Goal: Task Accomplishment & Management: Manage account settings

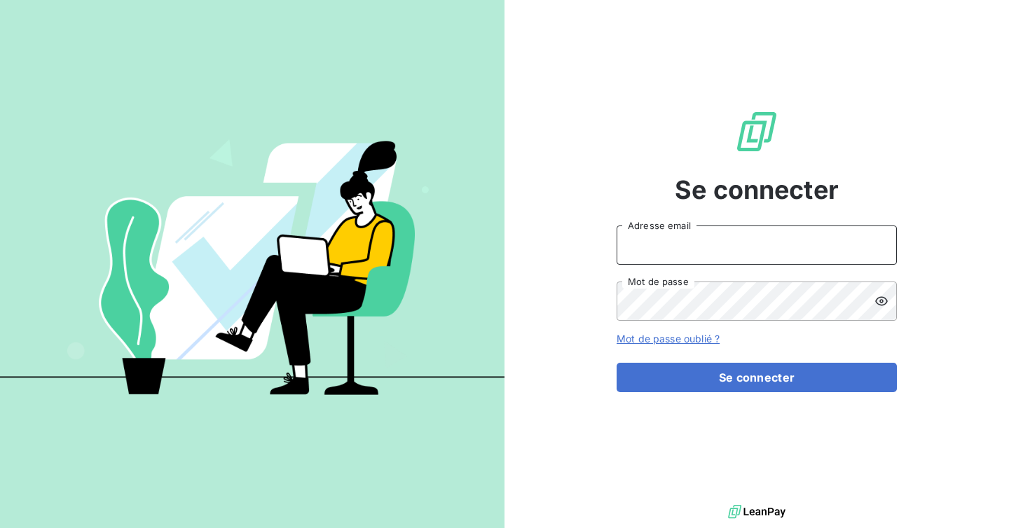
type input "admin@accecittertiaire"
click at [730, 242] on input "admin@accecittertiaire" at bounding box center [757, 245] width 280 height 39
type input "[EMAIL_ADDRESS][DOMAIN_NAME]"
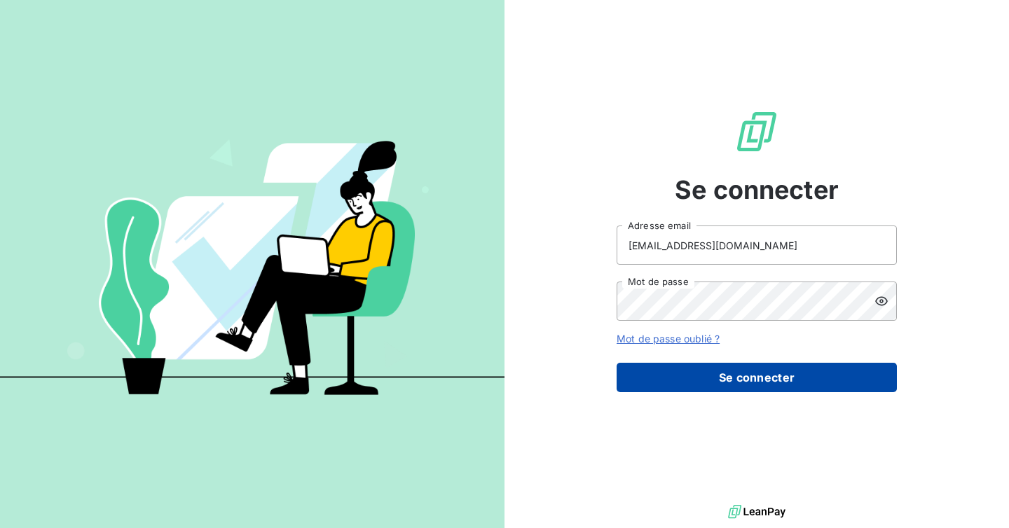
click at [738, 378] on button "Se connecter" at bounding box center [757, 377] width 280 height 29
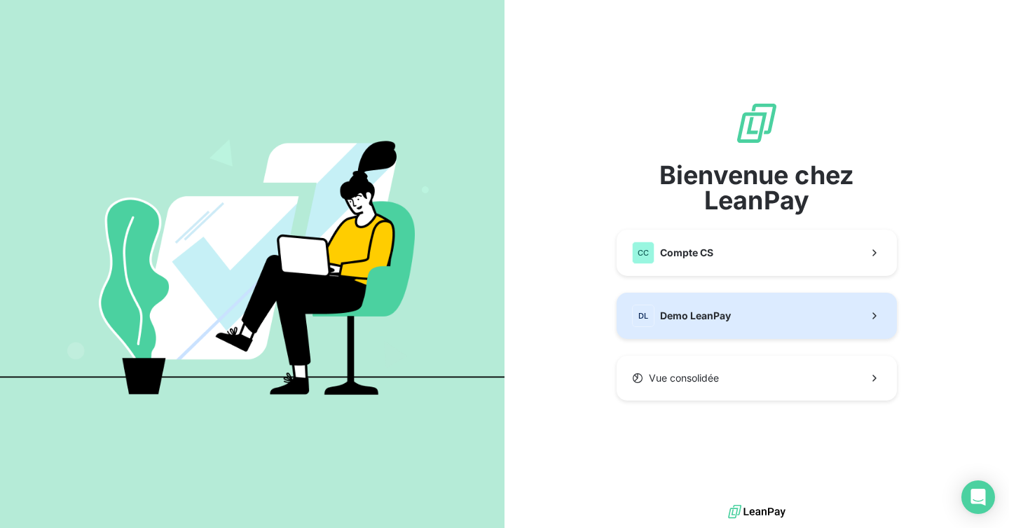
click at [733, 328] on button "DL Demo LeanPay" at bounding box center [757, 316] width 280 height 46
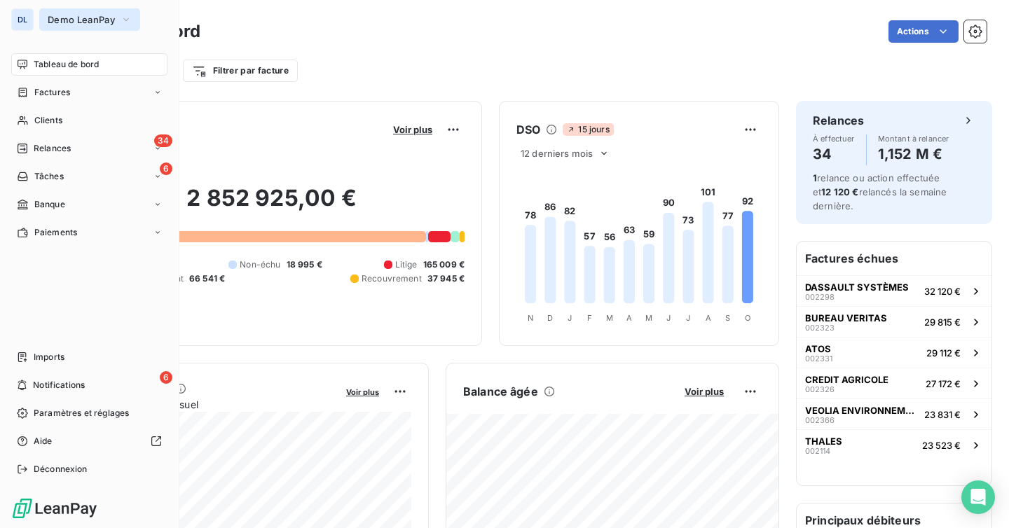
click at [48, 20] on span "Demo LeanPay" at bounding box center [81, 19] width 67 height 11
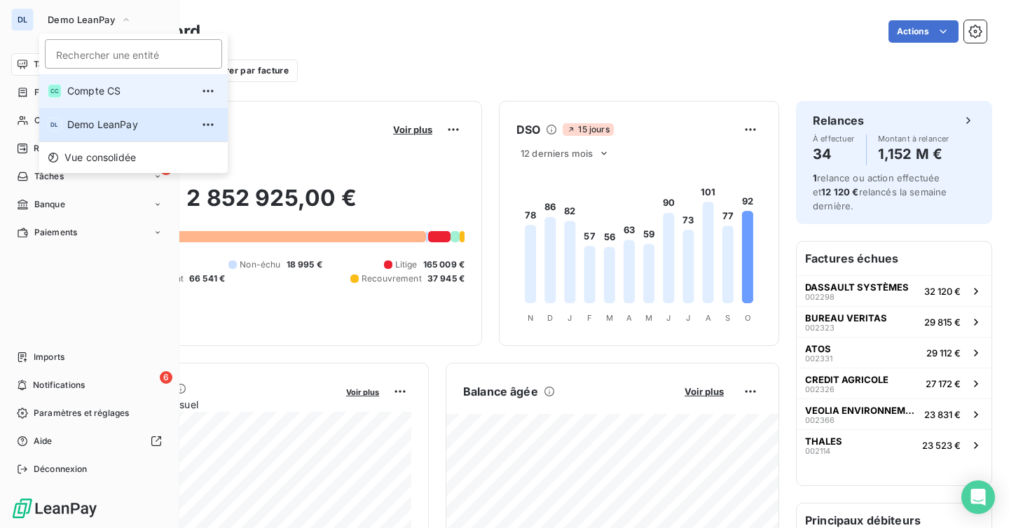
click at [90, 92] on span "Compte CS" at bounding box center [129, 91] width 124 height 14
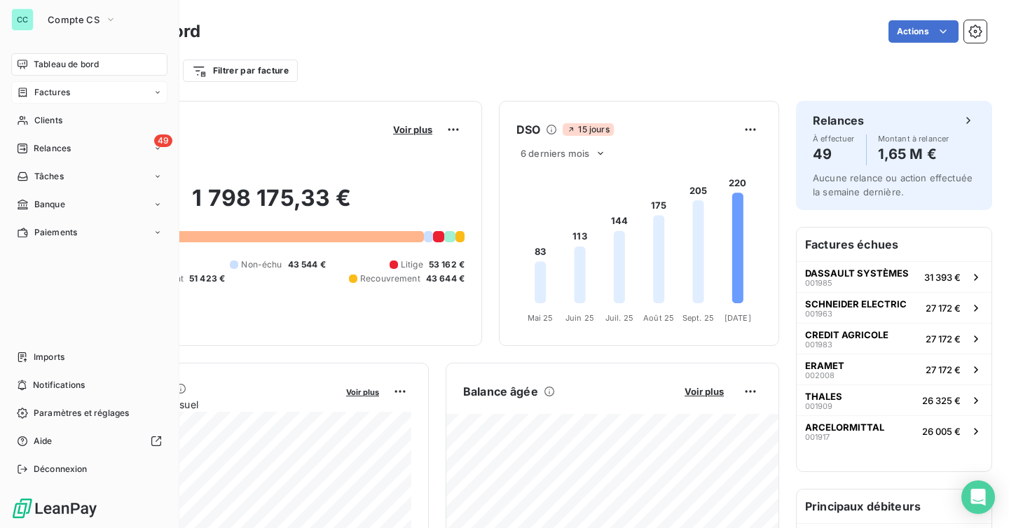
click at [53, 83] on div "Factures" at bounding box center [89, 92] width 156 height 22
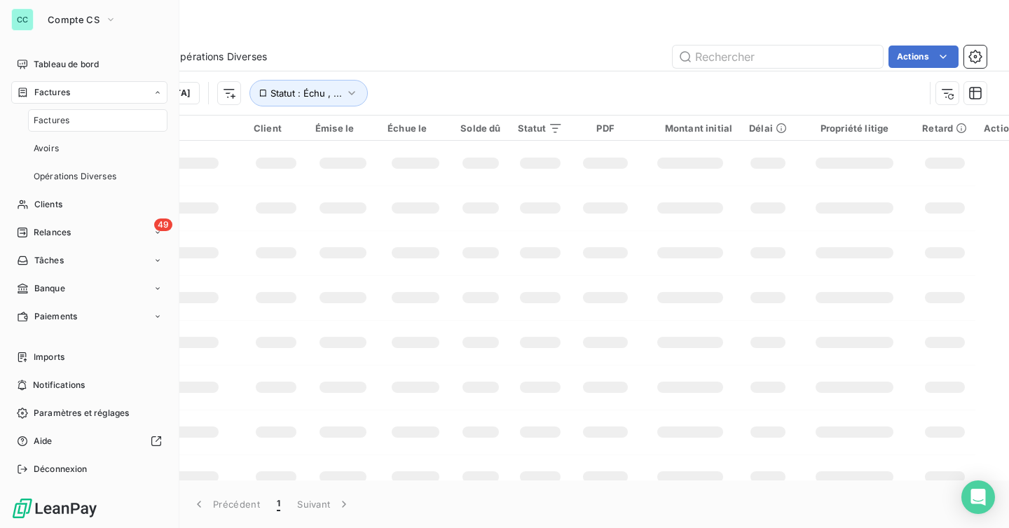
click at [88, 87] on div "Factures" at bounding box center [89, 92] width 156 height 22
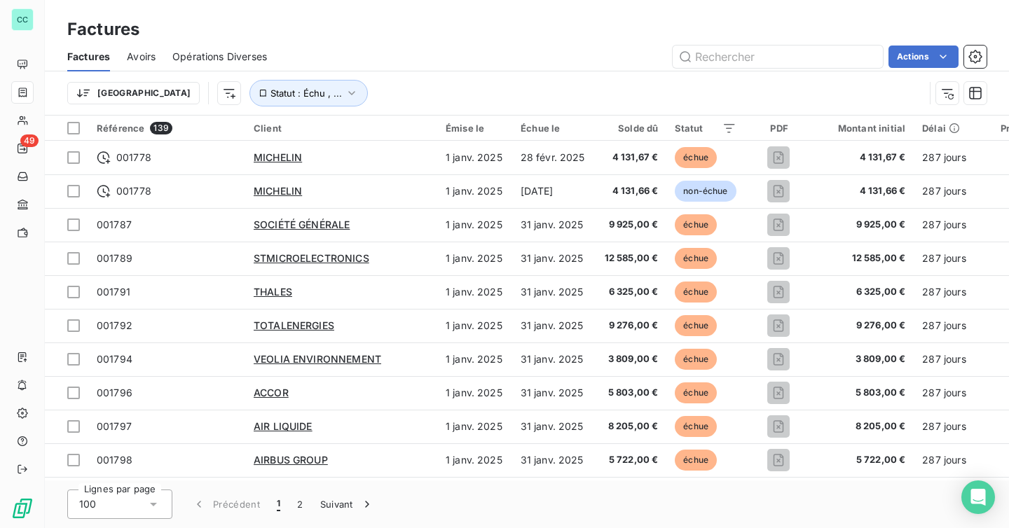
click at [254, 10] on div "Factures Factures Avoirs Opérations Diverses Actions Trier Statut : Échu , ..." at bounding box center [527, 58] width 964 height 116
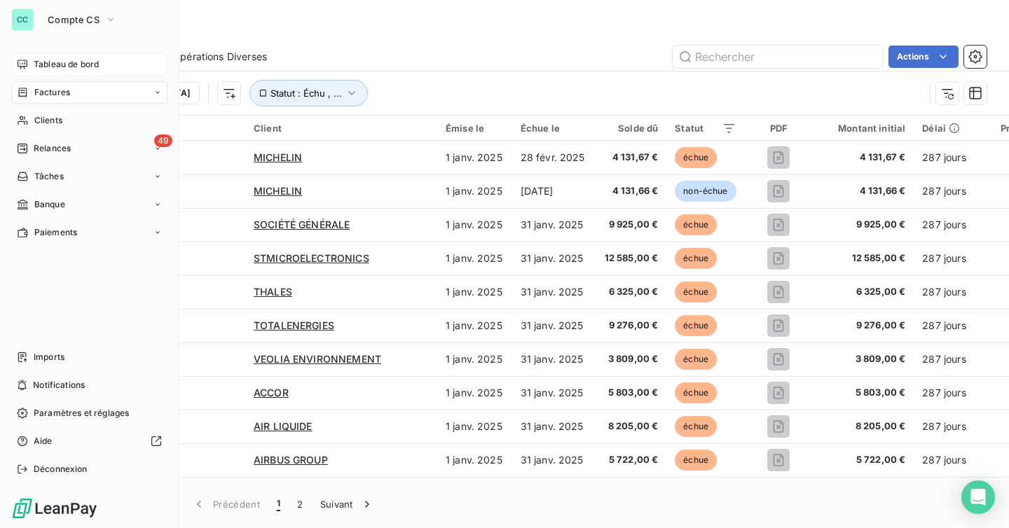
click at [29, 69] on div "Tableau de bord" at bounding box center [89, 64] width 156 height 22
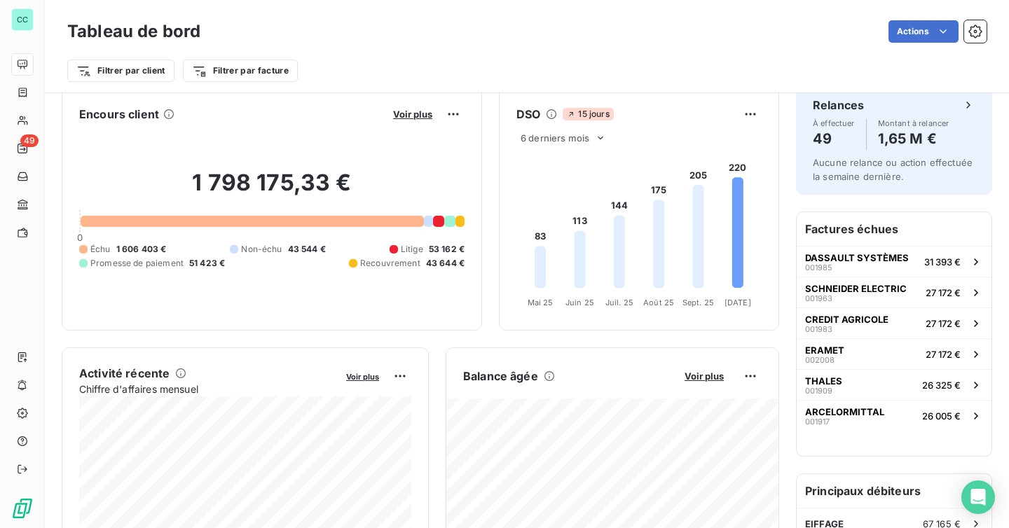
scroll to position [13, 0]
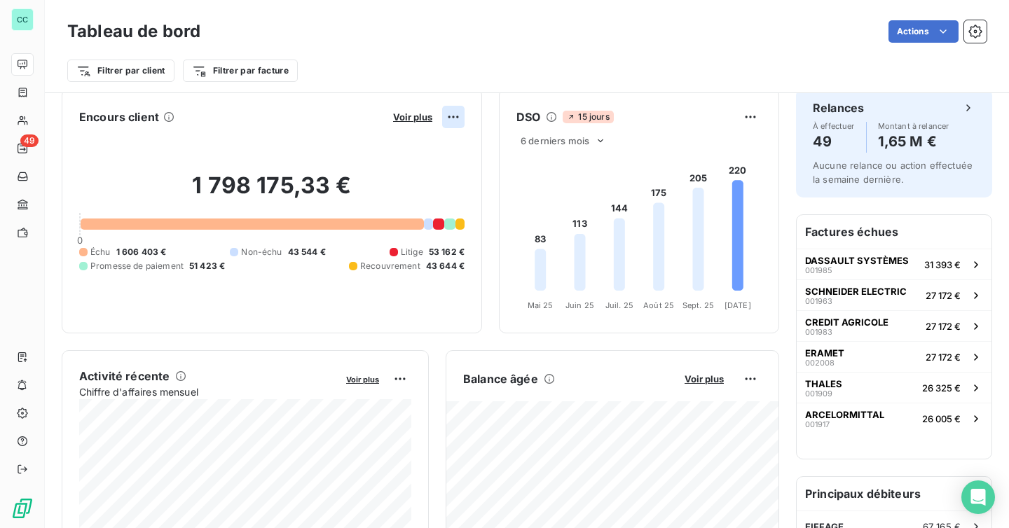
click at [454, 118] on html "CC 49 Tableau de bord Actions Filtrer par client Filtrer par facture Encours cl…" at bounding box center [504, 264] width 1009 height 528
click at [752, 123] on html "CC 49 Tableau de bord Actions Filtrer par client Filtrer par facture Encours cl…" at bounding box center [504, 264] width 1009 height 528
click at [752, 385] on html "CC 49 Tableau de bord Actions Filtrer par client Filtrer par facture Encours cl…" at bounding box center [504, 264] width 1009 height 528
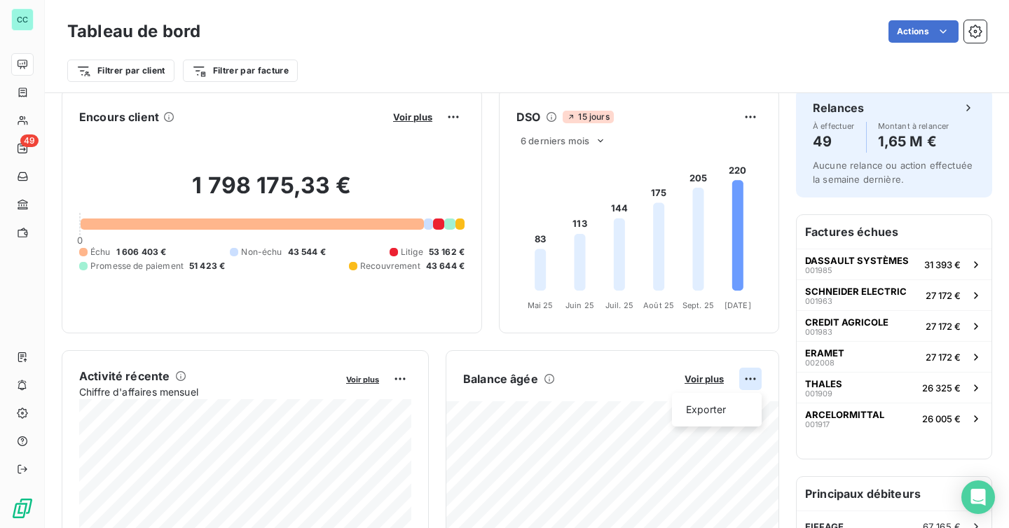
click at [752, 385] on html "CC 49 Tableau de bord Actions Filtrer par client Filtrer par facture Encours cl…" at bounding box center [504, 264] width 1009 height 528
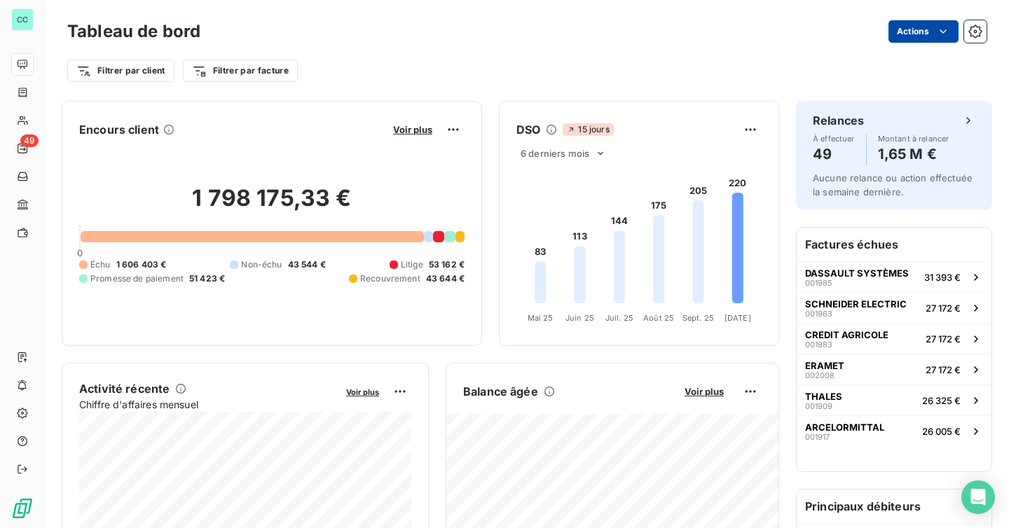
click at [905, 31] on html "CC 49 Tableau de bord Actions Filtrer par client Filtrer par facture Encours cl…" at bounding box center [504, 264] width 1009 height 528
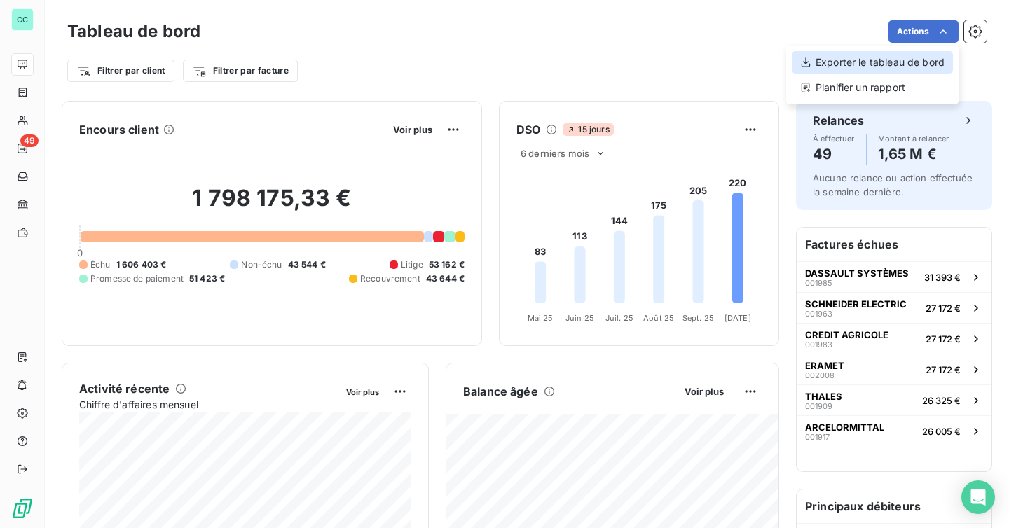
click at [885, 66] on div "Exporter le tableau de bord" at bounding box center [872, 62] width 161 height 22
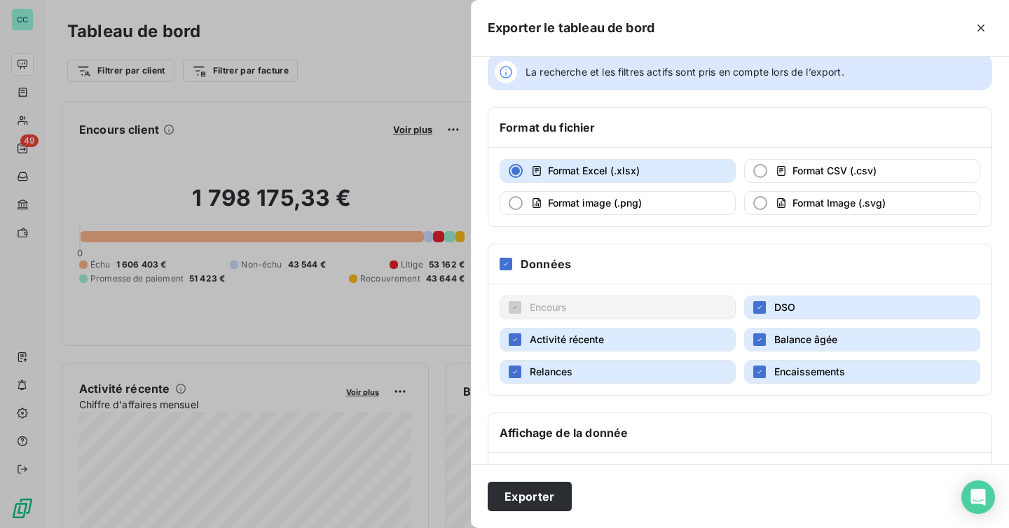
scroll to position [31, 0]
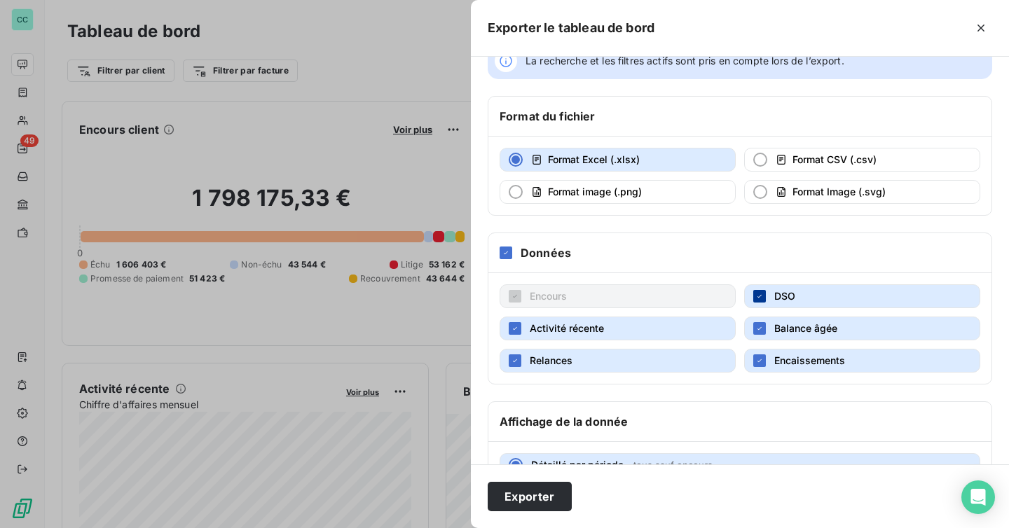
click at [759, 293] on icon "button" at bounding box center [759, 296] width 8 height 8
click at [759, 293] on div "button" at bounding box center [759, 296] width 13 height 13
click at [759, 336] on button "Balance âgée" at bounding box center [862, 329] width 236 height 24
click at [760, 352] on button "Encaissements" at bounding box center [862, 361] width 236 height 24
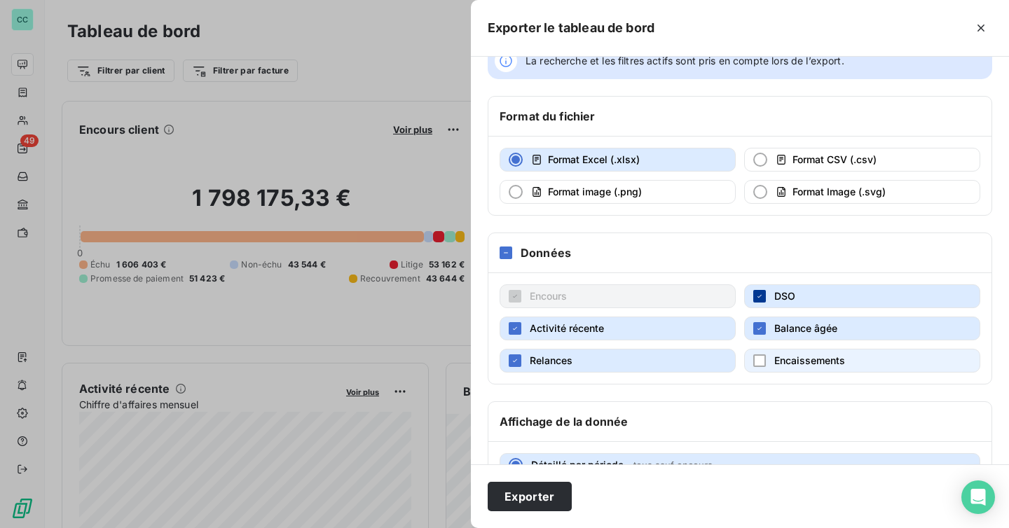
click at [760, 352] on button "Encaissements" at bounding box center [862, 361] width 236 height 24
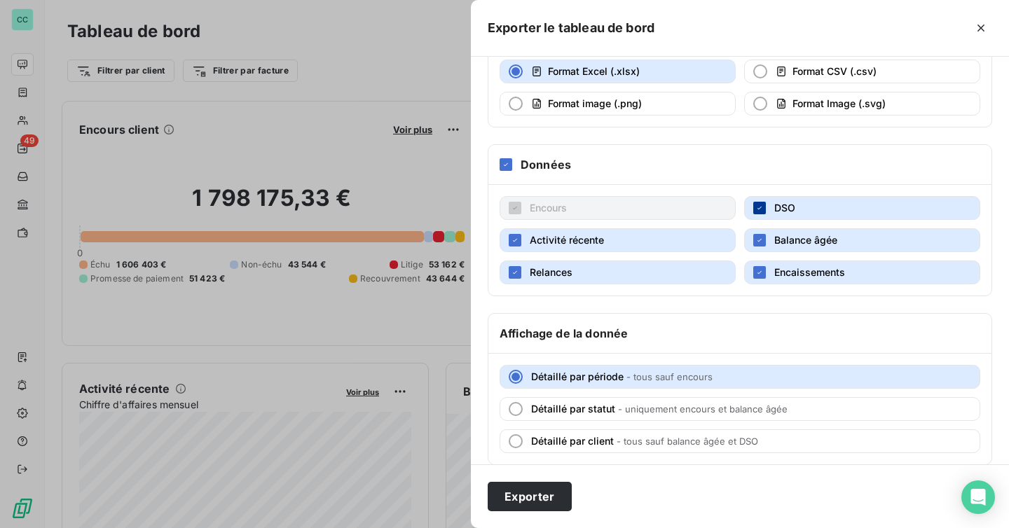
scroll to position [137, 0]
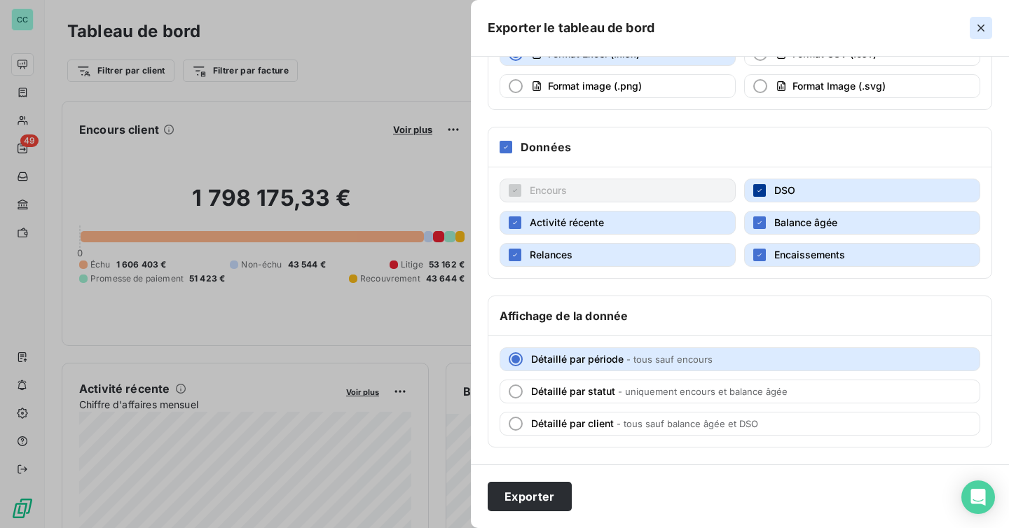
click at [986, 25] on icon "button" at bounding box center [981, 28] width 14 height 14
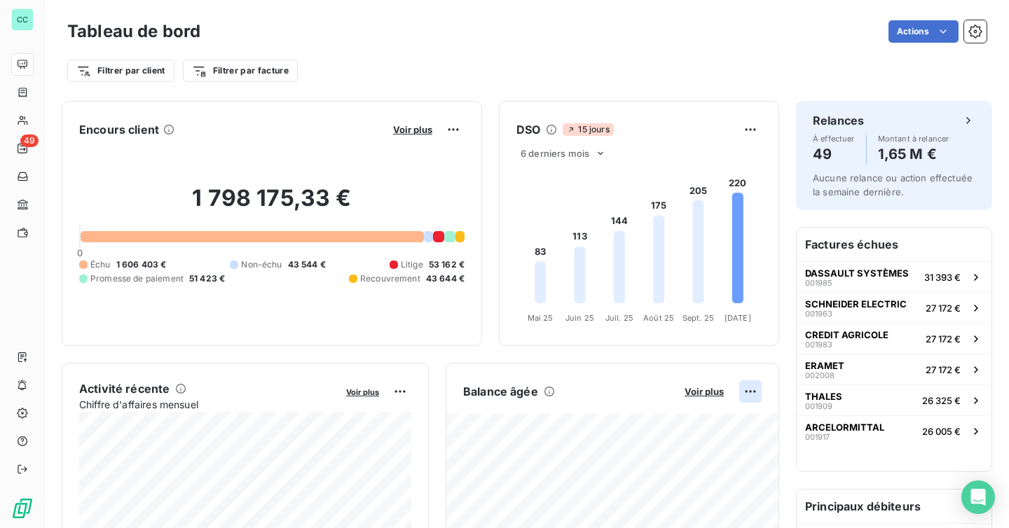
click at [754, 392] on html "CC 49 Tableau de bord Actions Filtrer par client Filtrer par facture Encours cl…" at bounding box center [504, 264] width 1009 height 528
click at [727, 425] on div "Exporter" at bounding box center [716, 422] width 78 height 22
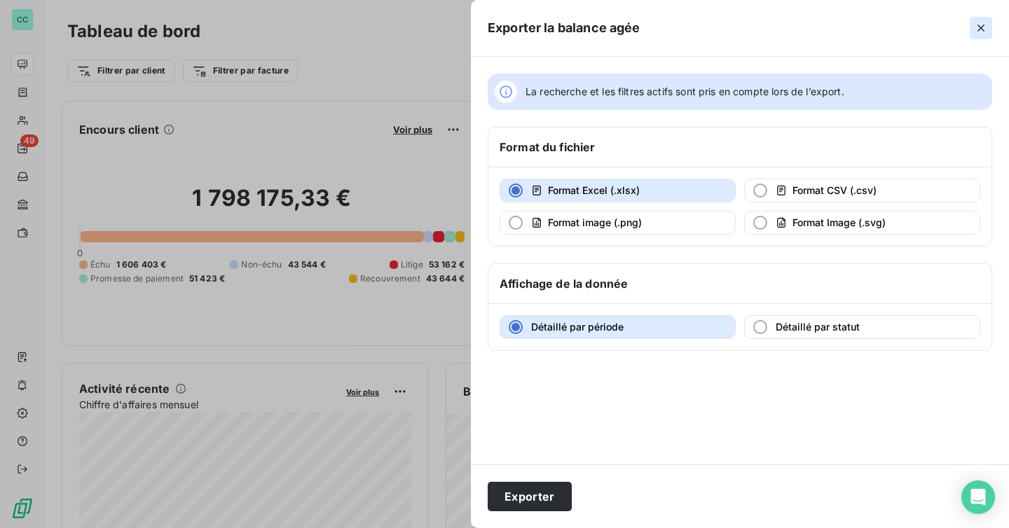
click at [972, 34] on button "button" at bounding box center [981, 28] width 22 height 22
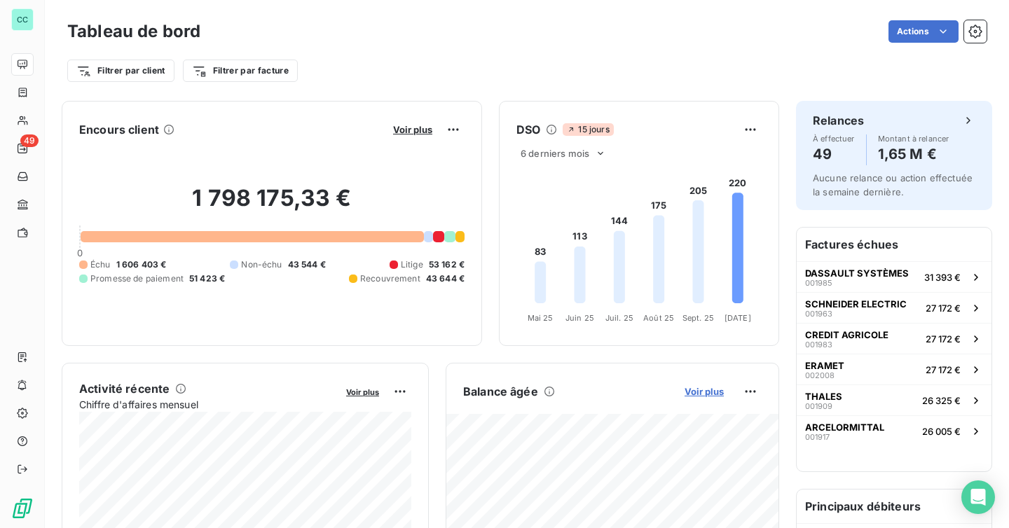
click at [714, 386] on span "Voir plus" at bounding box center [704, 391] width 39 height 11
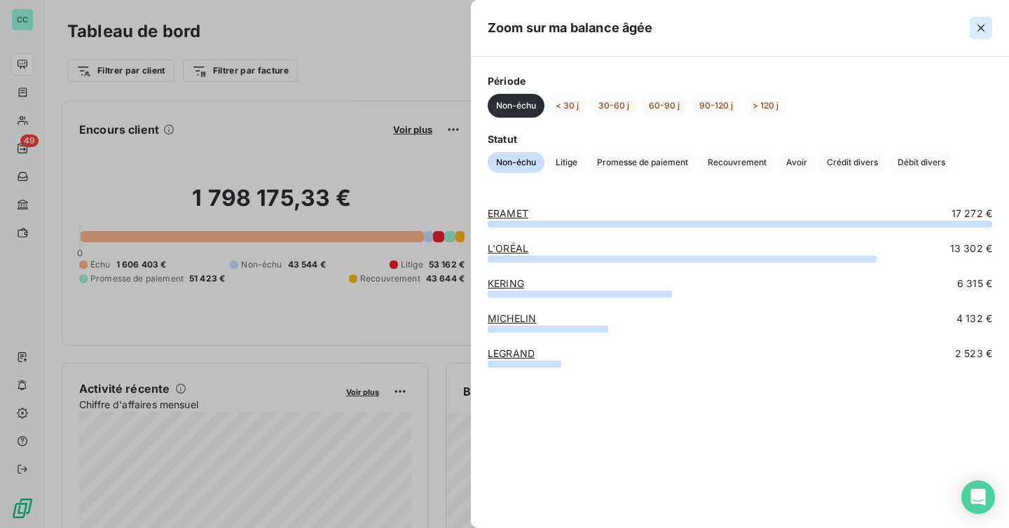
click at [980, 27] on icon "button" at bounding box center [980, 28] width 7 height 7
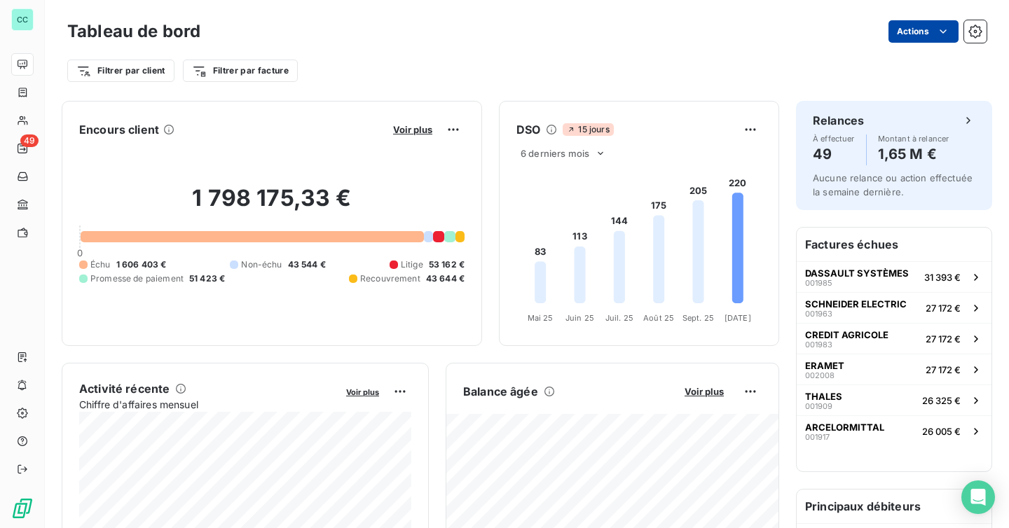
click at [918, 41] on html "CC 49 Tableau de bord Actions Filtrer par client Filtrer par facture Encours cl…" at bounding box center [504, 264] width 1009 height 528
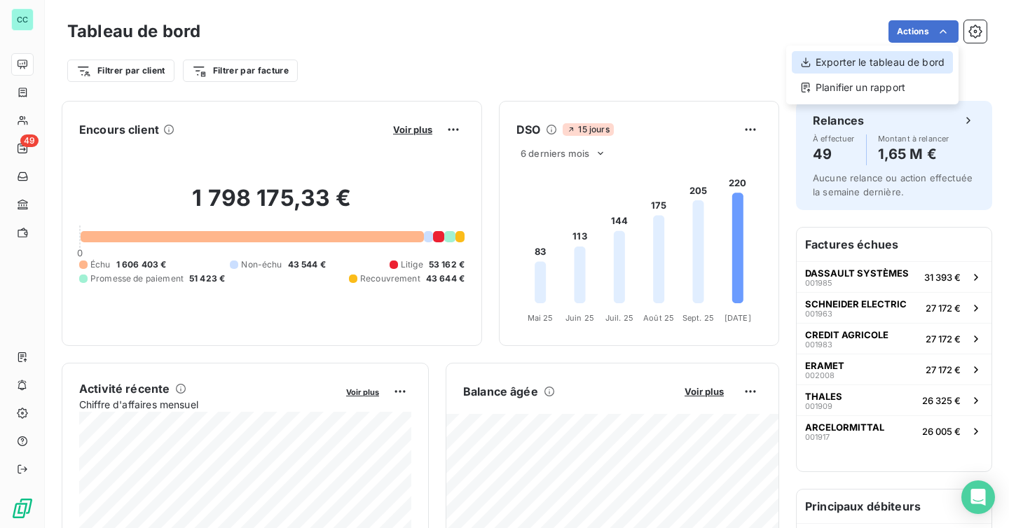
click at [902, 63] on div "Exporter le tableau de bord" at bounding box center [872, 62] width 161 height 22
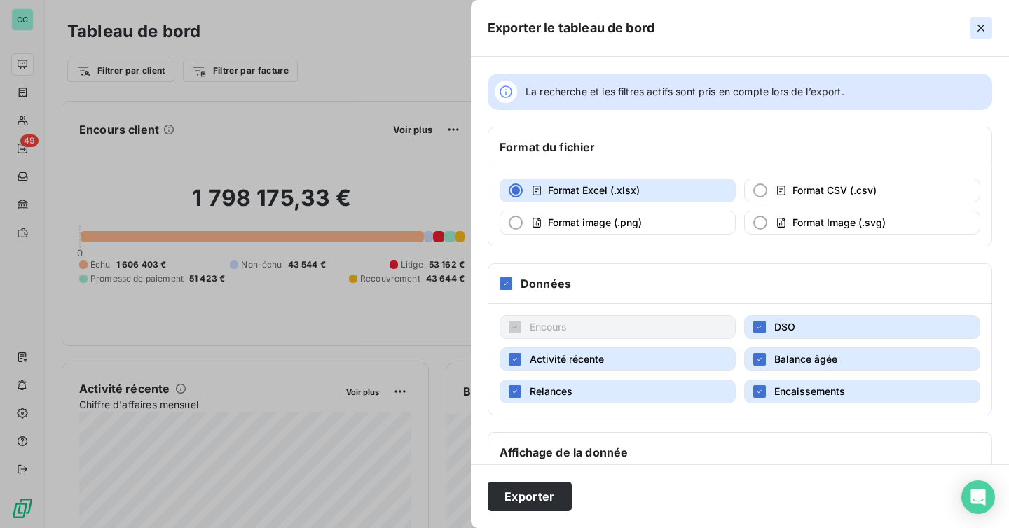
click at [981, 24] on icon "button" at bounding box center [981, 28] width 14 height 14
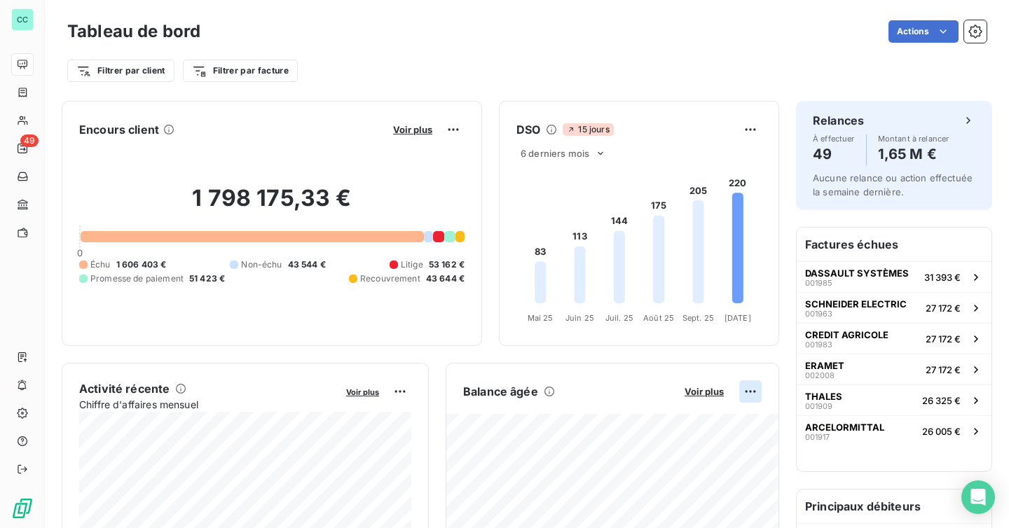
click at [752, 389] on html "CC 49 Tableau de bord Actions Filtrer par client Filtrer par facture Encours cl…" at bounding box center [504, 264] width 1009 height 528
click at [724, 418] on div "Exporter" at bounding box center [716, 422] width 78 height 22
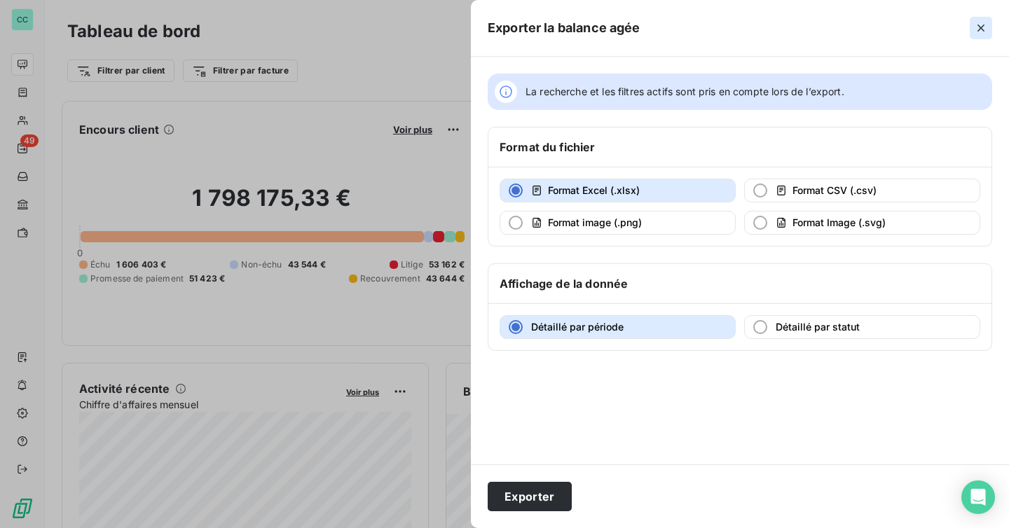
click at [979, 30] on icon "button" at bounding box center [981, 28] width 14 height 14
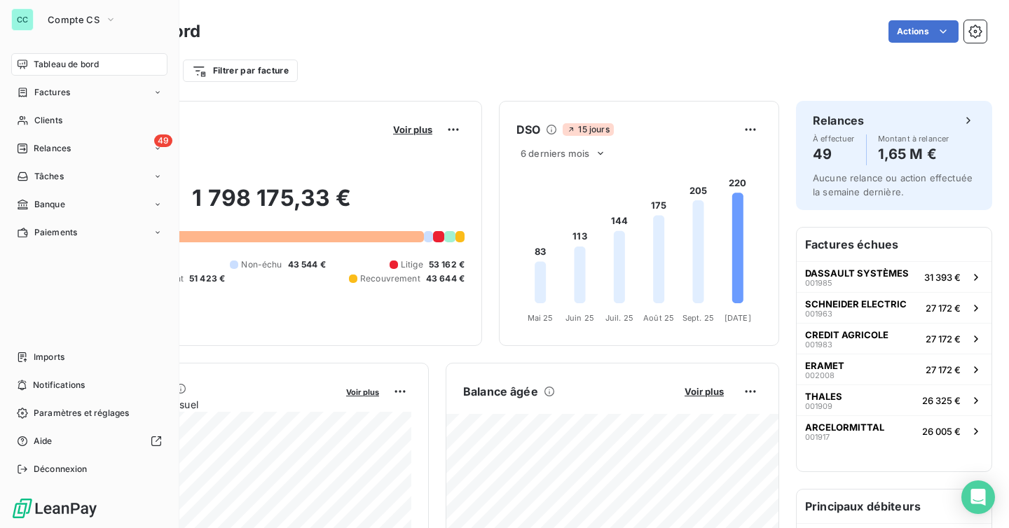
click at [38, 88] on span "Factures" at bounding box center [52, 92] width 36 height 13
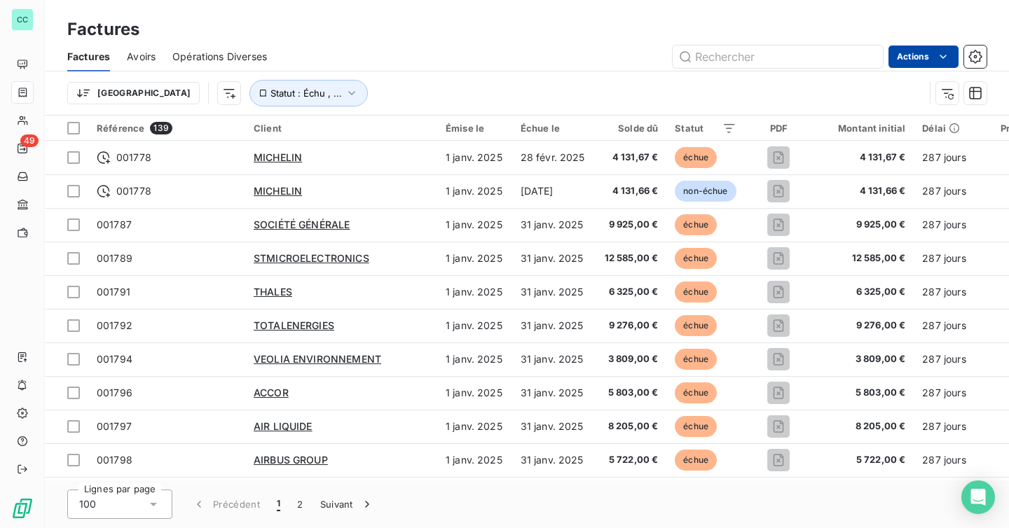
click at [921, 61] on html "CC 49 Factures Factures Avoirs Opérations Diverses Actions Trier Statut : Échu …" at bounding box center [504, 264] width 1009 height 528
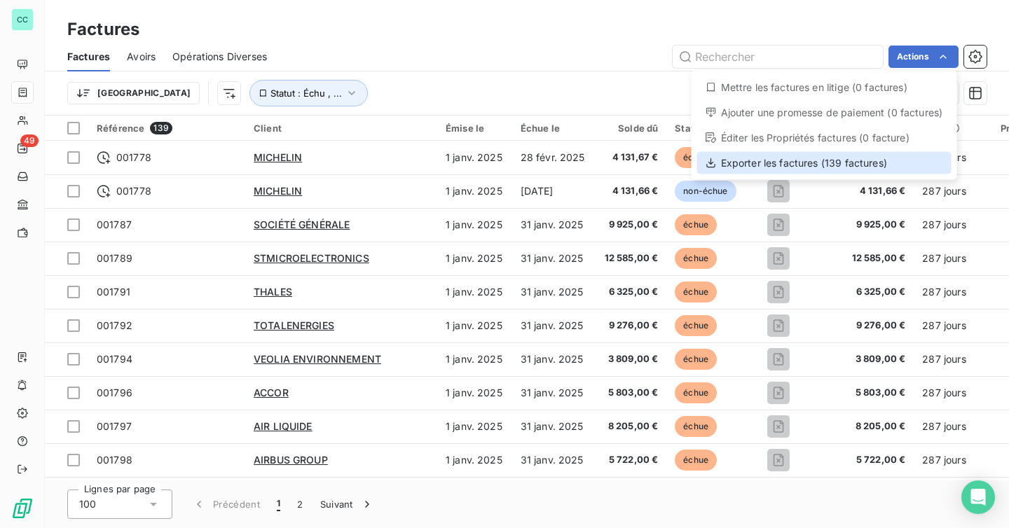
click at [825, 165] on div "Exporter les factures (139 factures)" at bounding box center [824, 163] width 254 height 22
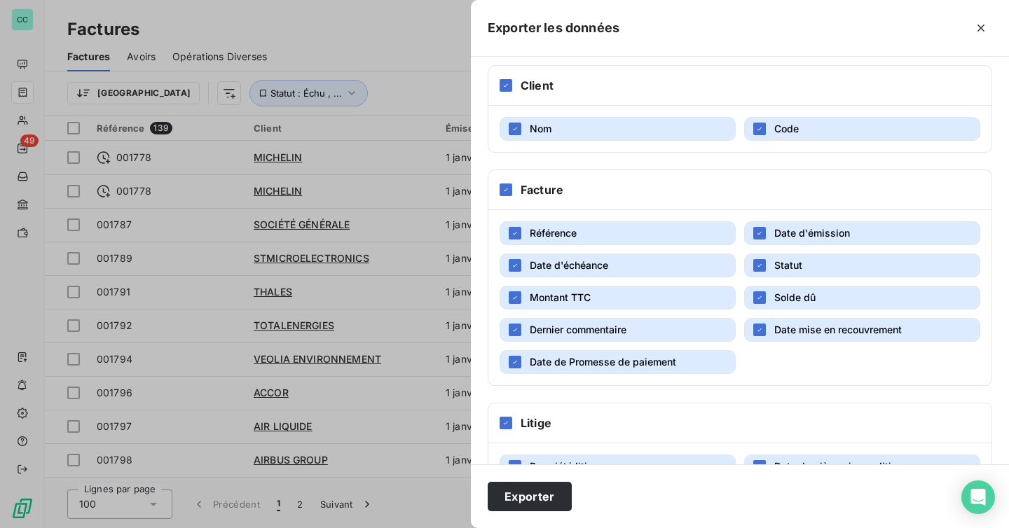
scroll to position [209, 0]
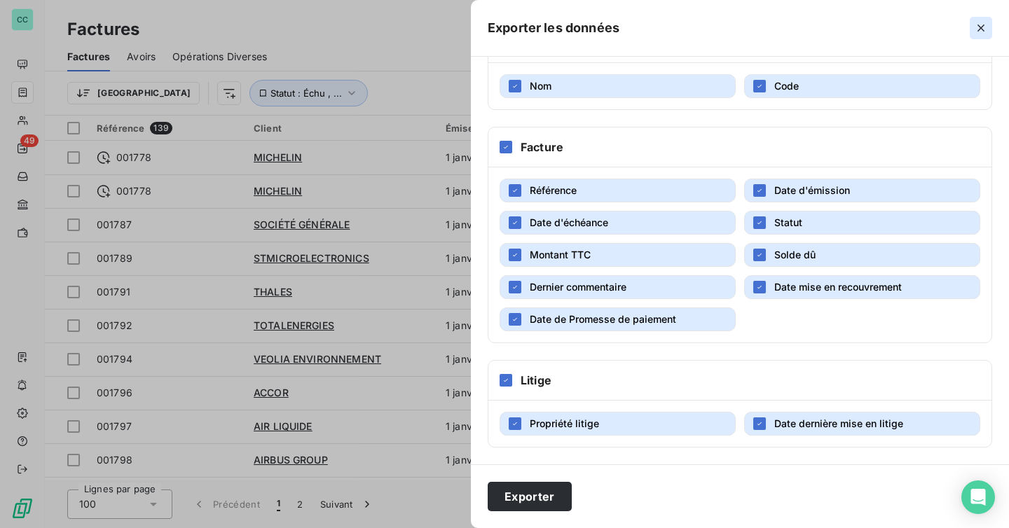
click at [981, 25] on icon "button" at bounding box center [981, 28] width 14 height 14
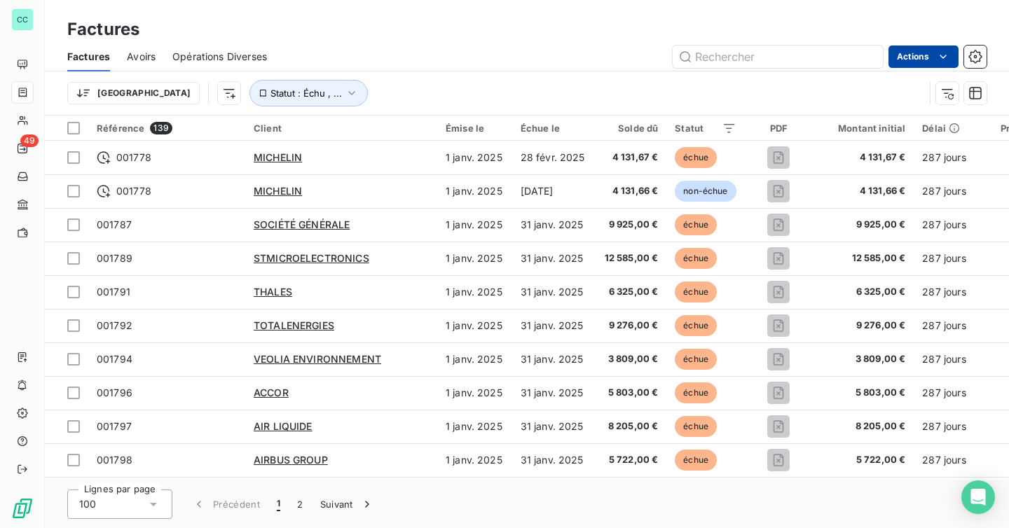
click at [914, 64] on html "CC 49 Factures Factures Avoirs Opérations Diverses Actions Trier Statut : Échu …" at bounding box center [504, 264] width 1009 height 528
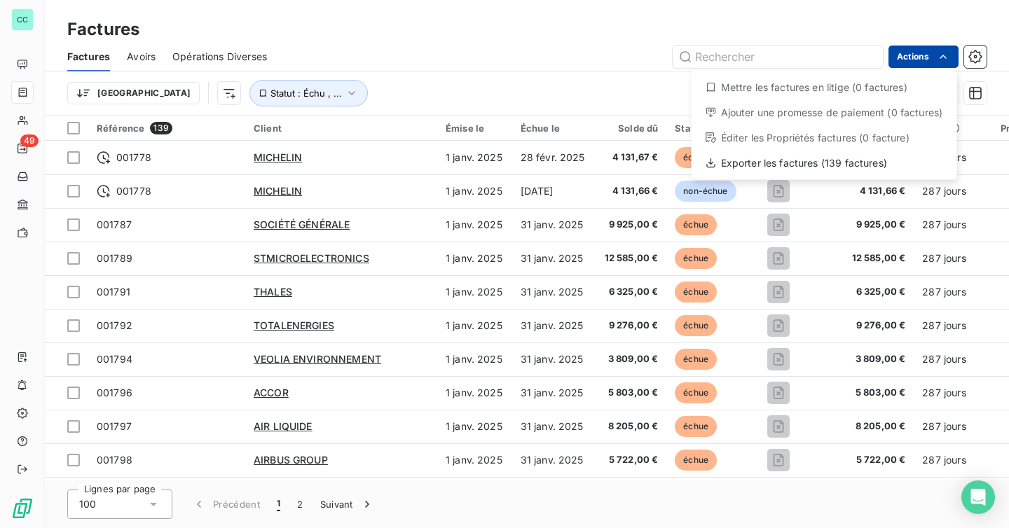
click at [914, 64] on html "CC 49 Factures Factures Avoirs Opérations Diverses Actions Mettre les factures …" at bounding box center [504, 264] width 1009 height 528
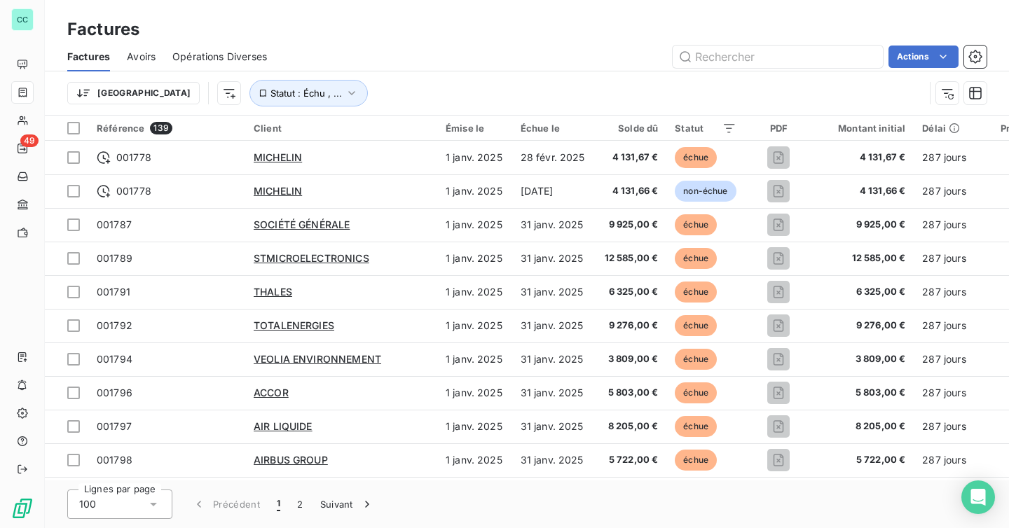
click at [441, 95] on div "Trier Statut : Échu , ..." at bounding box center [495, 93] width 857 height 27
click at [345, 86] on icon "button" at bounding box center [352, 93] width 14 height 14
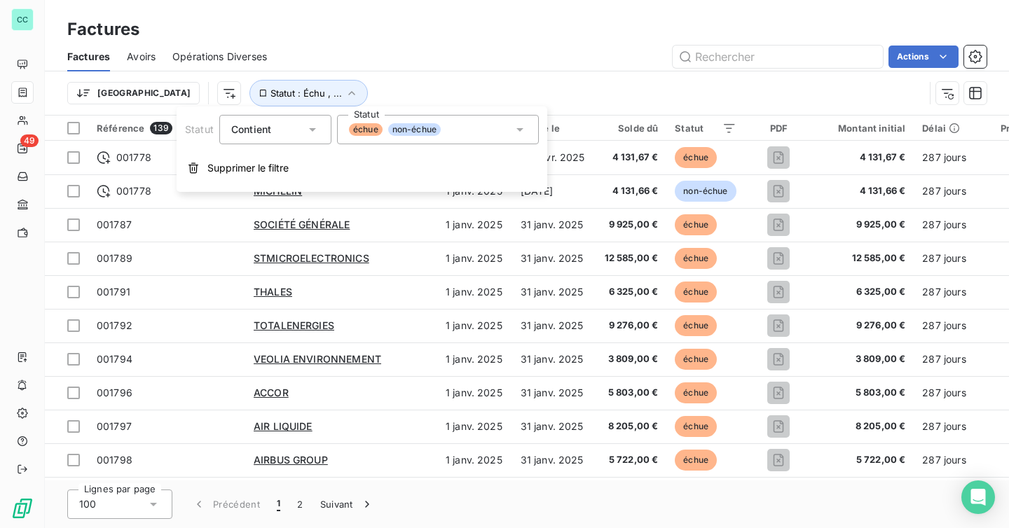
click at [455, 132] on div "échue non-échue" at bounding box center [438, 129] width 202 height 29
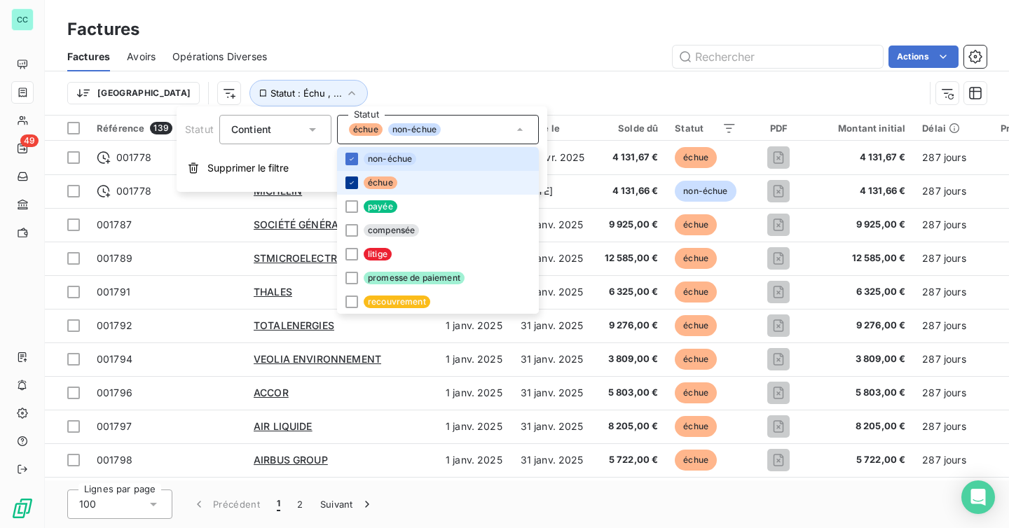
click at [350, 185] on icon at bounding box center [352, 183] width 8 height 8
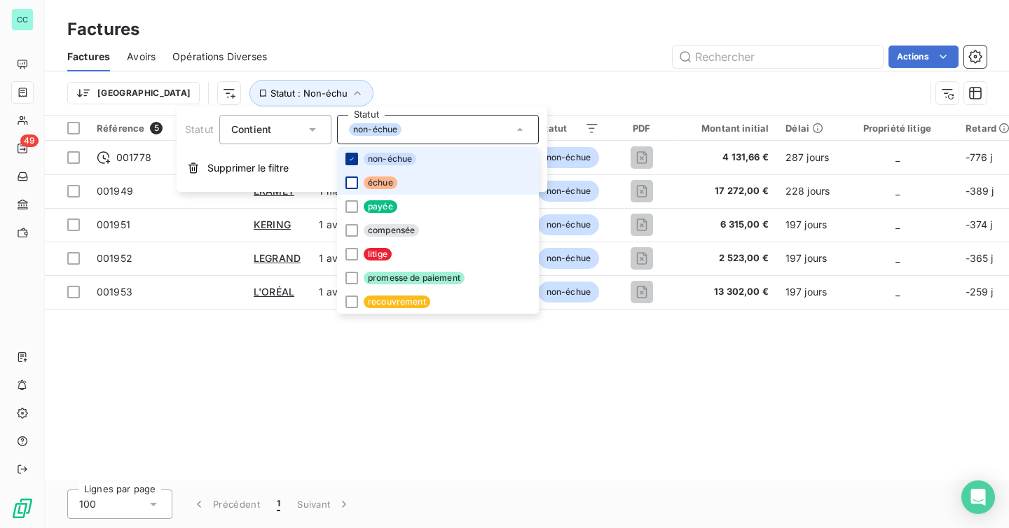
click at [349, 162] on icon at bounding box center [352, 159] width 8 height 8
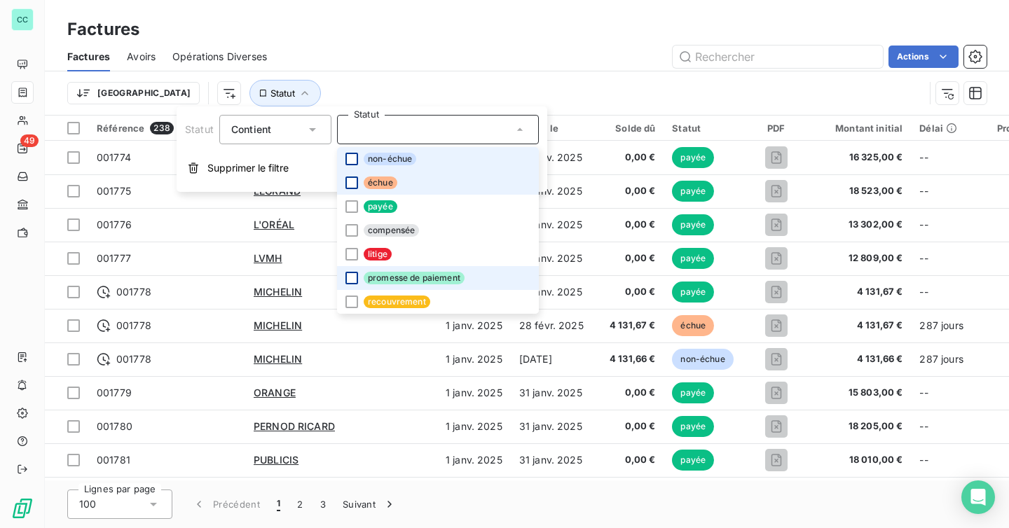
click at [356, 275] on div at bounding box center [351, 278] width 13 height 13
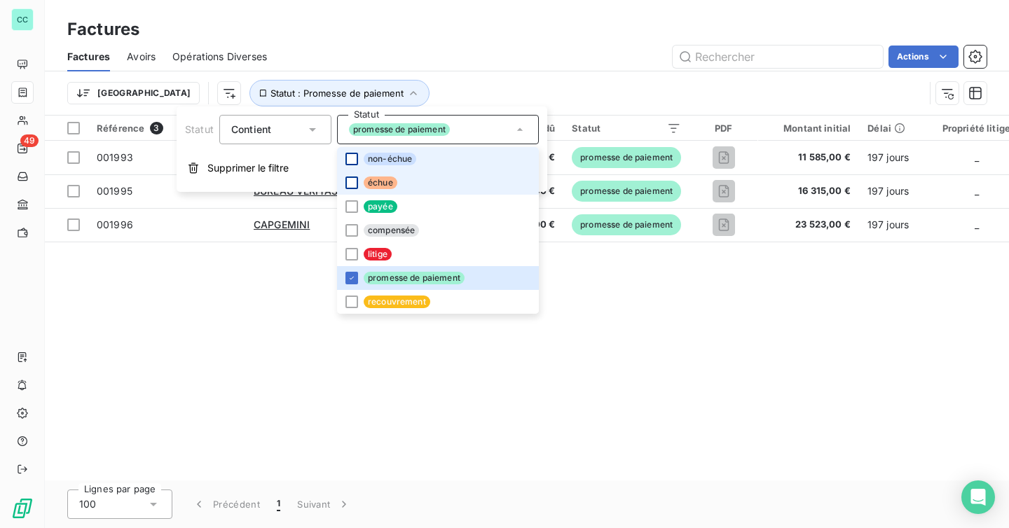
click at [455, 46] on div "Actions" at bounding box center [635, 57] width 703 height 22
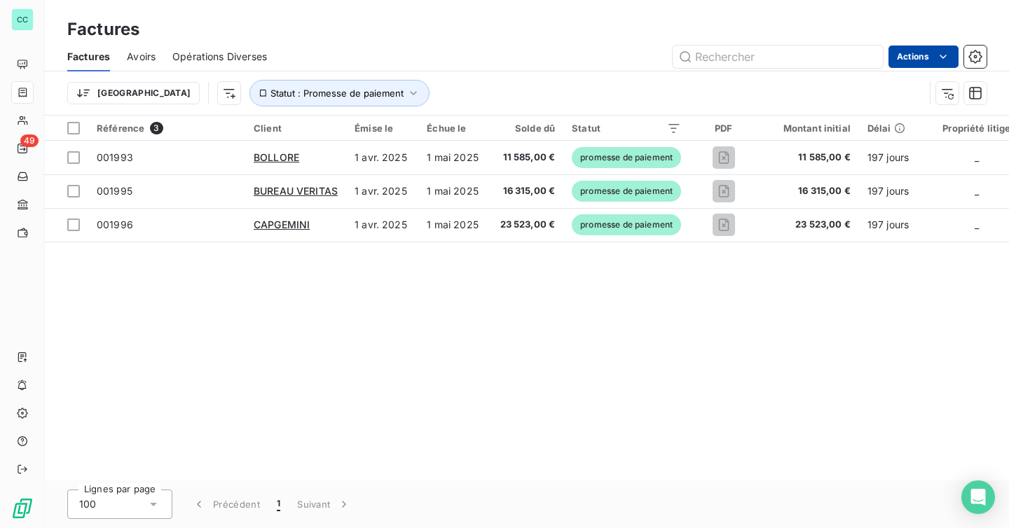
click at [909, 48] on html "CC 49 Factures Factures Avoirs Opérations Diverses Actions Trier Statut : Prome…" at bounding box center [504, 264] width 1009 height 528
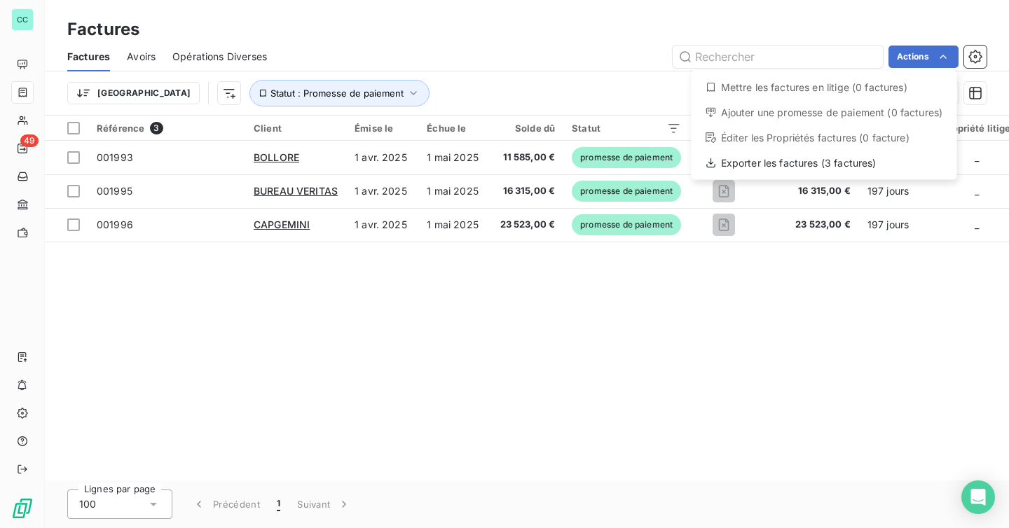
click at [787, 249] on html "CC 49 Factures Factures Avoirs Opérations Diverses Actions Mettre les factures …" at bounding box center [504, 264] width 1009 height 528
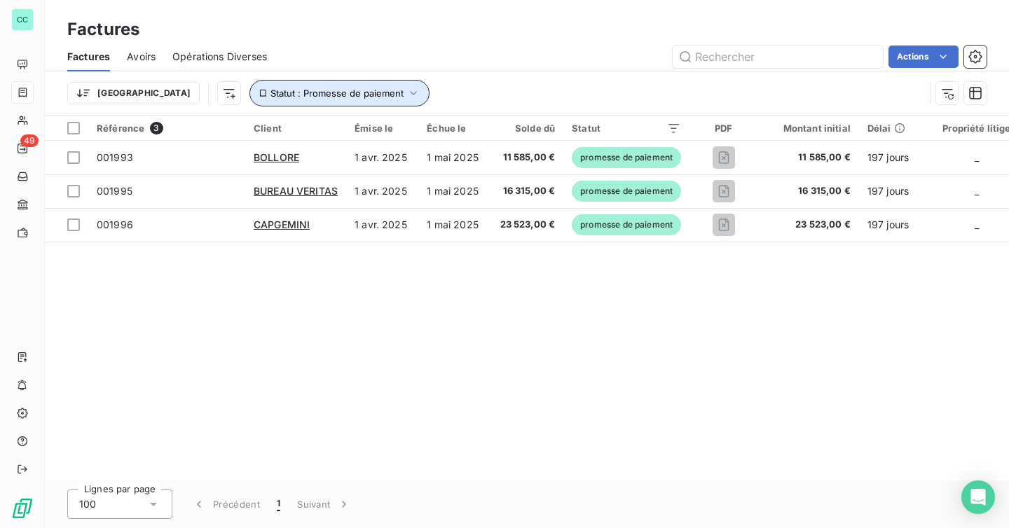
click at [307, 97] on span "Statut : Promesse de paiement" at bounding box center [336, 93] width 133 height 11
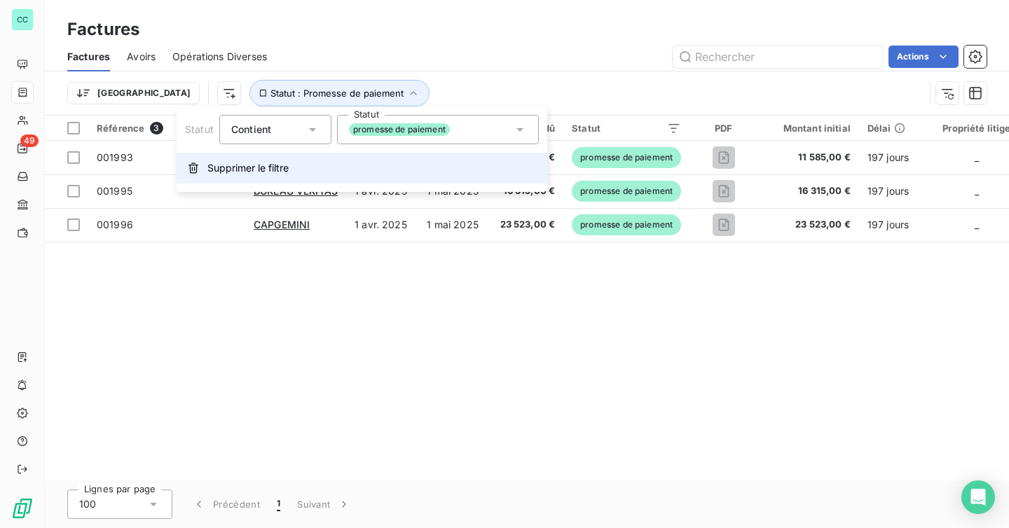
click at [296, 165] on button "Supprimer le filtre" at bounding box center [362, 168] width 371 height 31
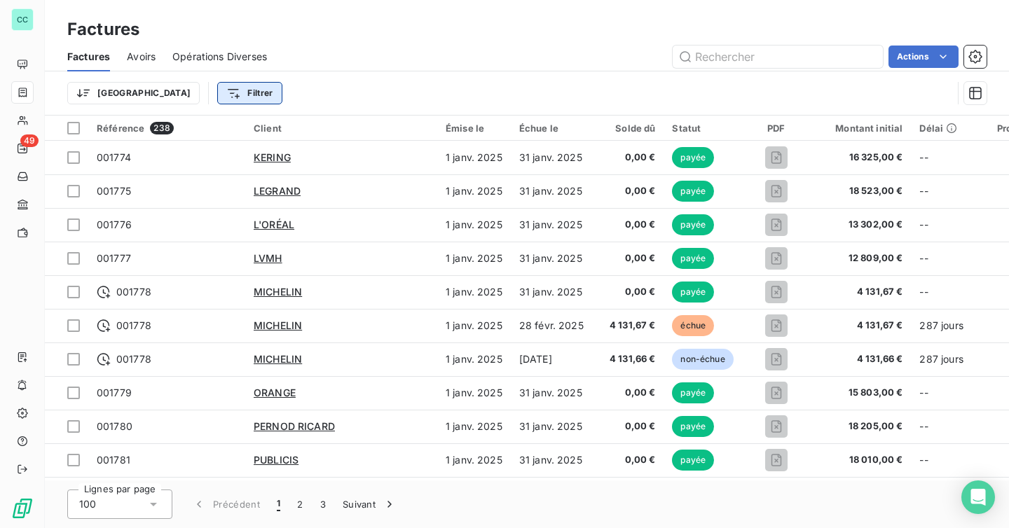
click at [174, 88] on html "CC 49 Factures Factures Avoirs Opérations Diverses Actions Trier Filtrer Référe…" at bounding box center [504, 264] width 1009 height 528
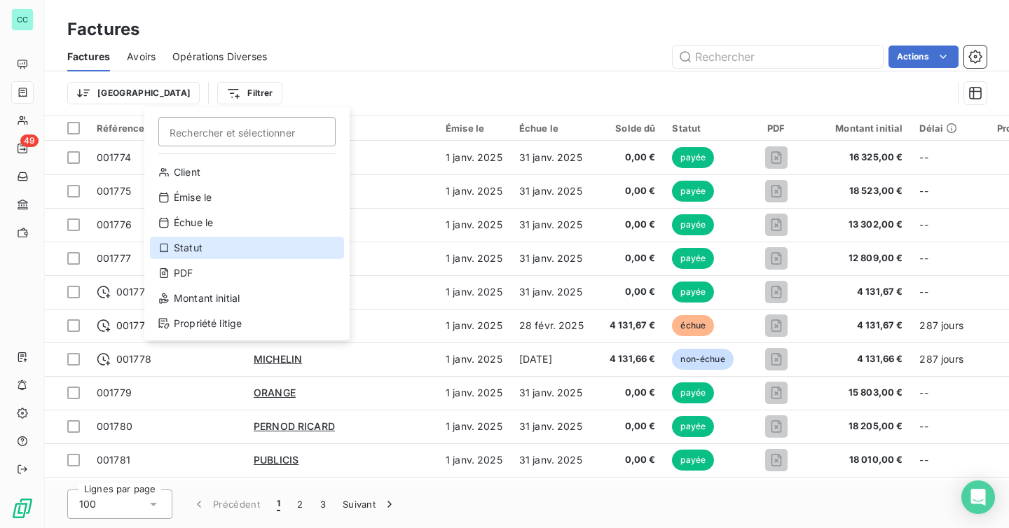
click at [268, 254] on div "Statut" at bounding box center [247, 248] width 194 height 22
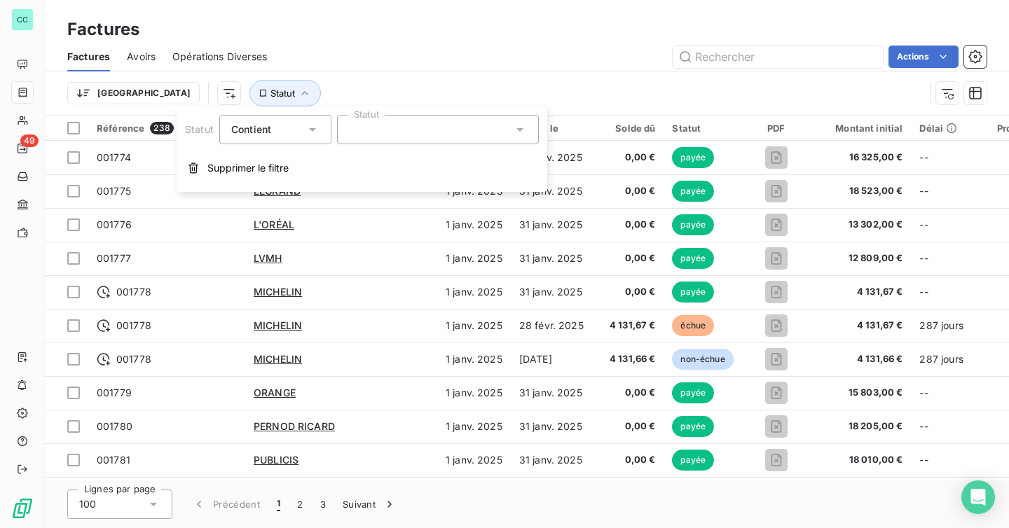
click at [451, 140] on div at bounding box center [438, 129] width 202 height 29
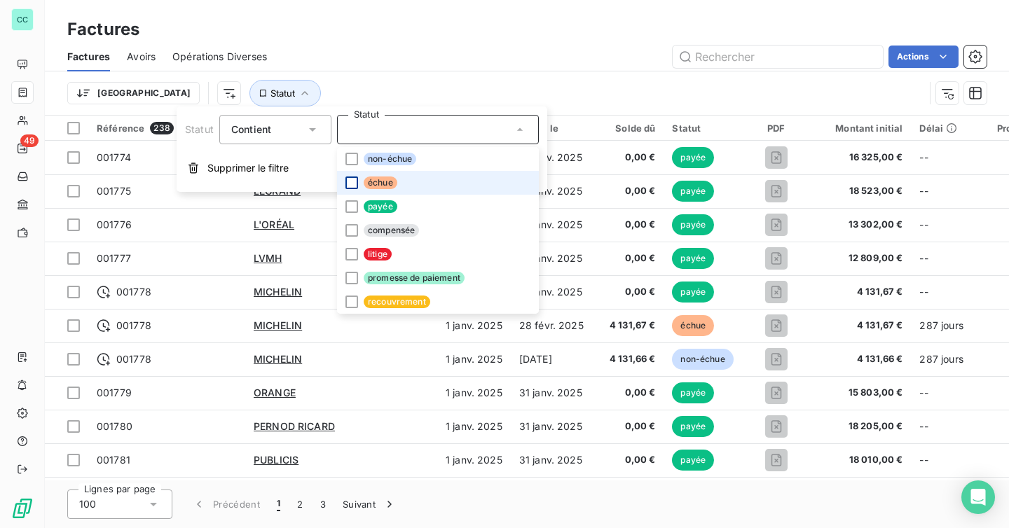
click at [350, 181] on div at bounding box center [351, 183] width 13 height 13
click at [349, 164] on div at bounding box center [351, 159] width 13 height 13
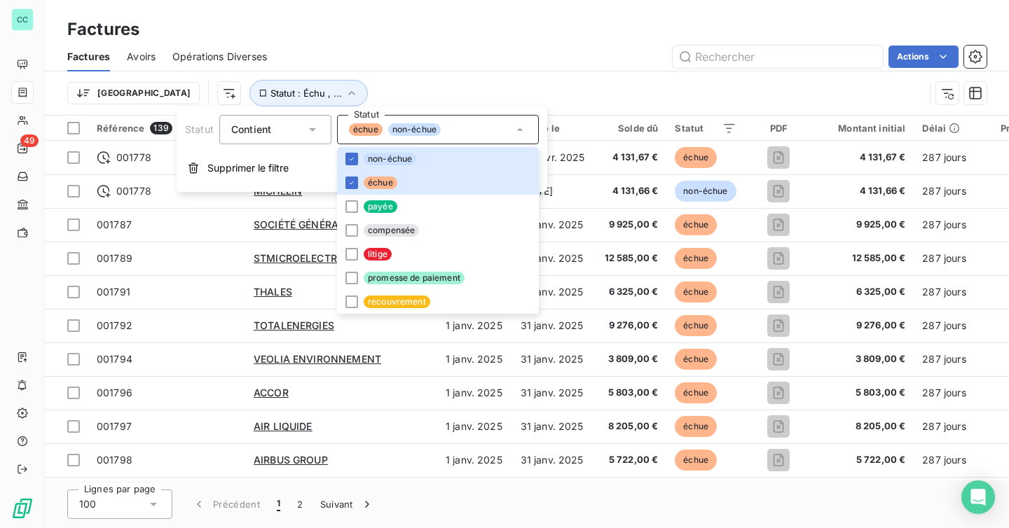
click at [436, 36] on div "Factures" at bounding box center [527, 29] width 964 height 25
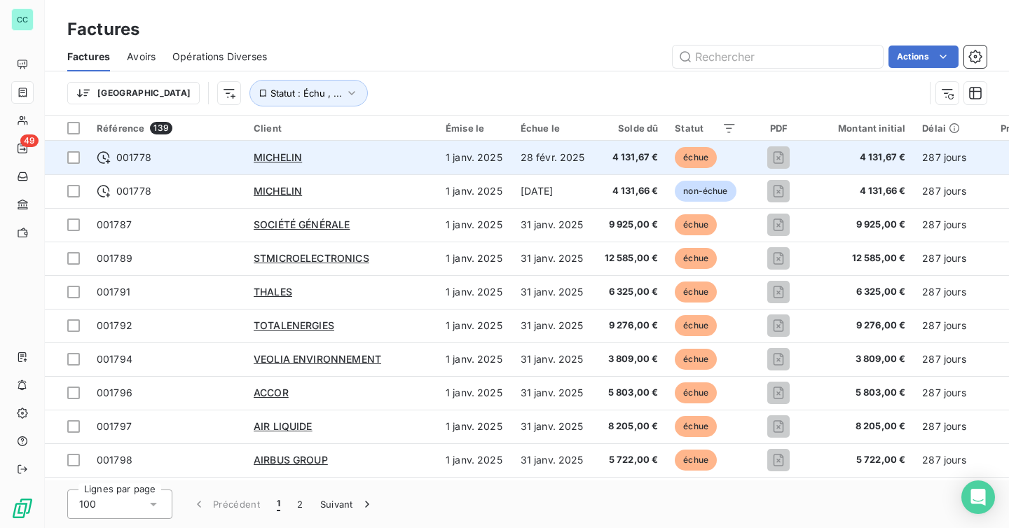
click at [363, 151] on div "MICHELIN" at bounding box center [341, 158] width 175 height 14
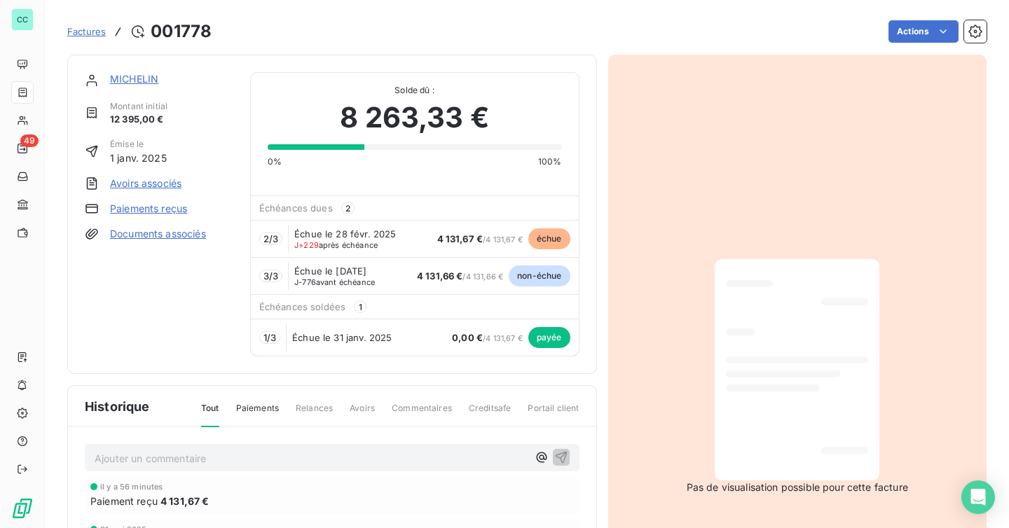
click at [785, 385] on div at bounding box center [773, 388] width 94 height 7
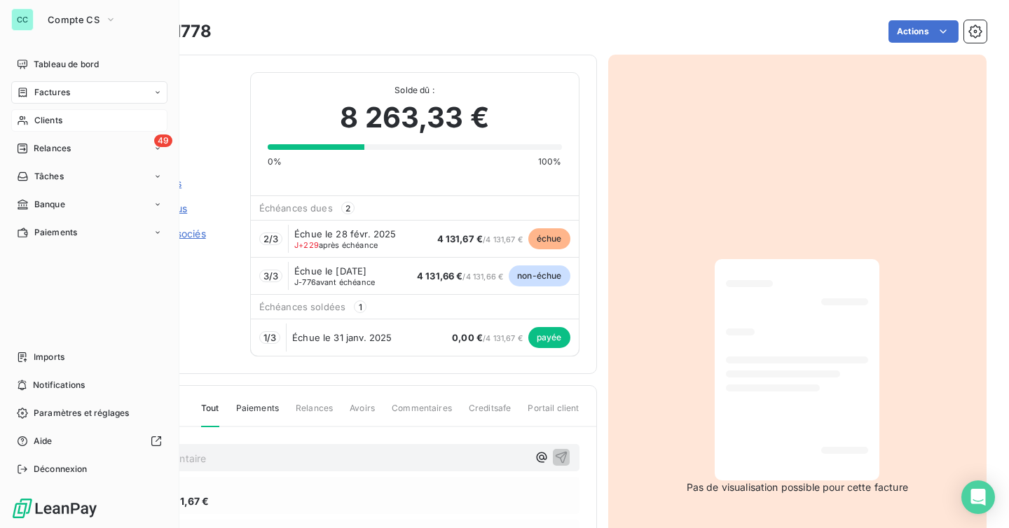
click at [61, 114] on span "Clients" at bounding box center [48, 120] width 28 height 13
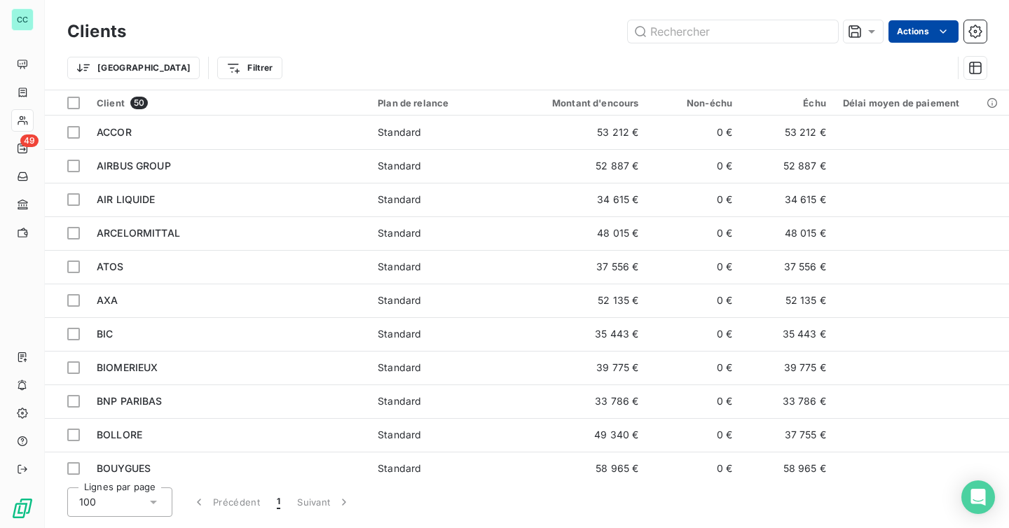
click at [911, 31] on html "CC 49 Clients Actions Trier Filtrer Client 50 Plan de relance Montant d'encours…" at bounding box center [504, 264] width 1009 height 528
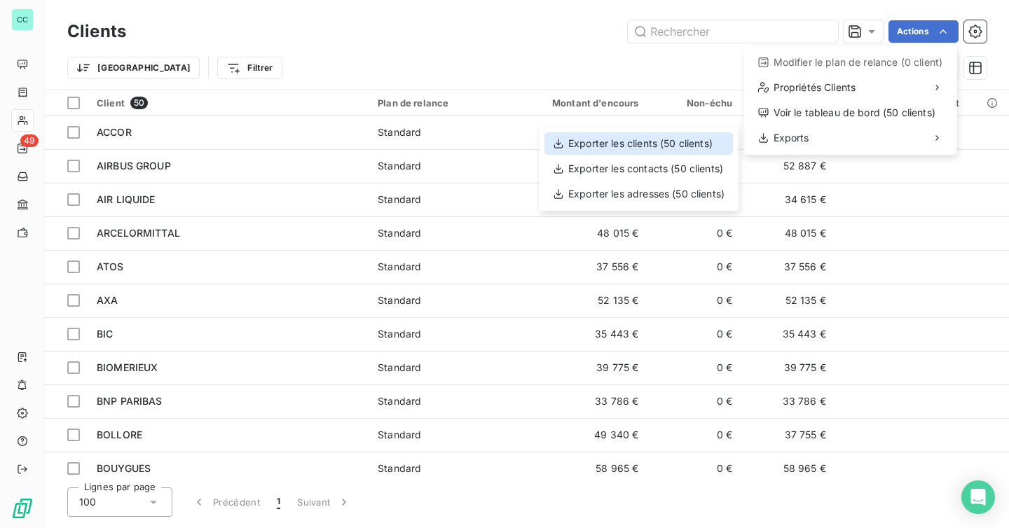
click at [710, 138] on div "Exporter les clients (50 clients)" at bounding box center [638, 143] width 188 height 22
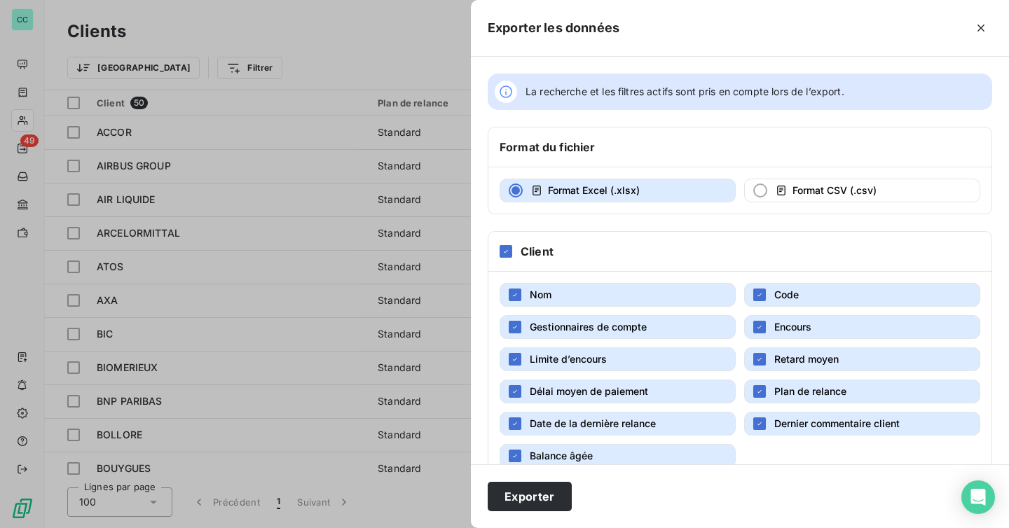
scroll to position [32, 0]
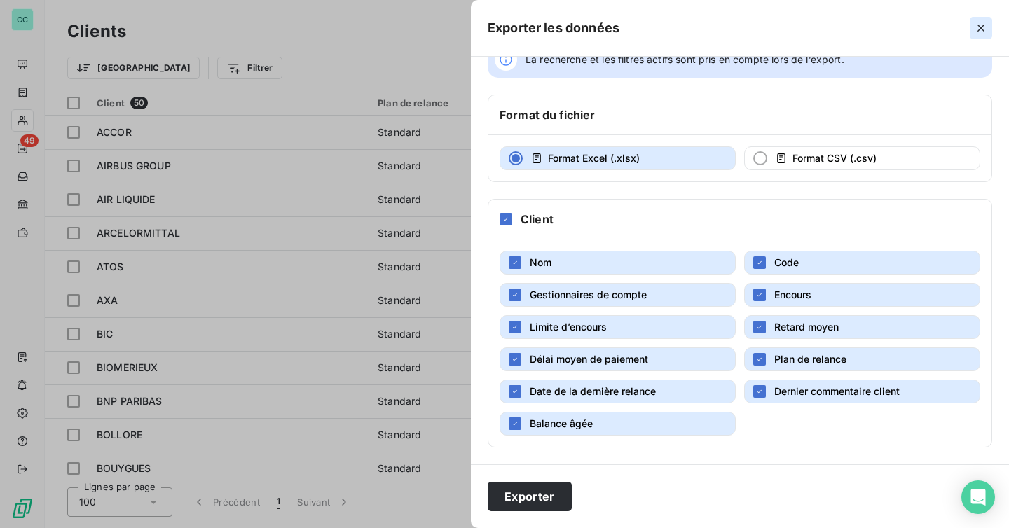
click at [982, 32] on icon "button" at bounding box center [981, 28] width 14 height 14
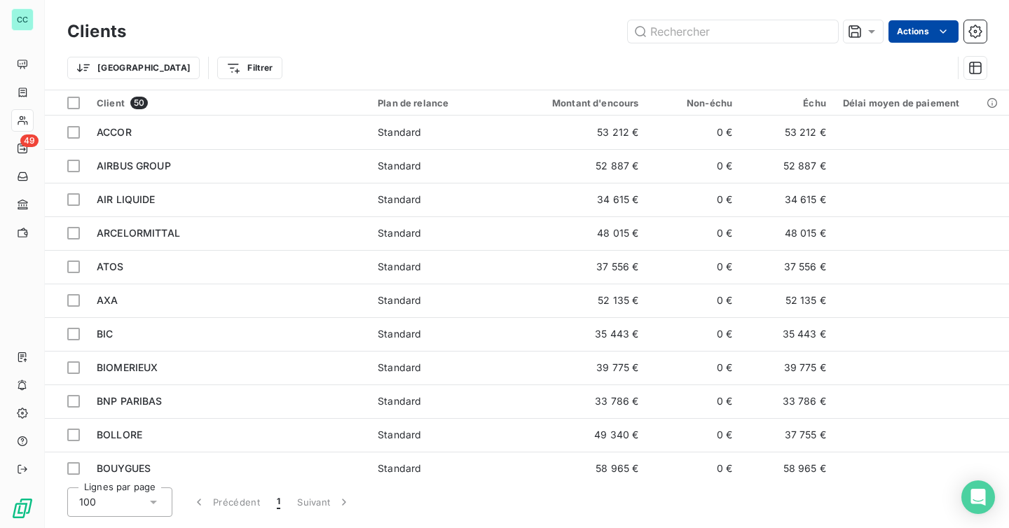
click at [922, 20] on html "CC 49 Clients Actions Trier Filtrer Client 50 Plan de relance Montant d'encours…" at bounding box center [504, 264] width 1009 height 528
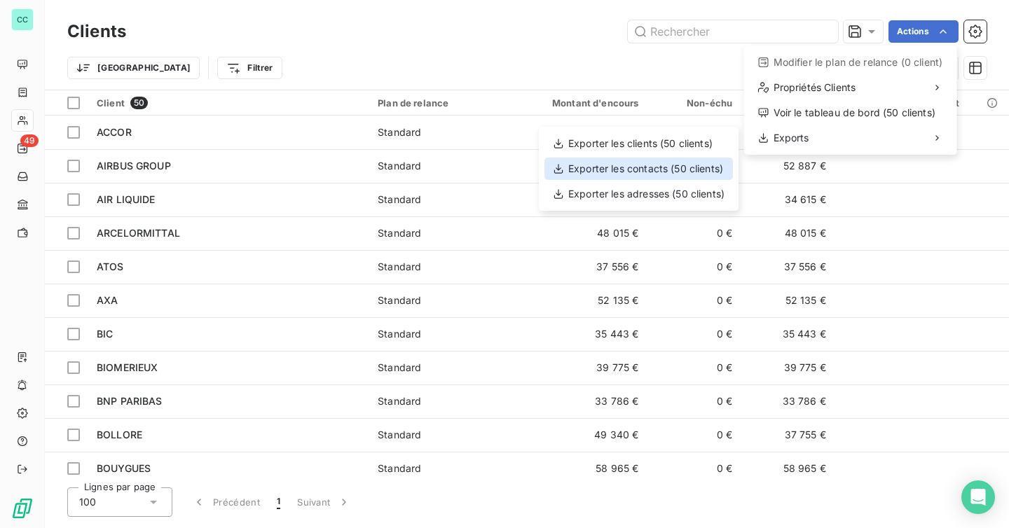
click at [710, 174] on div "Exporter les contacts (50 clients)" at bounding box center [638, 169] width 188 height 22
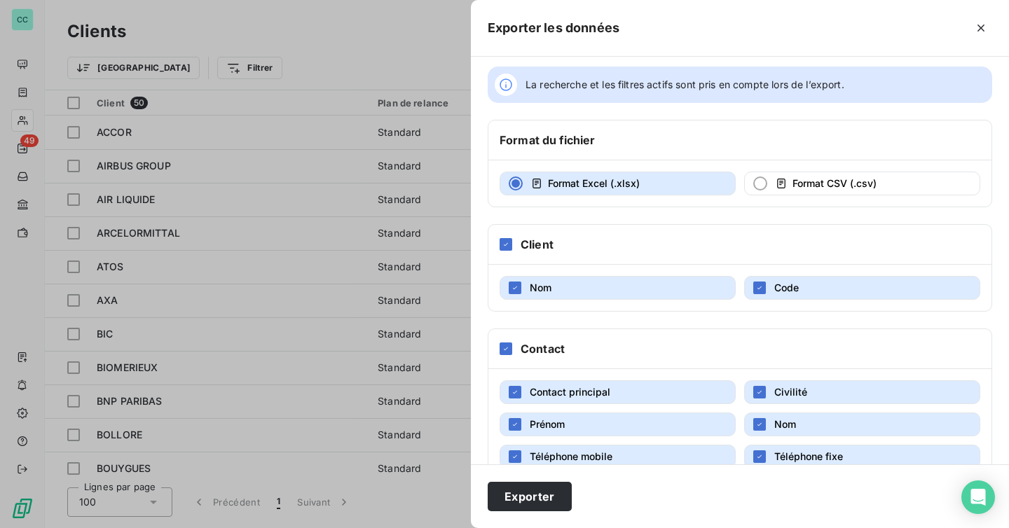
scroll to position [0, 0]
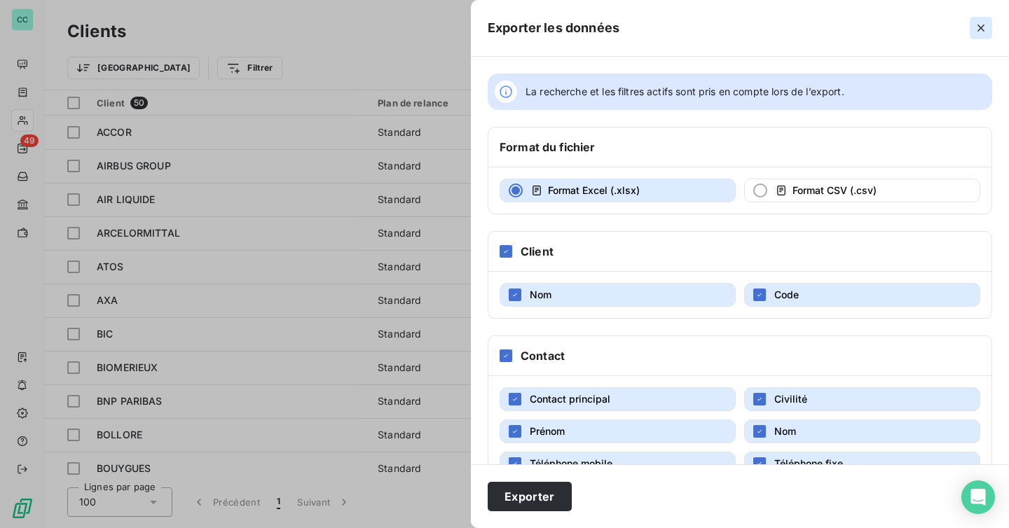
click at [984, 22] on icon "button" at bounding box center [981, 28] width 14 height 14
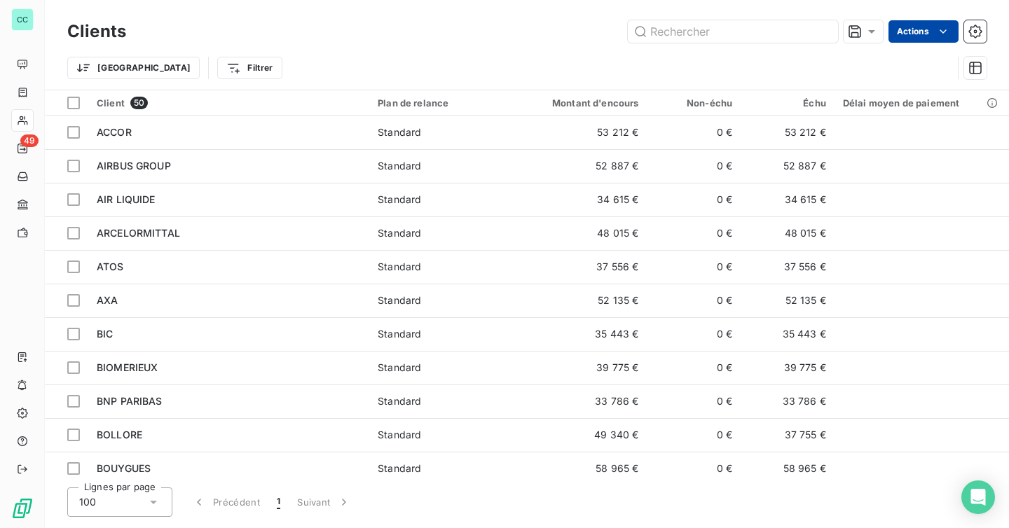
click at [921, 37] on html "CC 49 Clients Actions Trier Filtrer Client 50 Plan de relance Montant d'encours…" at bounding box center [504, 264] width 1009 height 528
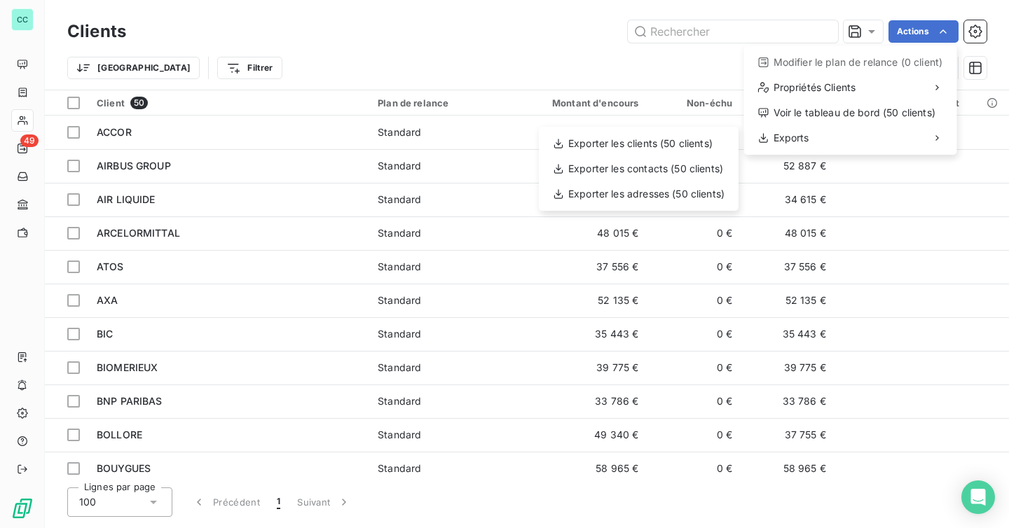
click at [558, 57] on html "CC 49 Clients Actions Modifier le plan de relance (0 client) Propriétés Clients…" at bounding box center [504, 264] width 1009 height 528
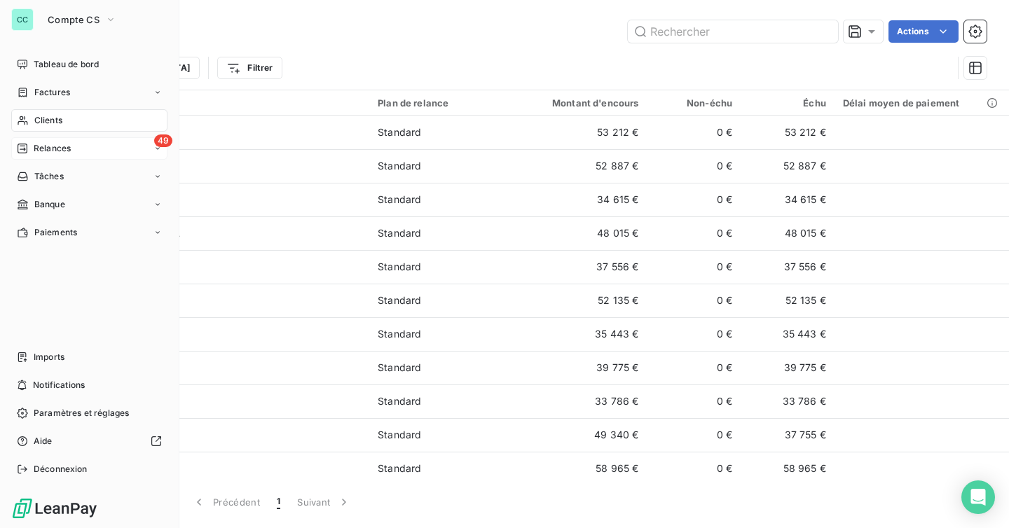
click at [38, 153] on span "Relances" at bounding box center [52, 148] width 37 height 13
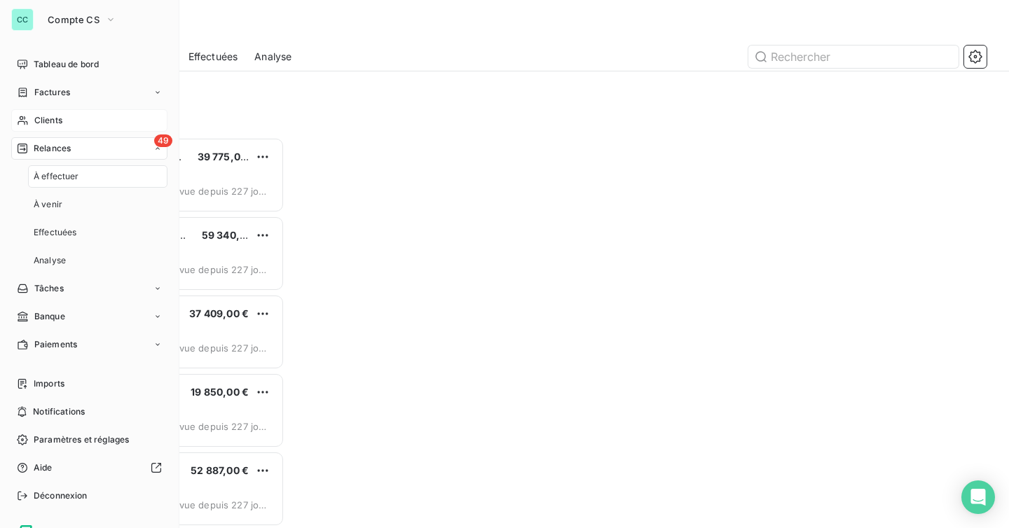
scroll to position [391, 217]
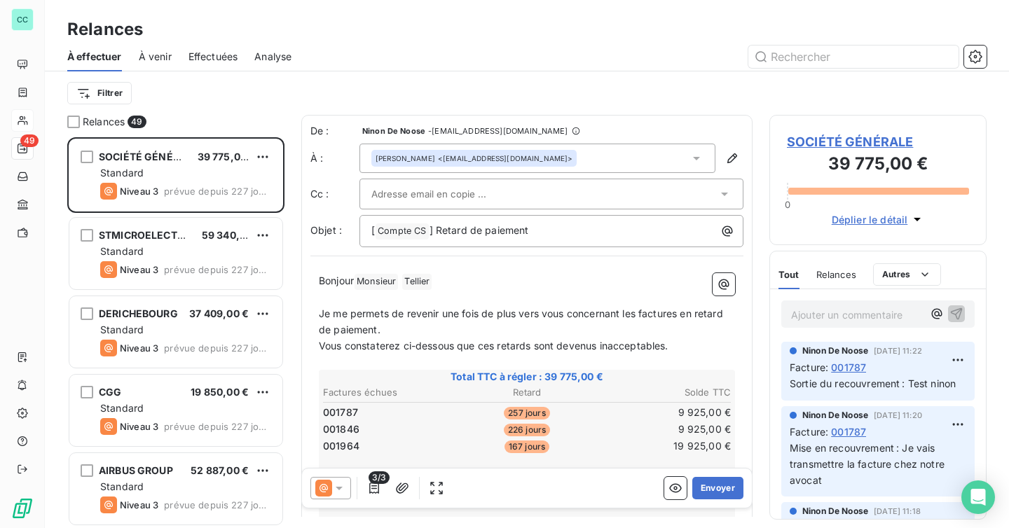
click at [225, 60] on span "Effectuées" at bounding box center [213, 57] width 50 height 14
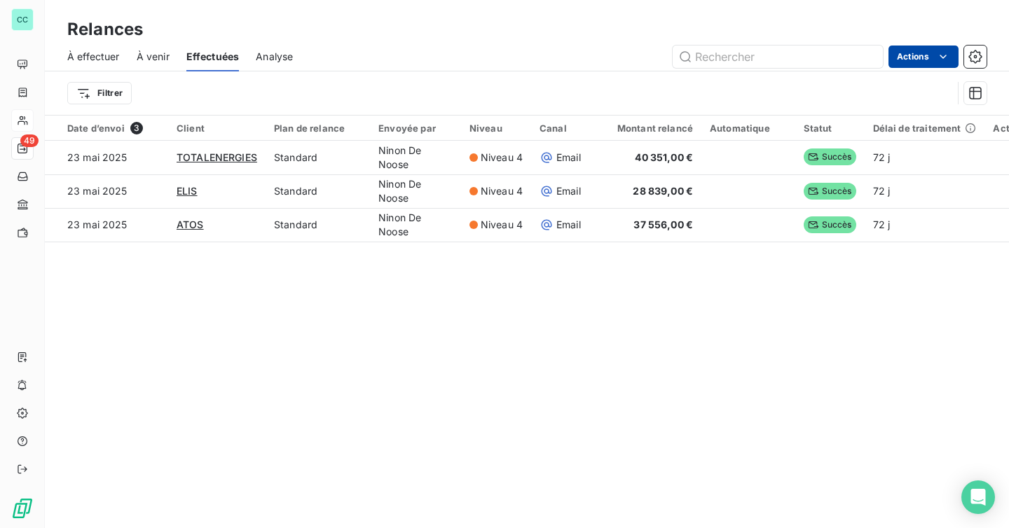
click at [921, 50] on html "CC 49 Relances À effectuer À venir Effectuées Analyse Actions Filtrer Date d’en…" at bounding box center [504, 264] width 1009 height 528
click at [99, 67] on html "CC 49 Relances À effectuer À venir Effectuées Analyse Actions Exporter les rela…" at bounding box center [504, 264] width 1009 height 528
click at [99, 58] on span "À effectuer" at bounding box center [93, 57] width 53 height 14
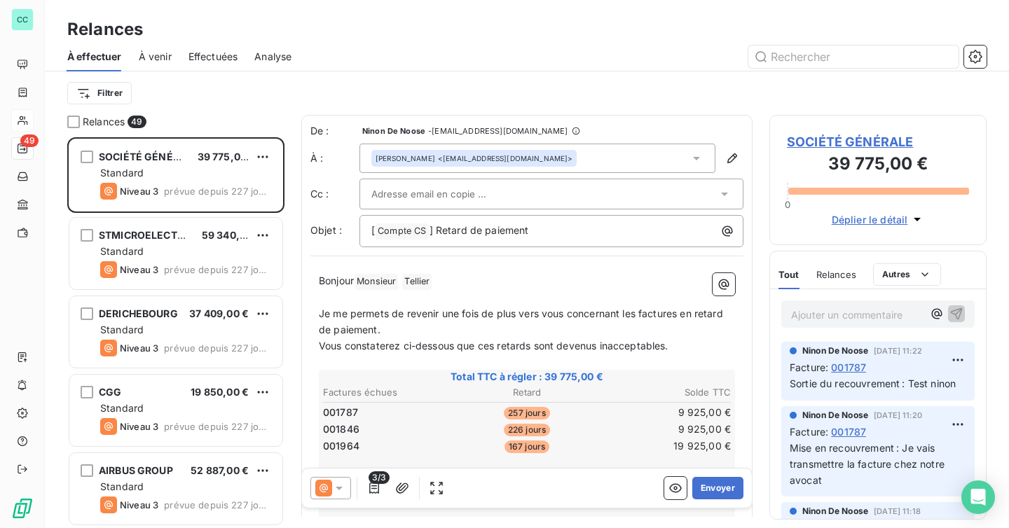
scroll to position [391, 217]
click at [226, 53] on span "Effectuées" at bounding box center [213, 57] width 50 height 14
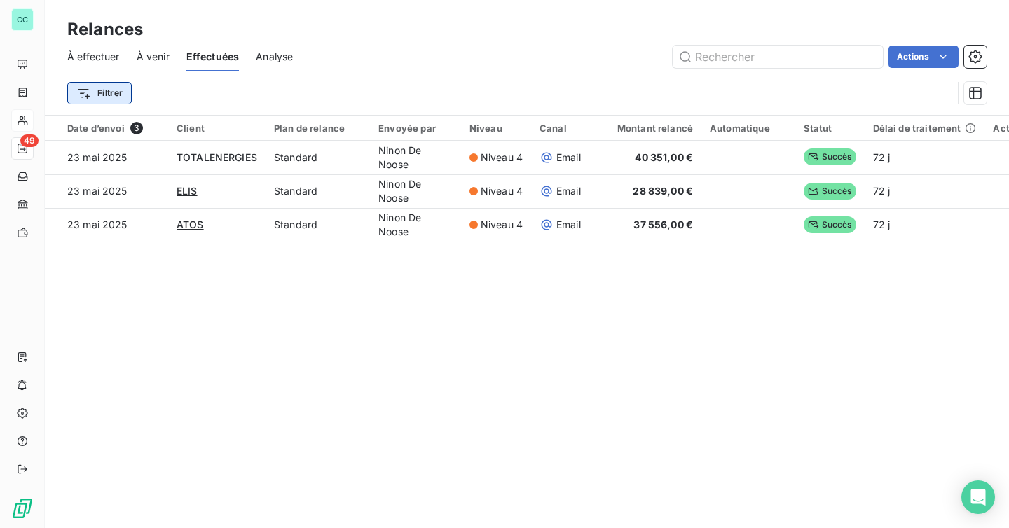
click at [118, 95] on html "CC 49 Relances À effectuer À venir Effectuées Analyse Actions Filtrer Date d’en…" at bounding box center [504, 264] width 1009 height 528
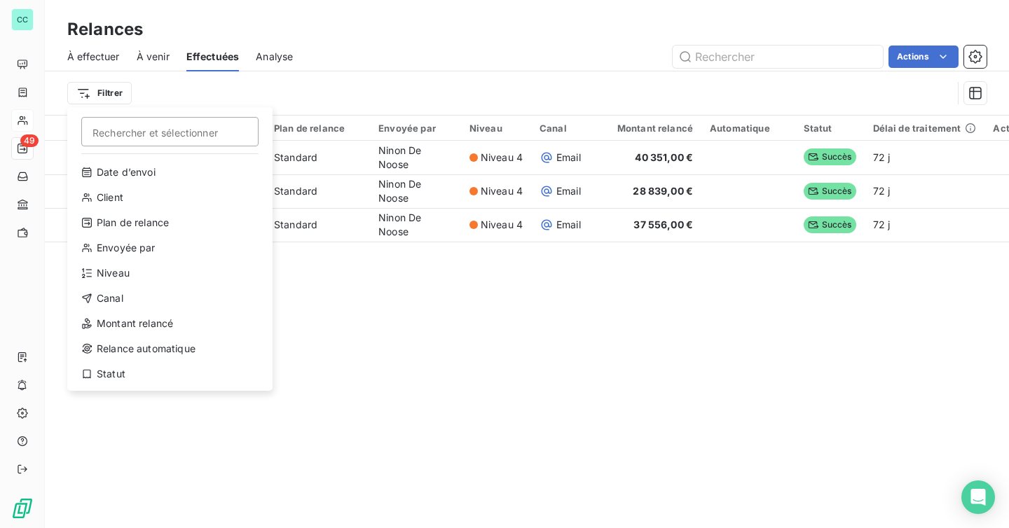
click at [320, 289] on html "CC 49 Relances À effectuer À venir Effectuées Analyse Actions Filtrer Recherche…" at bounding box center [504, 264] width 1009 height 528
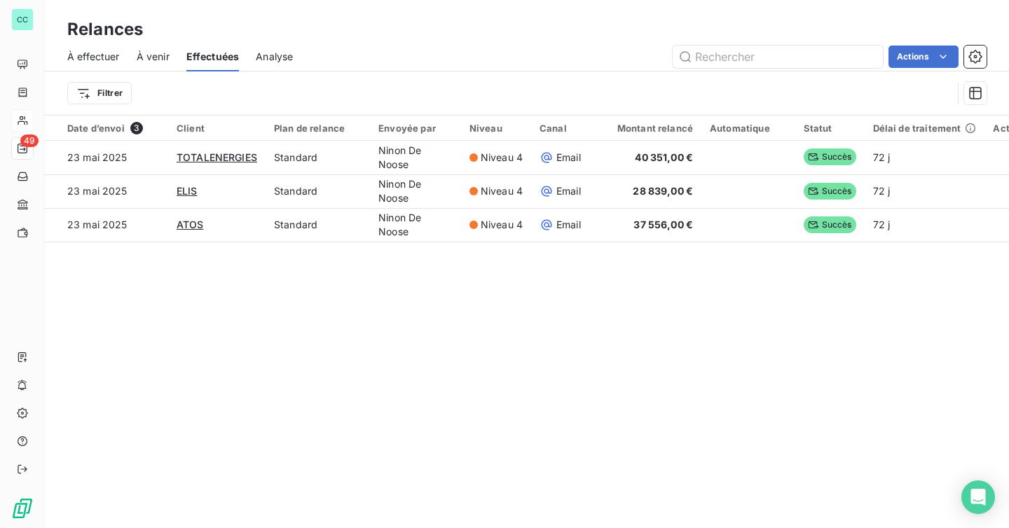
click at [81, 57] on span "À effectuer" at bounding box center [93, 57] width 53 height 14
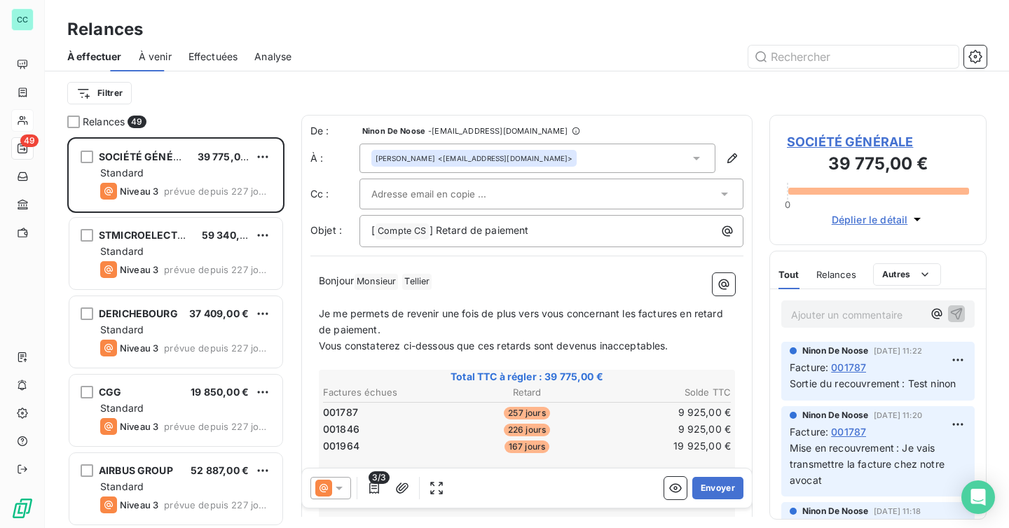
scroll to position [391, 217]
click at [234, 52] on span "Effectuées" at bounding box center [213, 57] width 50 height 14
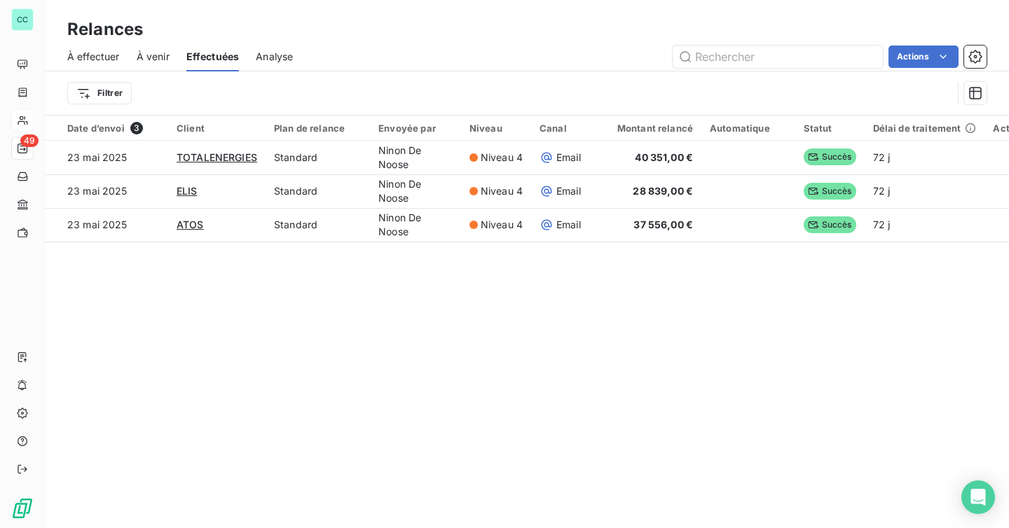
click at [99, 48] on div "À effectuer" at bounding box center [93, 56] width 53 height 29
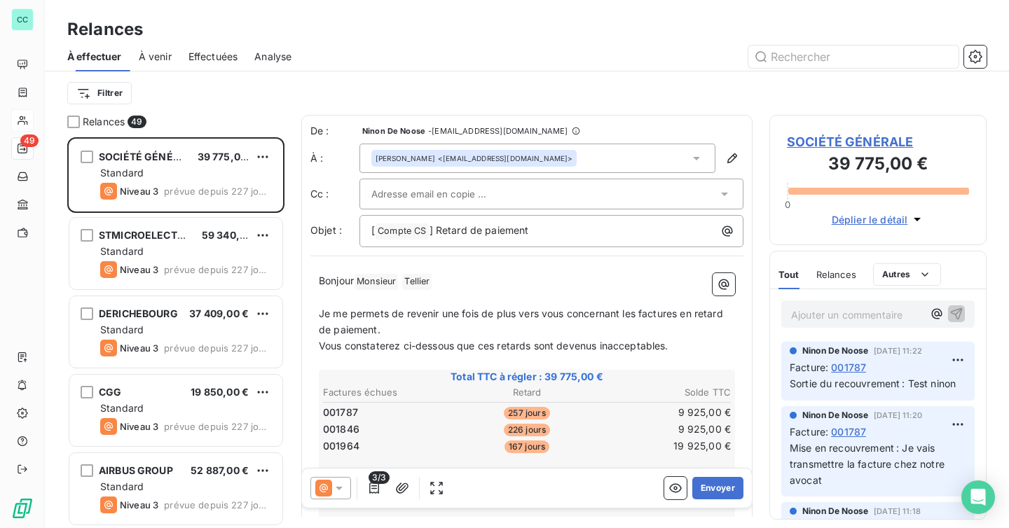
scroll to position [391, 217]
click at [209, 104] on div "Filtrer" at bounding box center [526, 93] width 919 height 27
click at [208, 69] on div "Effectuées" at bounding box center [213, 56] width 50 height 29
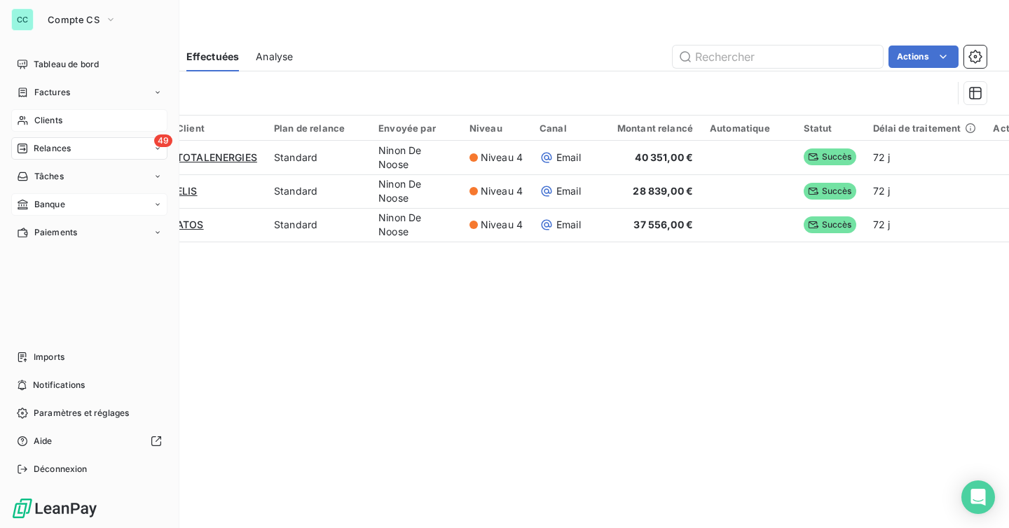
click at [40, 206] on span "Banque" at bounding box center [49, 204] width 31 height 13
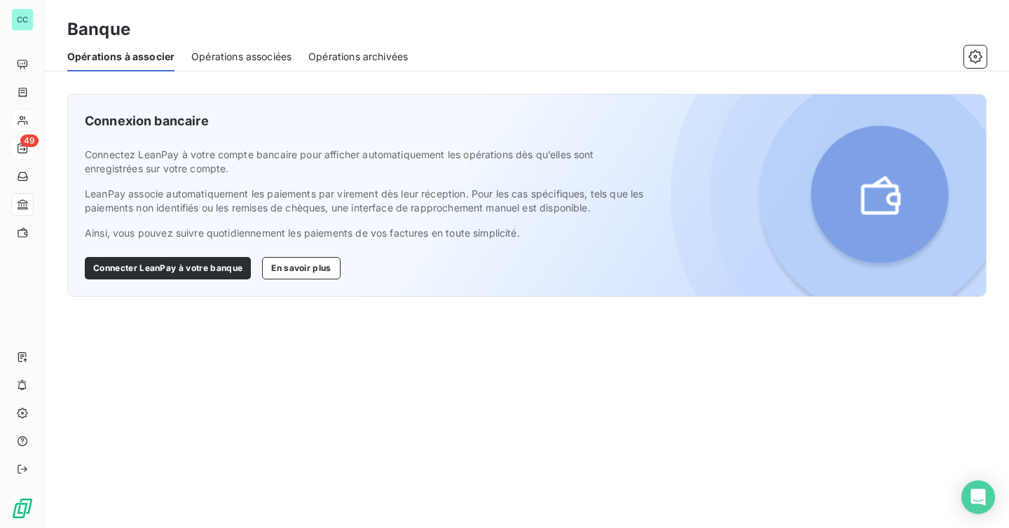
click at [217, 66] on div "Opérations associées" at bounding box center [241, 56] width 100 height 29
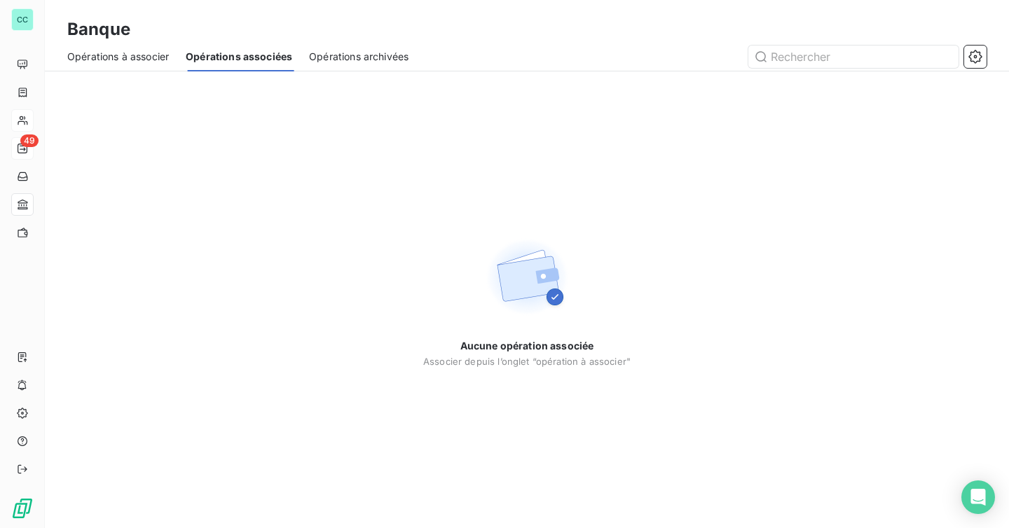
click at [394, 46] on div "Opérations archivées" at bounding box center [358, 56] width 99 height 29
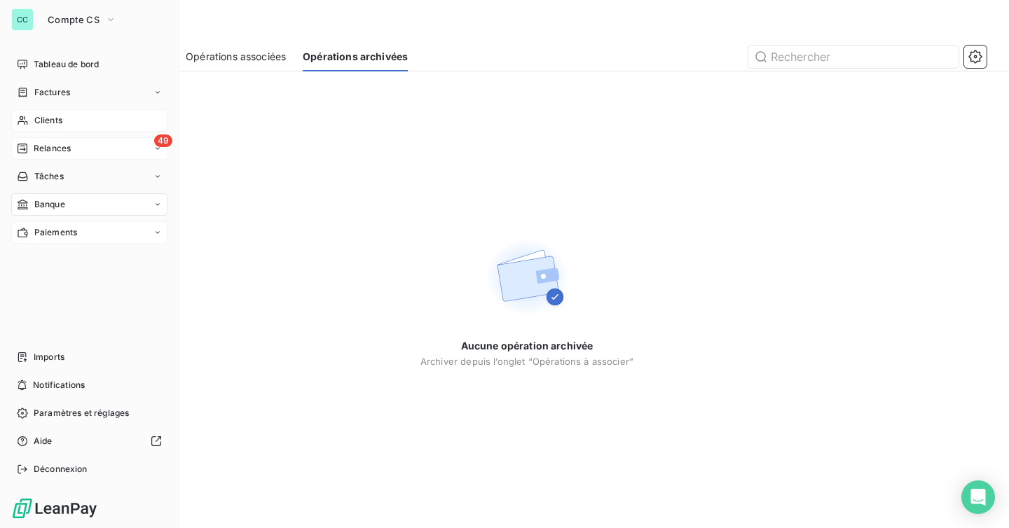
click at [27, 227] on icon at bounding box center [23, 232] width 12 height 11
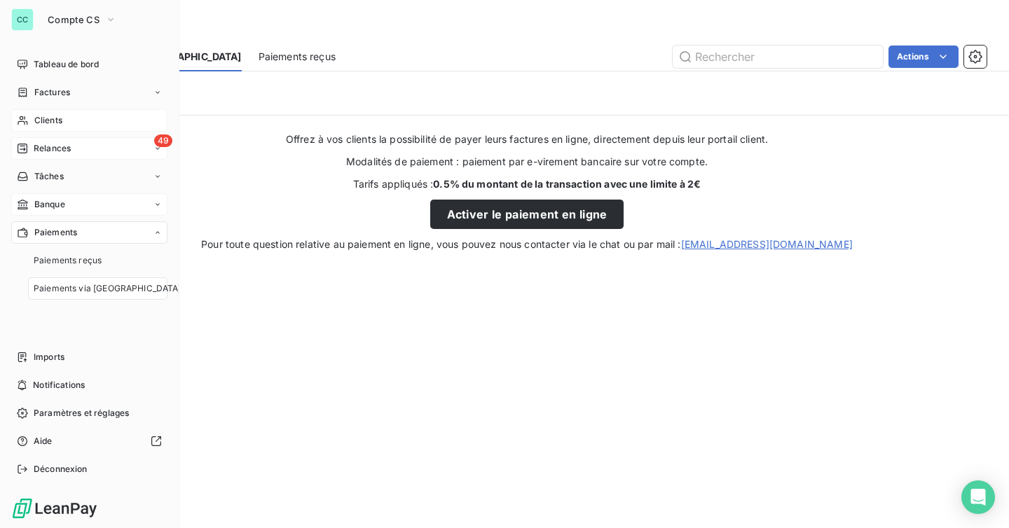
click at [60, 234] on span "Paiements" at bounding box center [55, 232] width 43 height 13
click at [93, 223] on div "Paiements" at bounding box center [89, 232] width 156 height 22
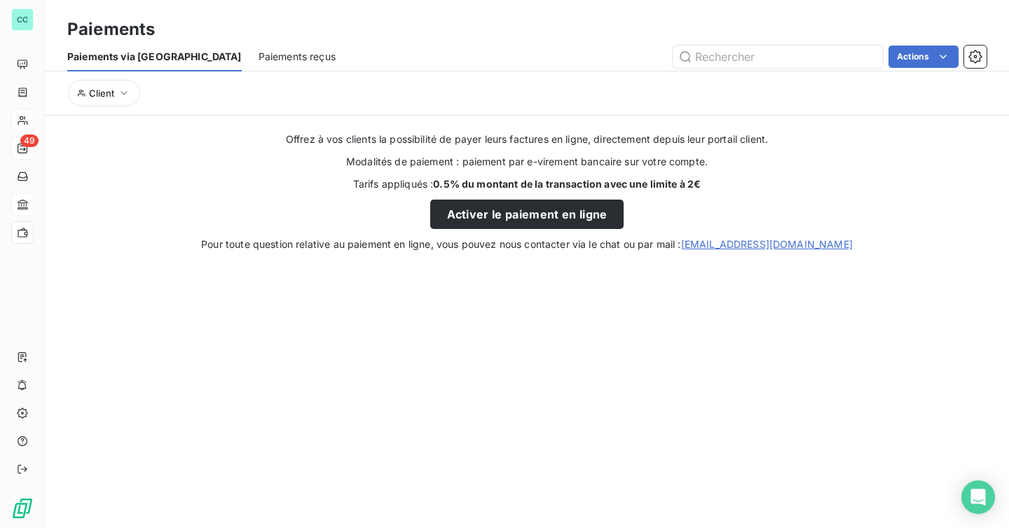
click at [259, 66] on div "Paiements reçus" at bounding box center [297, 56] width 77 height 29
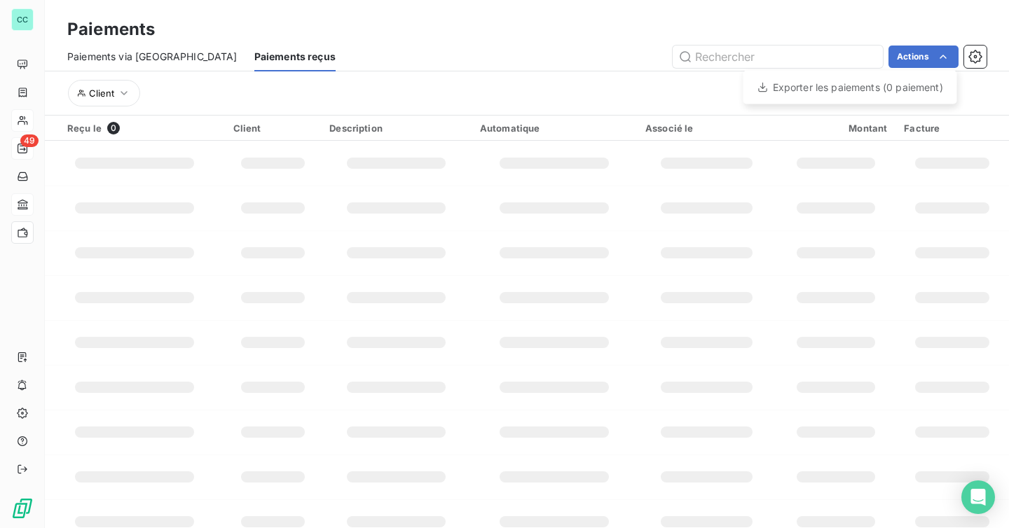
click at [219, 99] on html "CC 49 Paiements Paiements via le Portail Paiements reçus Actions Exporter les p…" at bounding box center [504, 264] width 1009 height 528
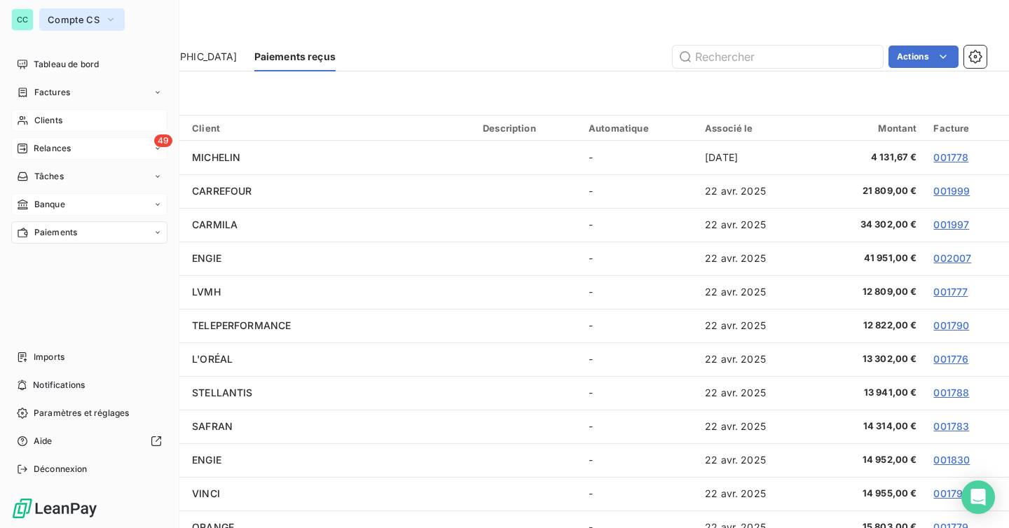
click at [78, 14] on span "Compte CS" at bounding box center [74, 19] width 52 height 11
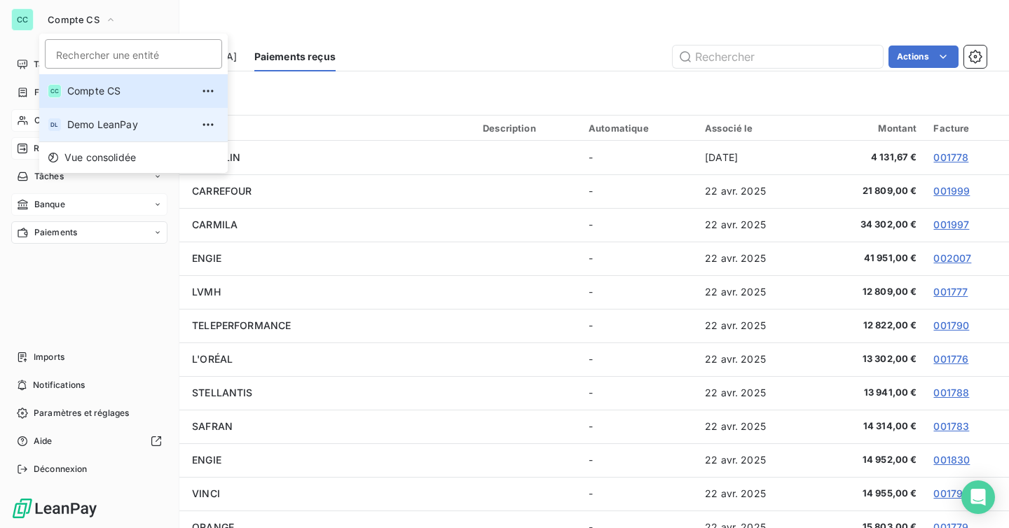
click at [104, 133] on li "DL Demo LeanPay" at bounding box center [133, 125] width 188 height 34
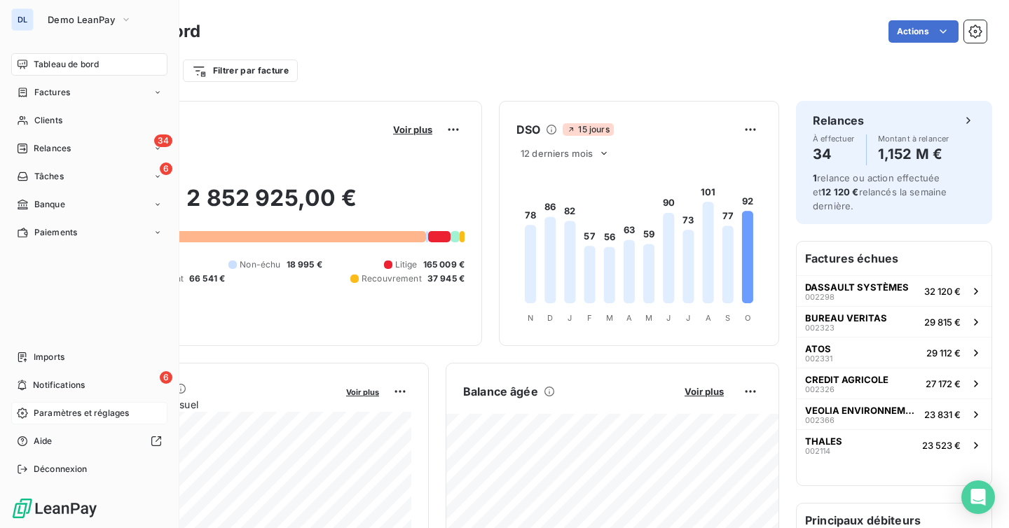
click at [78, 419] on span "Paramètres et réglages" at bounding box center [81, 413] width 95 height 13
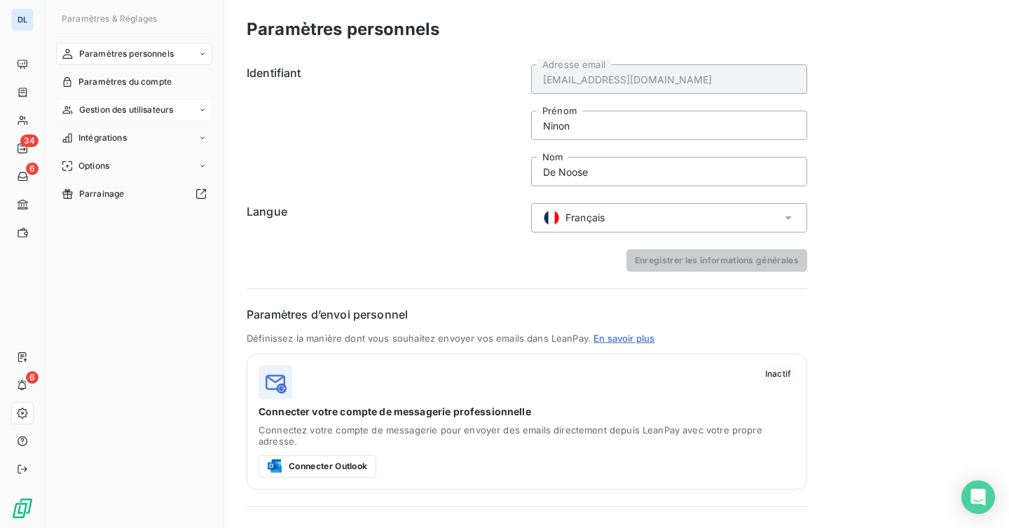
click at [167, 111] on span "Gestion des utilisateurs" at bounding box center [126, 110] width 95 height 13
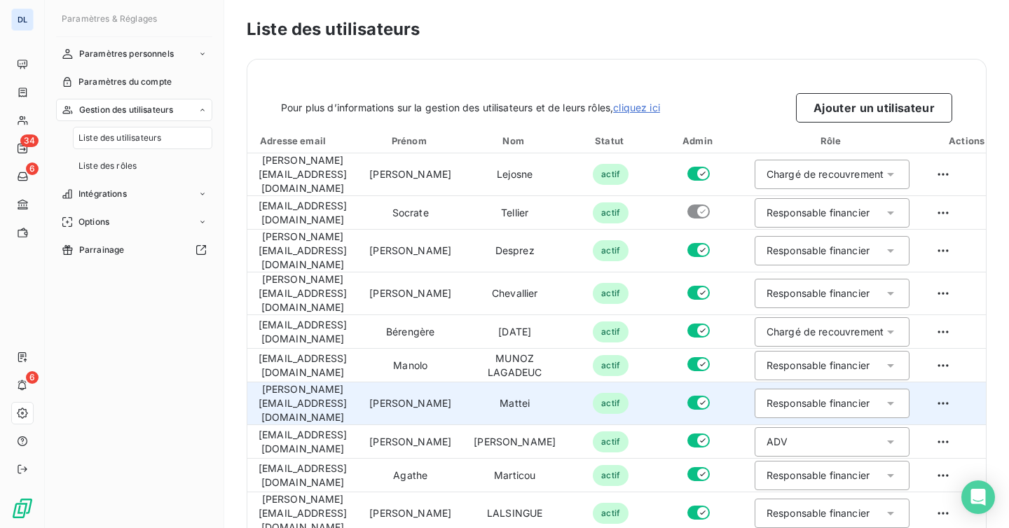
scroll to position [152, 0]
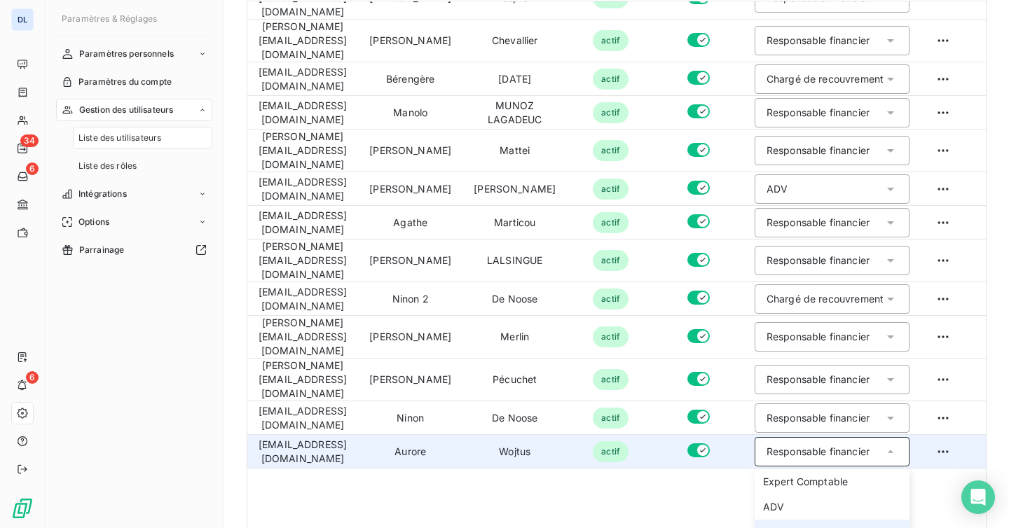
scroll to position [151, 0]
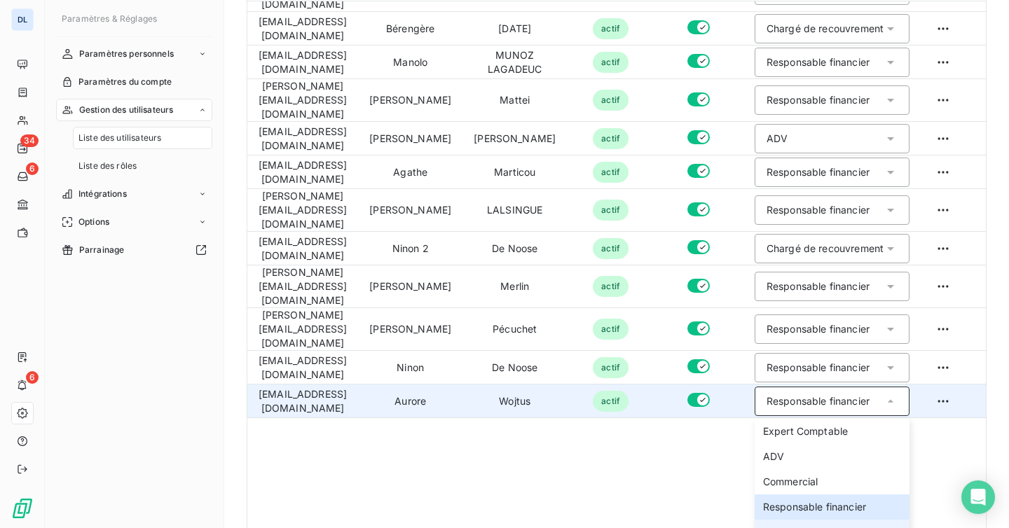
click at [829, 525] on span "Chargé de recouvrement" at bounding box center [821, 532] width 117 height 14
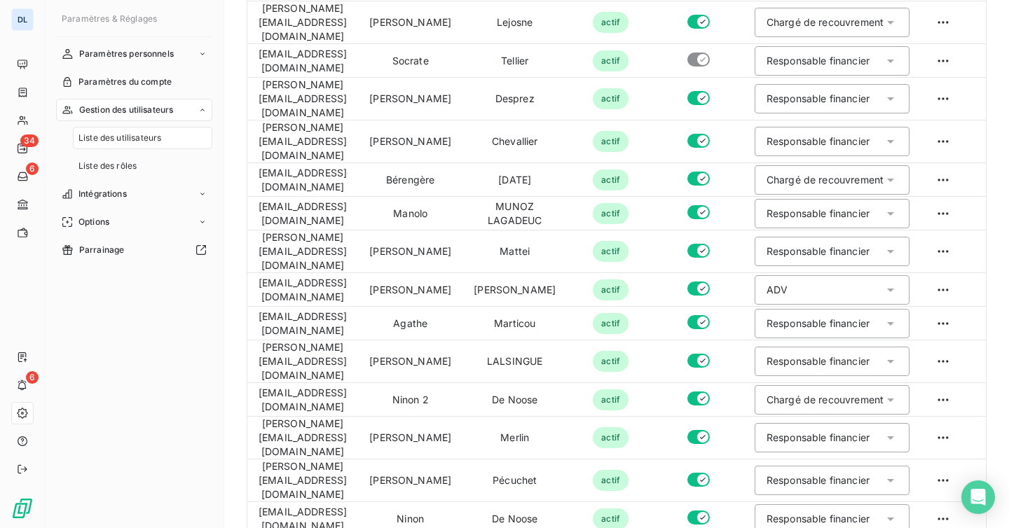
scroll to position [0, 0]
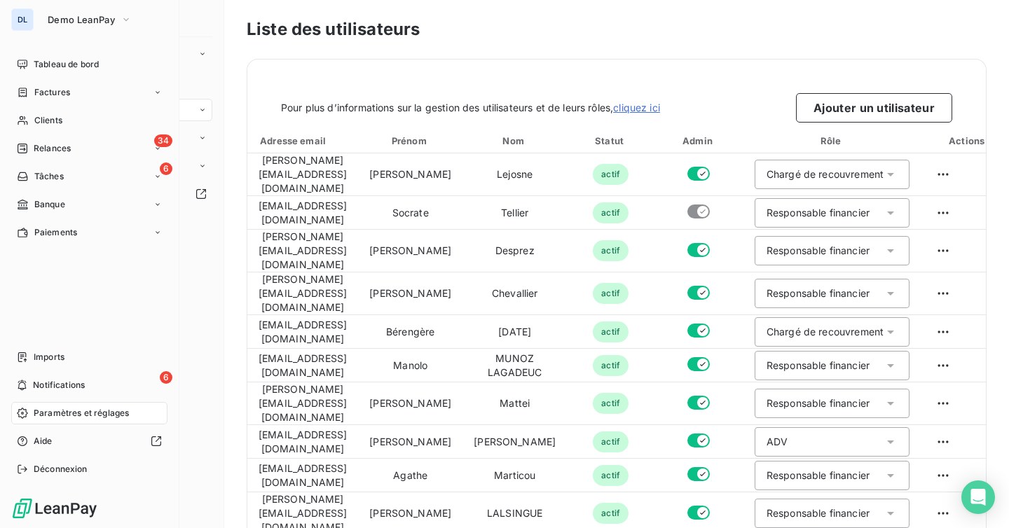
click at [61, 424] on div "Paramètres et réglages" at bounding box center [89, 413] width 156 height 22
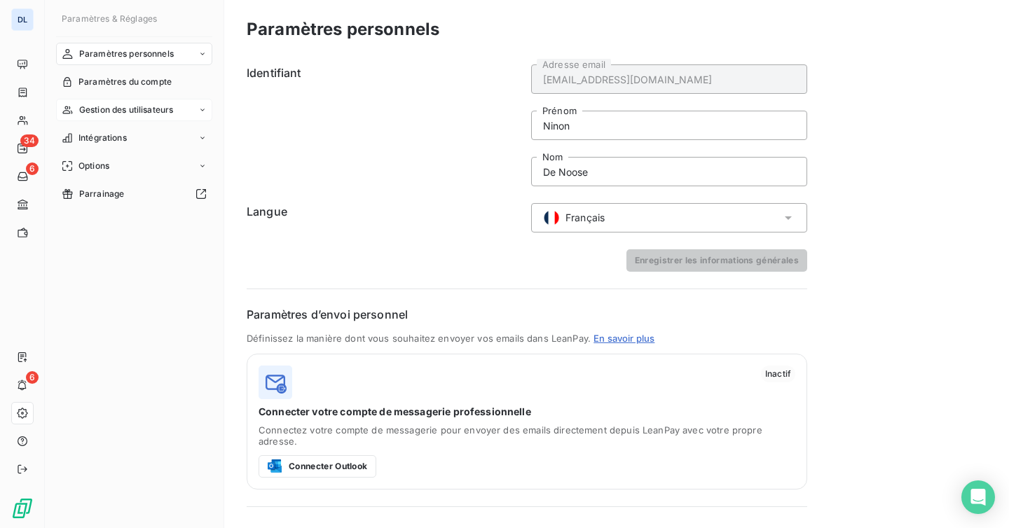
click at [130, 106] on span "Gestion des utilisateurs" at bounding box center [126, 110] width 95 height 13
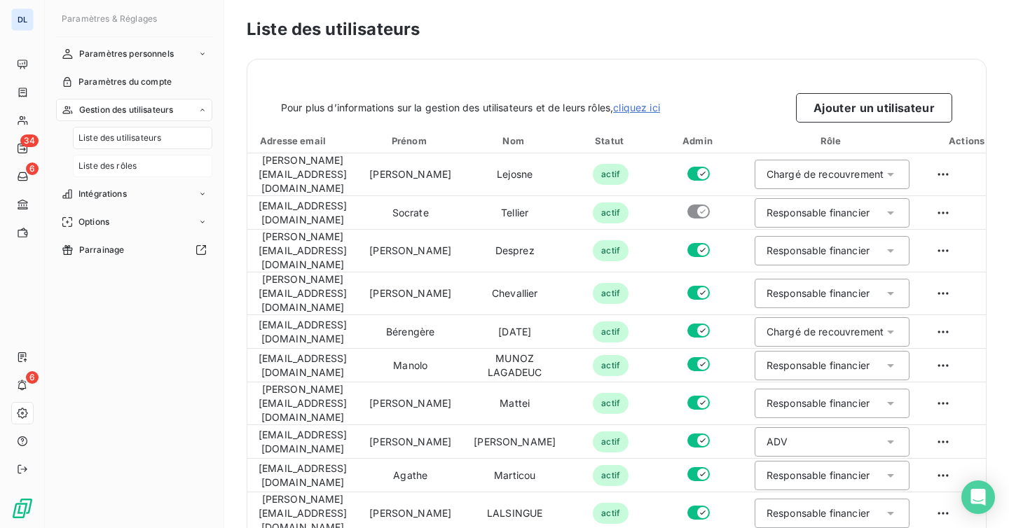
click at [129, 168] on span "Liste des rôles" at bounding box center [107, 166] width 58 height 13
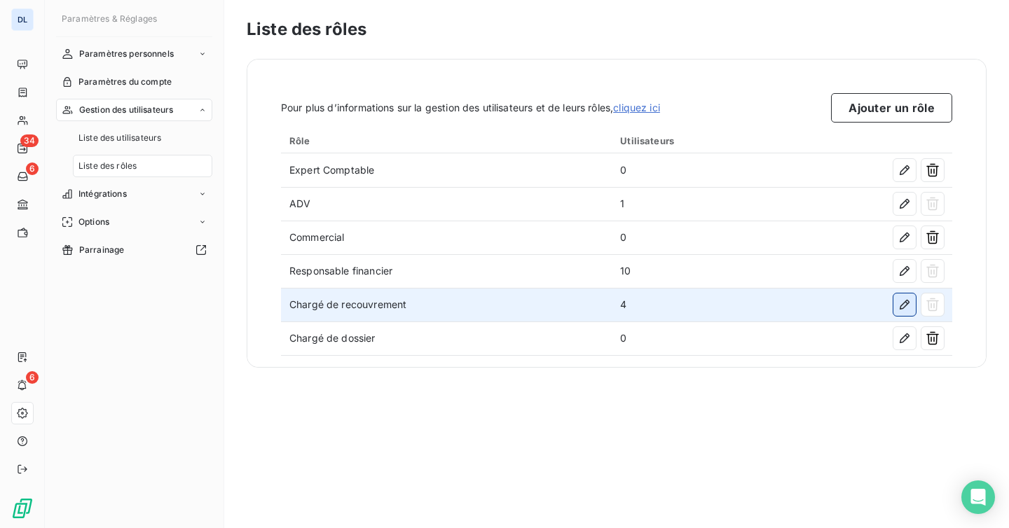
click at [902, 301] on icon "button" at bounding box center [904, 305] width 14 height 14
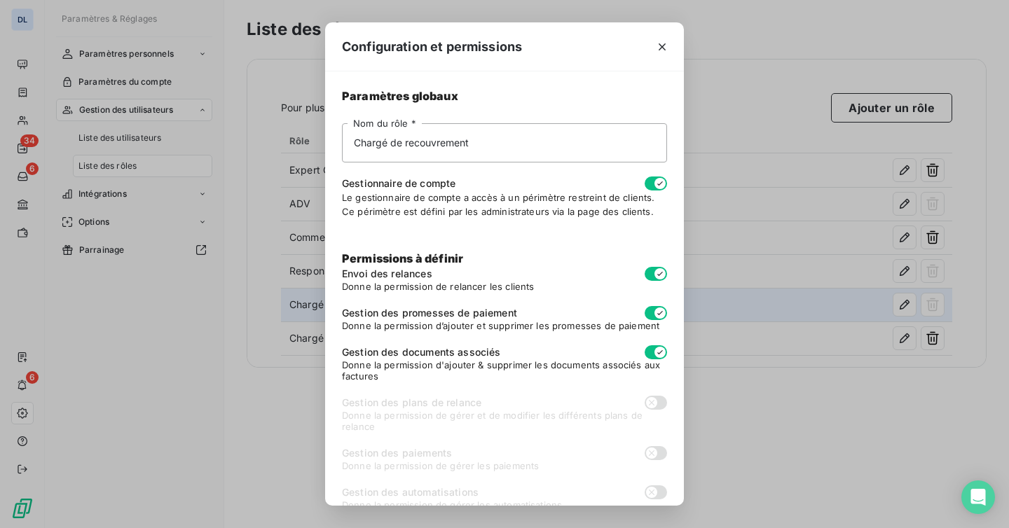
click at [657, 277] on icon "button" at bounding box center [659, 273] width 11 height 11
checkbox input "false"
click at [659, 304] on div "Permissions à définir Envoi des relances Donne la permission de relancer les cl…" at bounding box center [504, 388] width 325 height 274
click at [653, 316] on button "button" at bounding box center [656, 313] width 22 height 14
checkbox input "false"
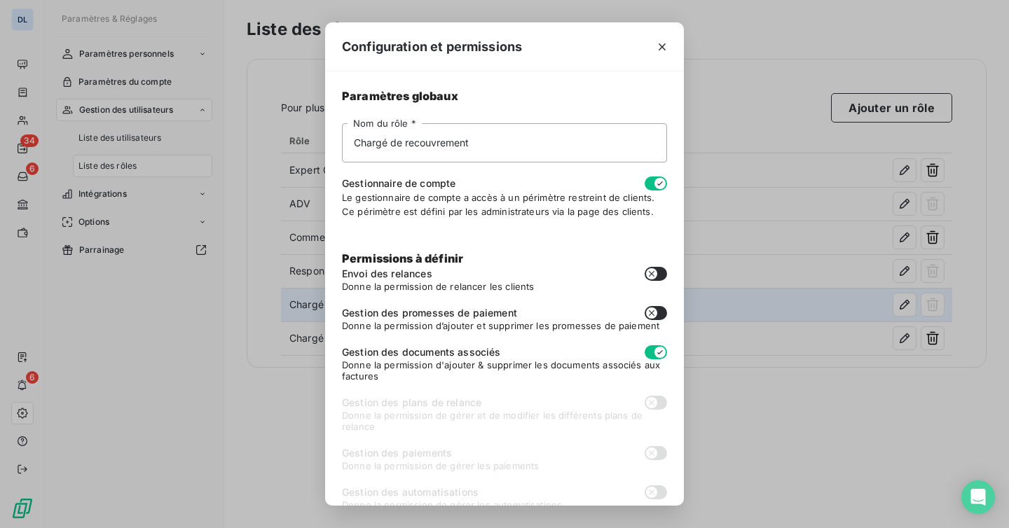
click at [653, 351] on button "button" at bounding box center [656, 352] width 22 height 14
checkbox input "false"
click at [754, 406] on div "Configuration et permissions Paramètres globaux Chargé de recouvrement Nom du r…" at bounding box center [504, 264] width 1009 height 528
checkbox input "true"
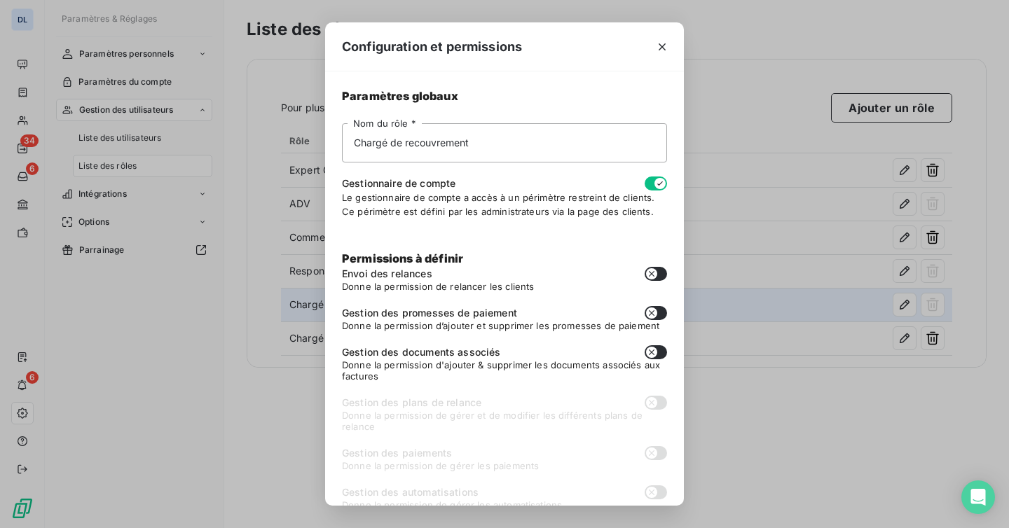
checkbox input "true"
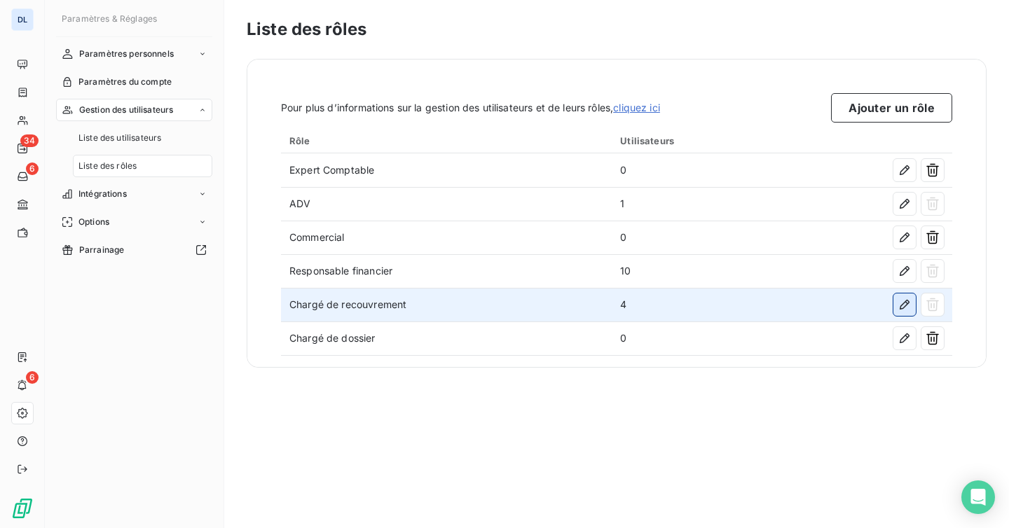
click at [909, 309] on icon "button" at bounding box center [904, 305] width 14 height 14
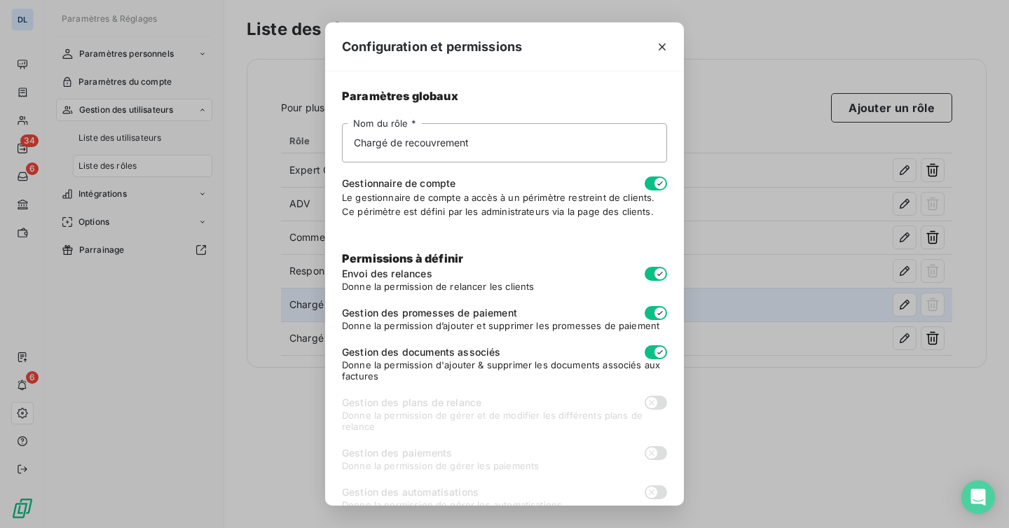
click at [652, 281] on span "Donne la permission de relancer les clients" at bounding box center [504, 286] width 325 height 11
click at [652, 276] on button "button" at bounding box center [656, 274] width 22 height 14
checkbox input "false"
click at [654, 305] on div "Permissions à définir Envoi des relances Donne la permission de relancer les cl…" at bounding box center [504, 388] width 325 height 274
click at [654, 311] on icon "button" at bounding box center [659, 313] width 11 height 11
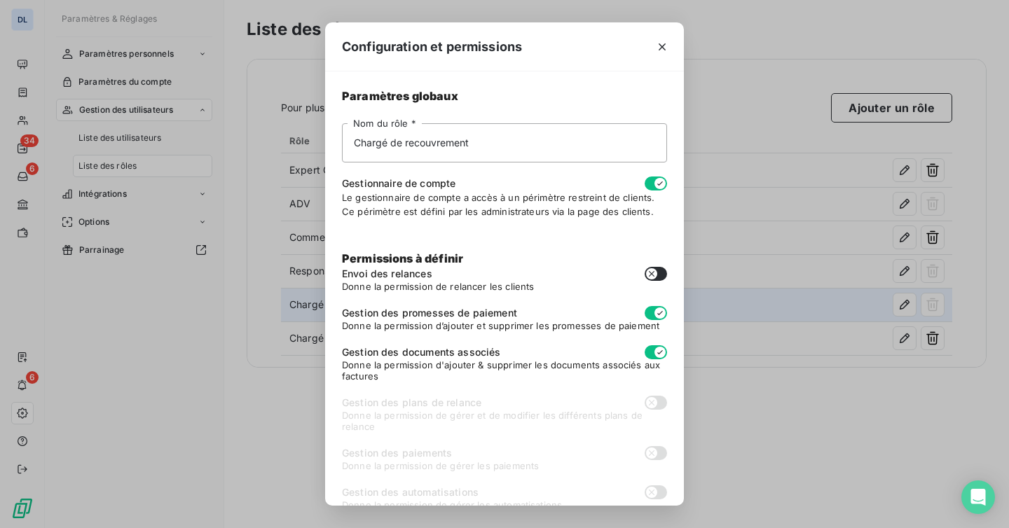
checkbox input "false"
click at [653, 348] on button "button" at bounding box center [656, 352] width 22 height 14
checkbox input "false"
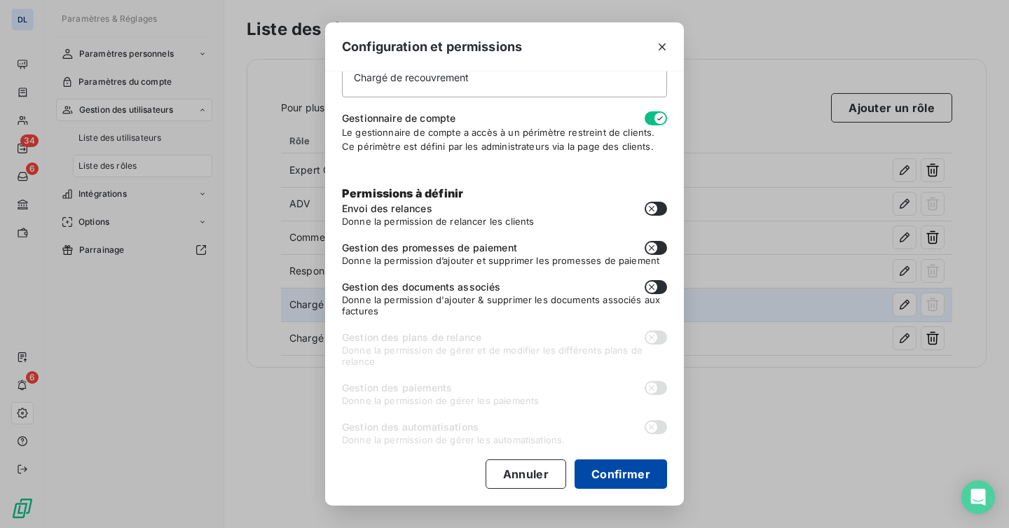
click at [605, 465] on button "Confirmer" at bounding box center [621, 474] width 92 height 29
checkbox input "false"
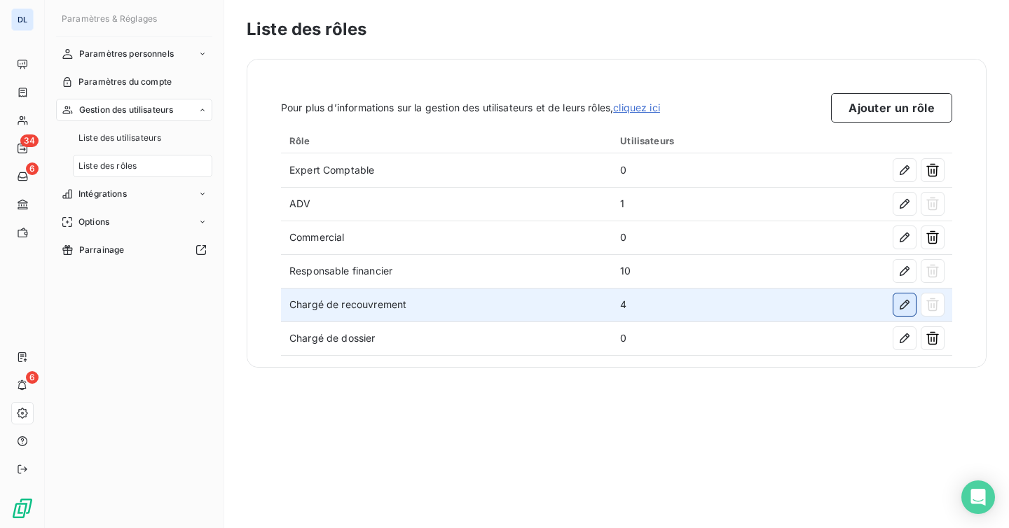
click at [905, 305] on icon "button" at bounding box center [905, 305] width 10 height 10
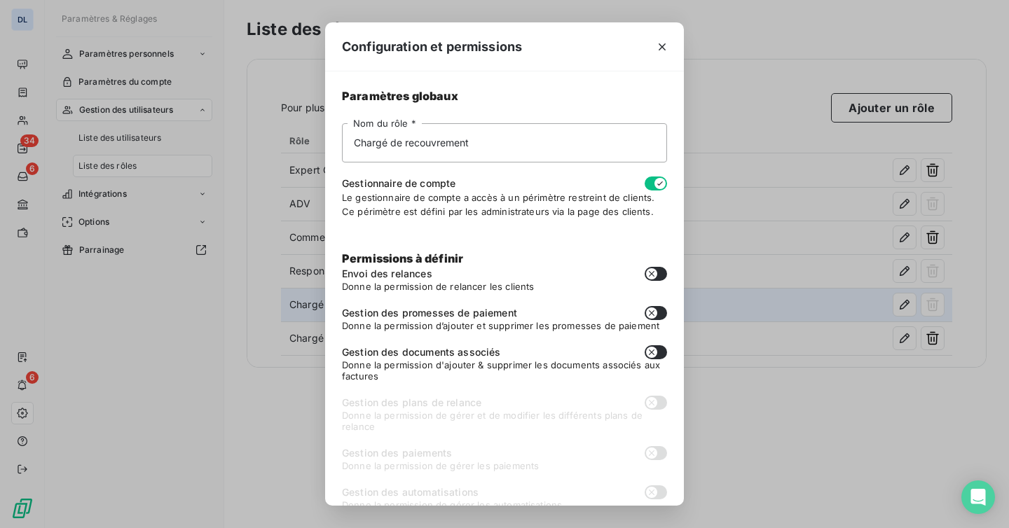
click at [658, 273] on button "button" at bounding box center [656, 274] width 22 height 14
click at [731, 413] on div "Configuration et permissions Paramètres globaux Chargé de recouvrement Nom du r…" at bounding box center [504, 264] width 1009 height 528
checkbox input "false"
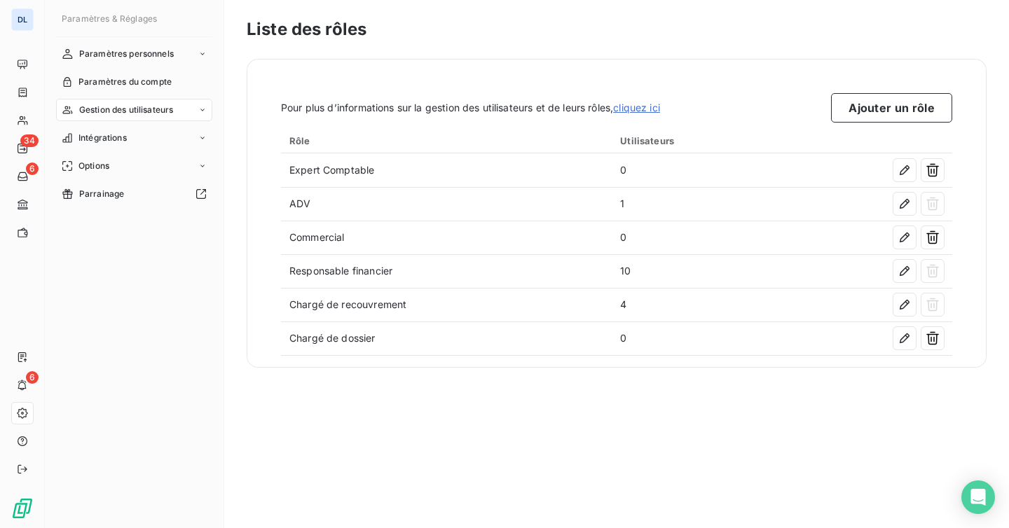
click at [603, 359] on div "Pour plus d’informations sur la gestion des utilisateurs et de leurs rôles, cli…" at bounding box center [616, 214] width 738 height 308
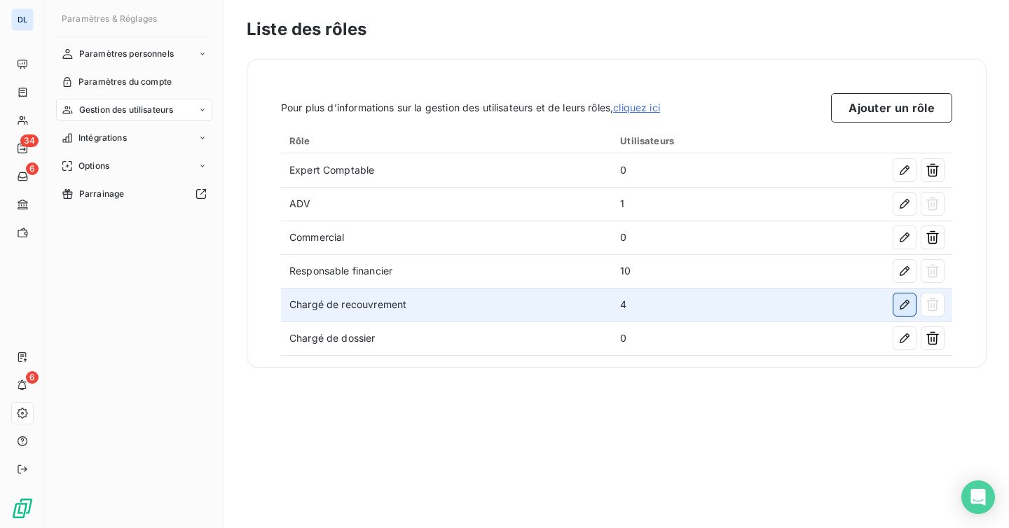
click at [907, 296] on button "button" at bounding box center [904, 305] width 22 height 22
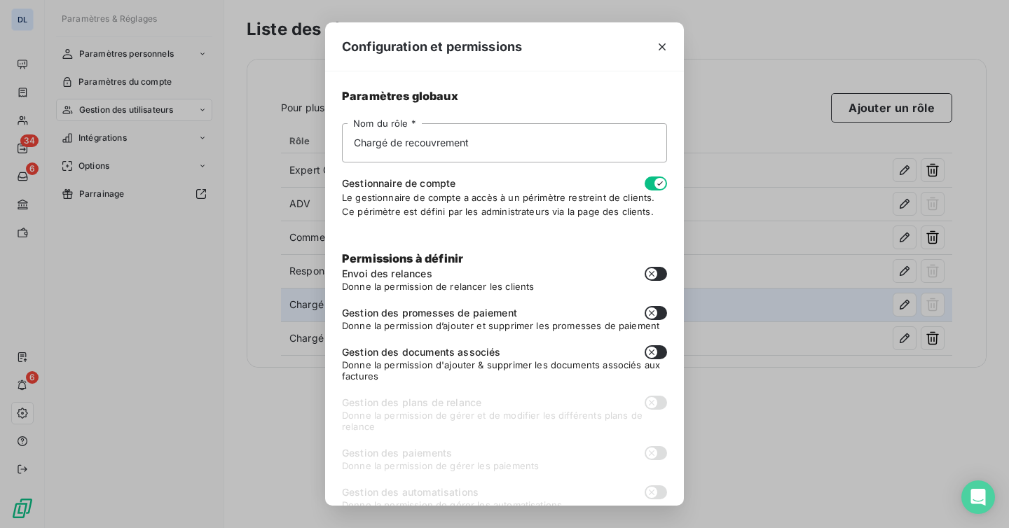
click at [654, 269] on icon "button" at bounding box center [651, 273] width 11 height 11
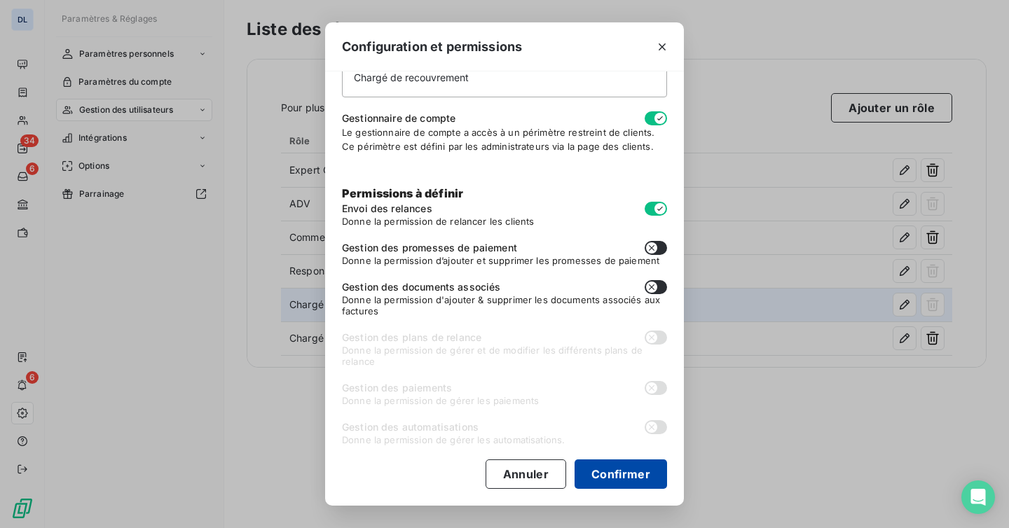
click at [607, 471] on button "Confirmer" at bounding box center [621, 474] width 92 height 29
checkbox input "true"
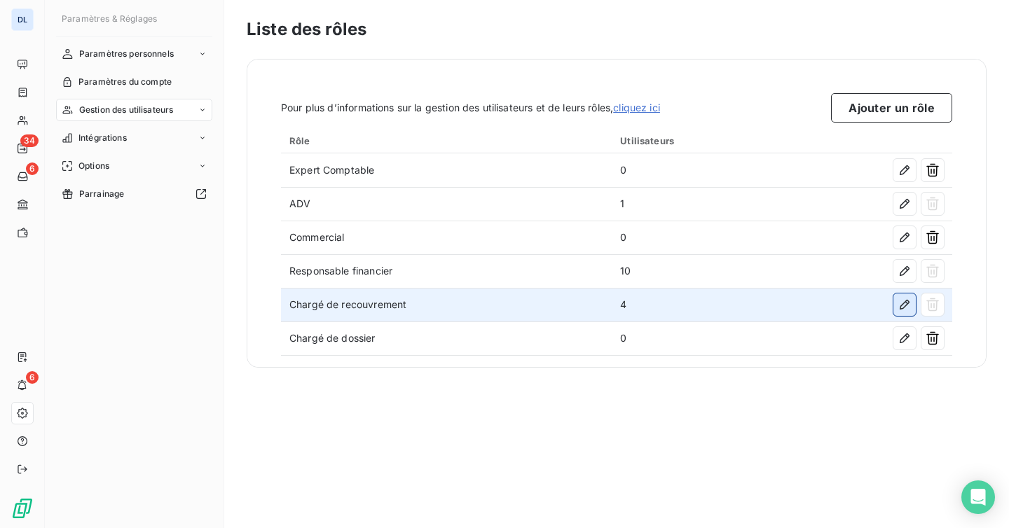
click at [907, 300] on icon "button" at bounding box center [905, 305] width 10 height 10
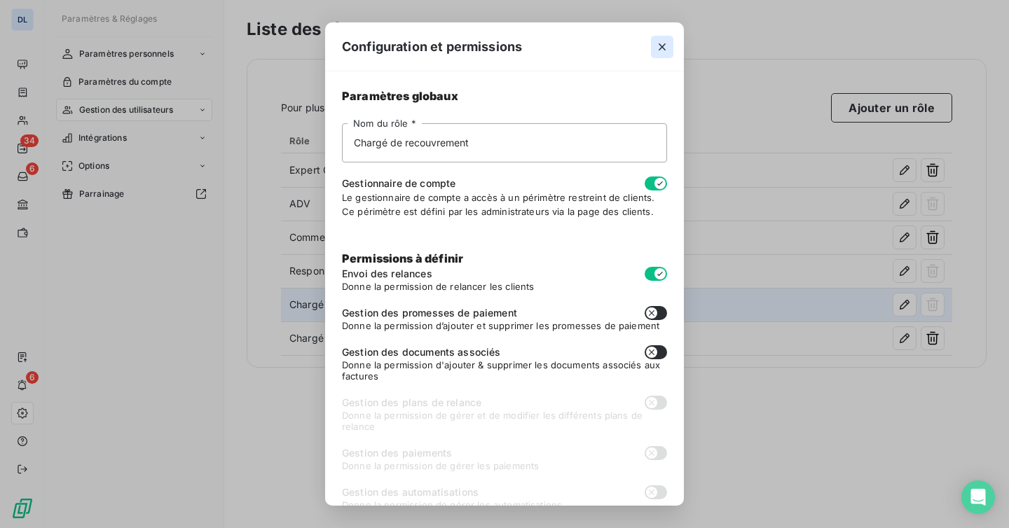
click at [669, 45] on button "button" at bounding box center [662, 47] width 22 height 22
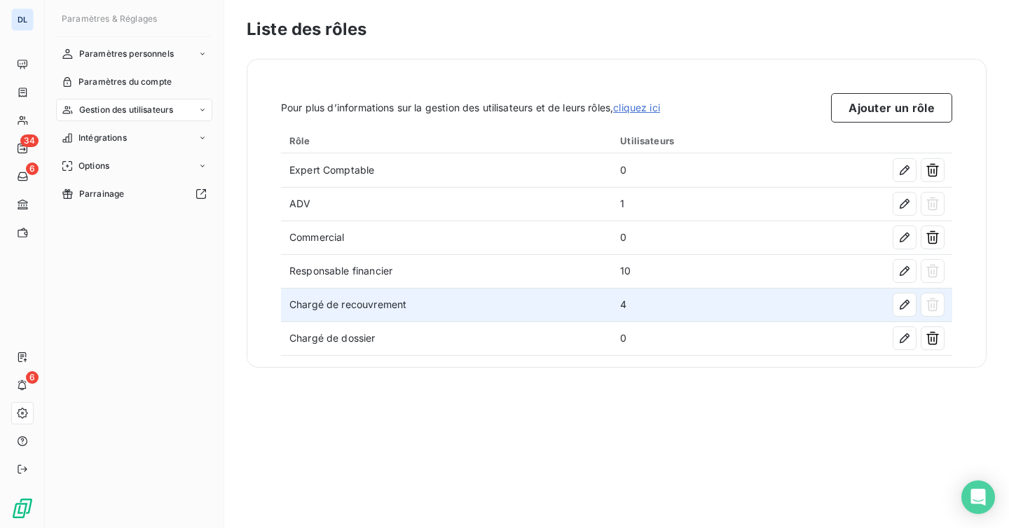
click at [124, 108] on span "Gestion des utilisateurs" at bounding box center [126, 110] width 95 height 13
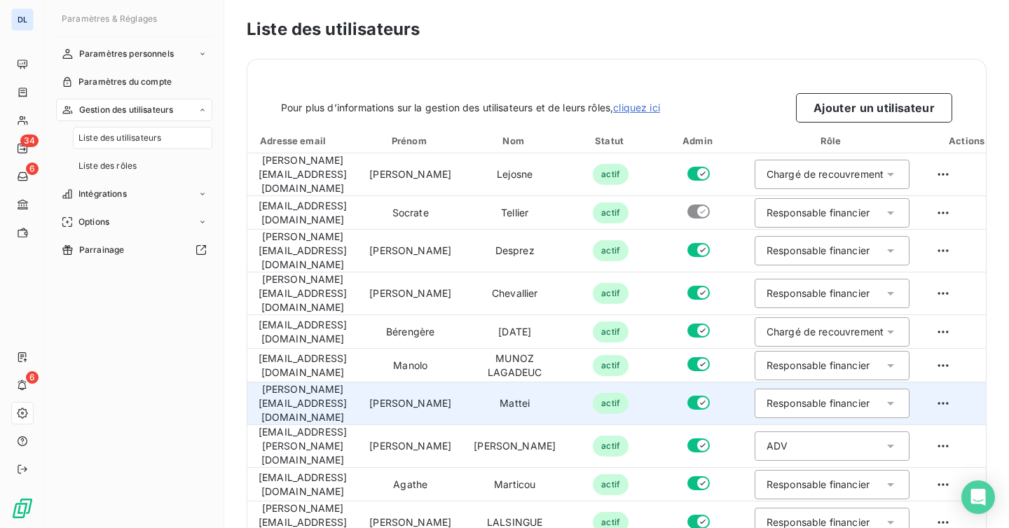
scroll to position [152, 0]
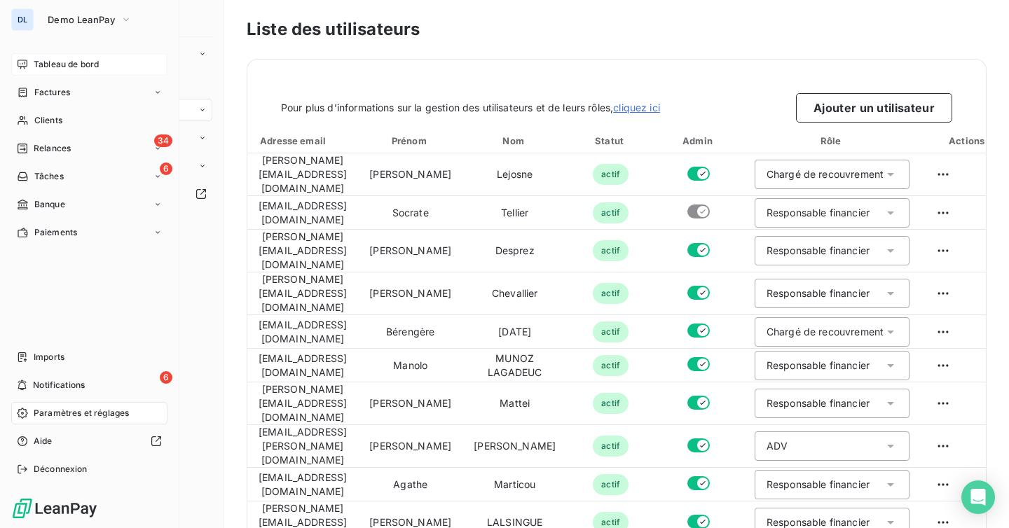
click at [36, 66] on span "Tableau de bord" at bounding box center [66, 64] width 65 height 13
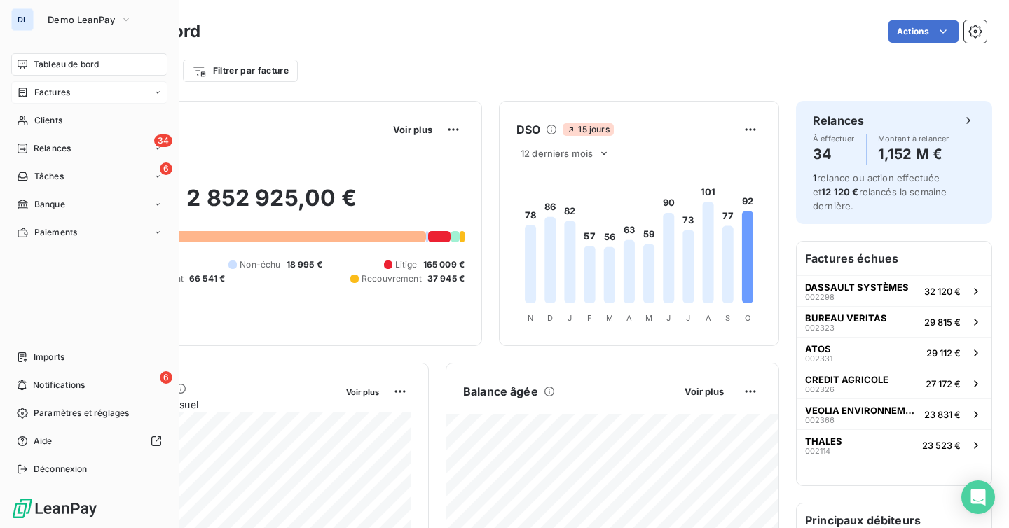
click at [46, 95] on span "Factures" at bounding box center [52, 92] width 36 height 13
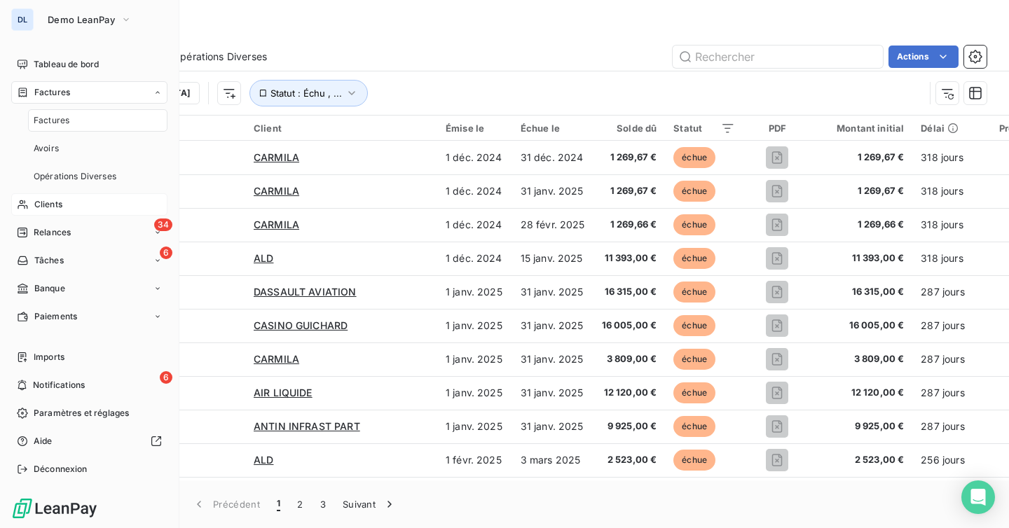
click at [60, 200] on span "Clients" at bounding box center [48, 204] width 28 height 13
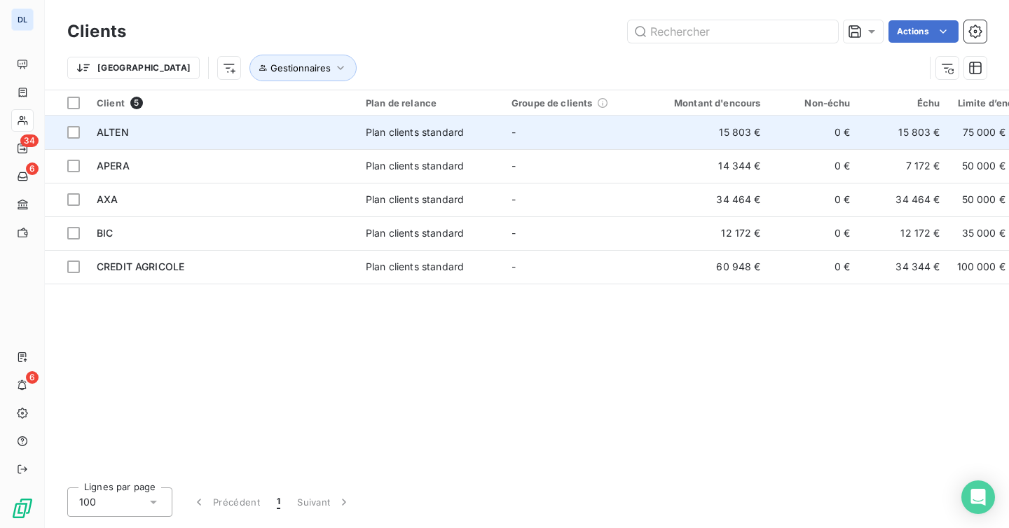
click at [312, 137] on div "ALTEN" at bounding box center [223, 132] width 252 height 14
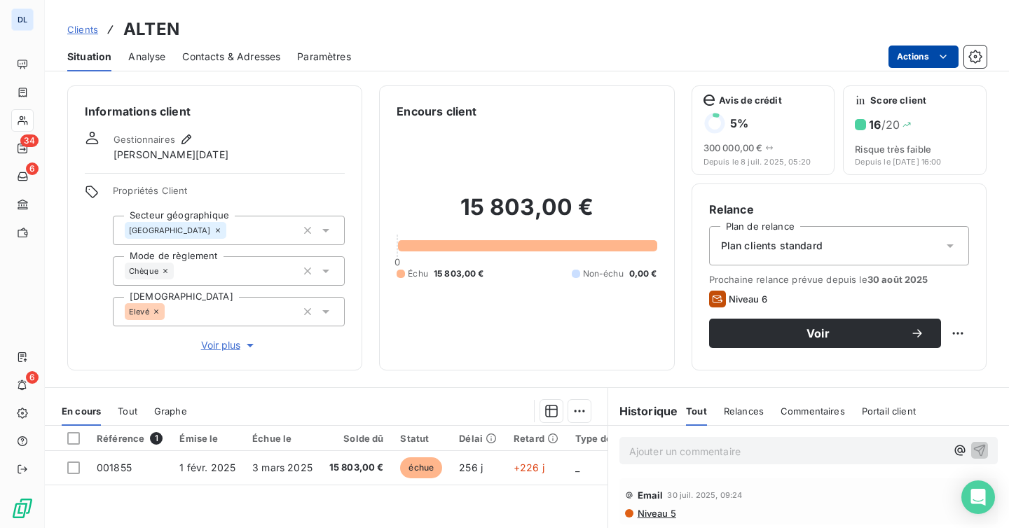
click at [933, 59] on html "DL 34 6 6 Clients ALTEN Situation Analyse Contacts & Adresses Paramètres Action…" at bounding box center [504, 264] width 1009 height 528
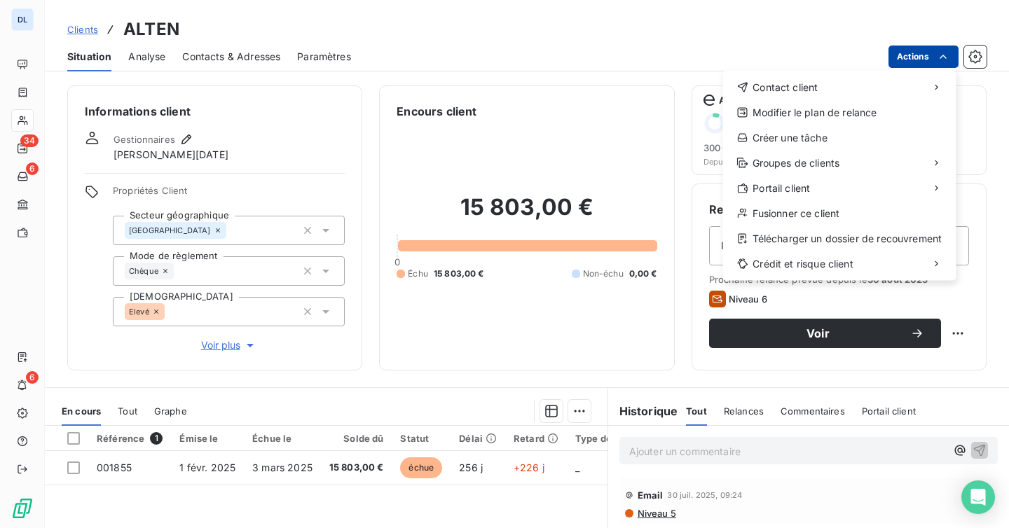
click at [933, 59] on html "DL 34 6 6 Clients ALTEN Situation Analyse Contacts & Adresses Paramètres Action…" at bounding box center [504, 264] width 1009 height 528
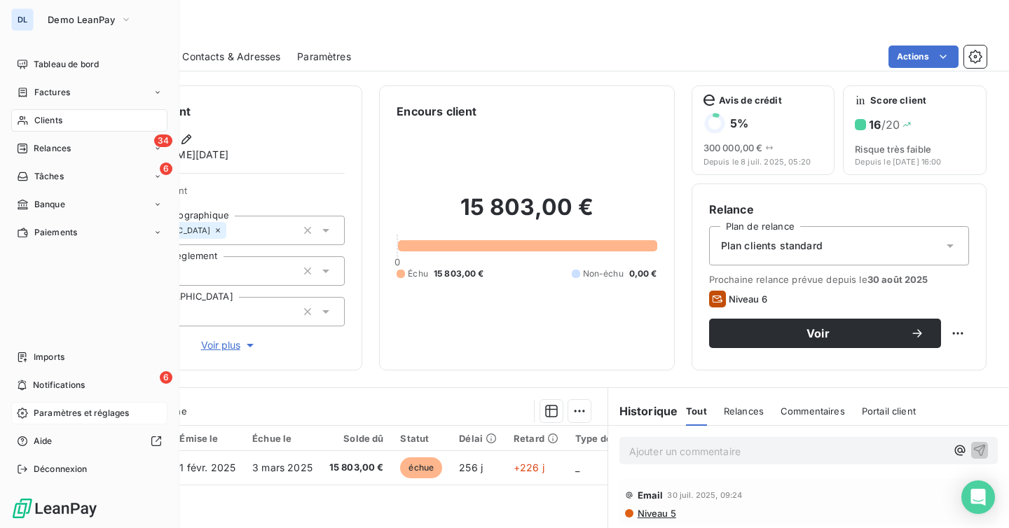
click at [121, 423] on div "Paramètres et réglages" at bounding box center [89, 413] width 156 height 22
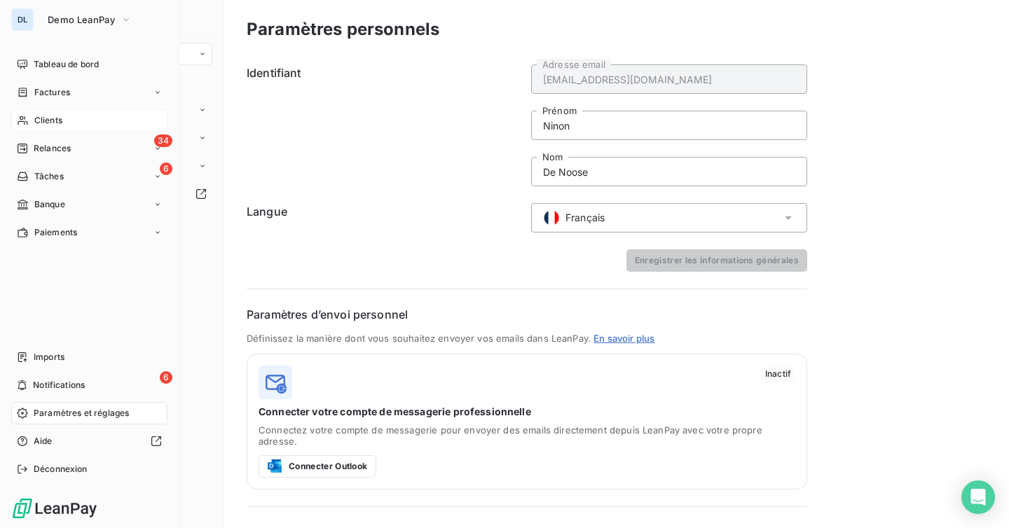
click at [69, 121] on div "Clients" at bounding box center [89, 120] width 156 height 22
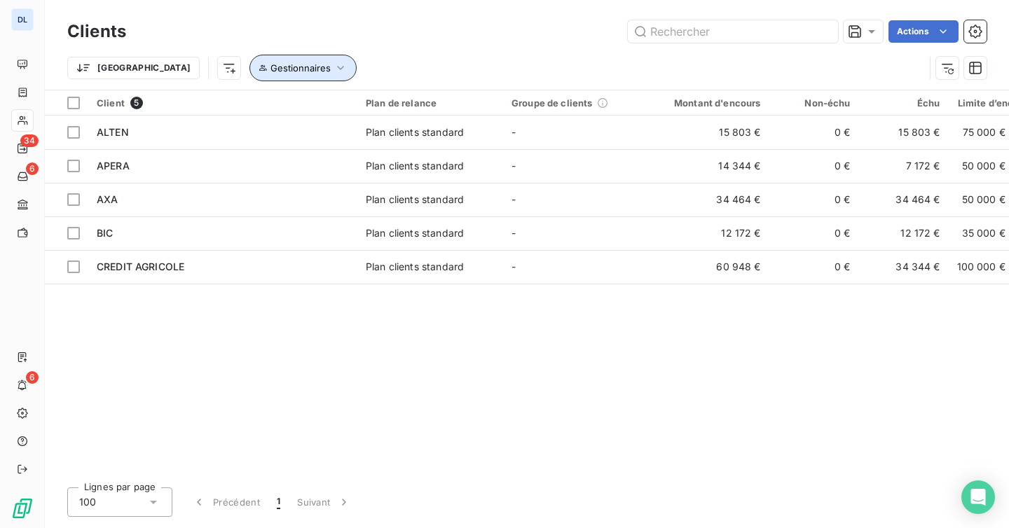
click at [256, 76] on button "Gestionnaires" at bounding box center [302, 68] width 107 height 27
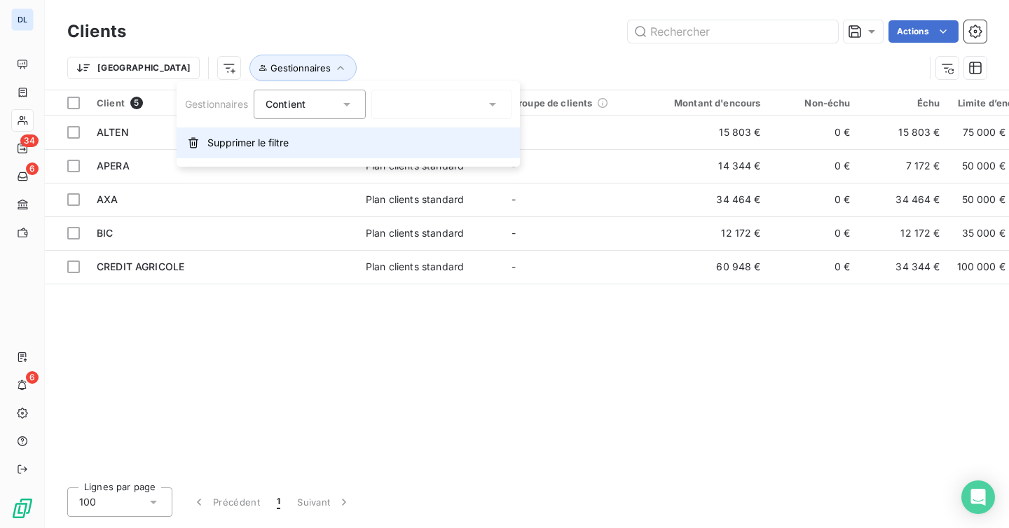
click at [260, 141] on span "Supprimer le filtre" at bounding box center [247, 143] width 81 height 14
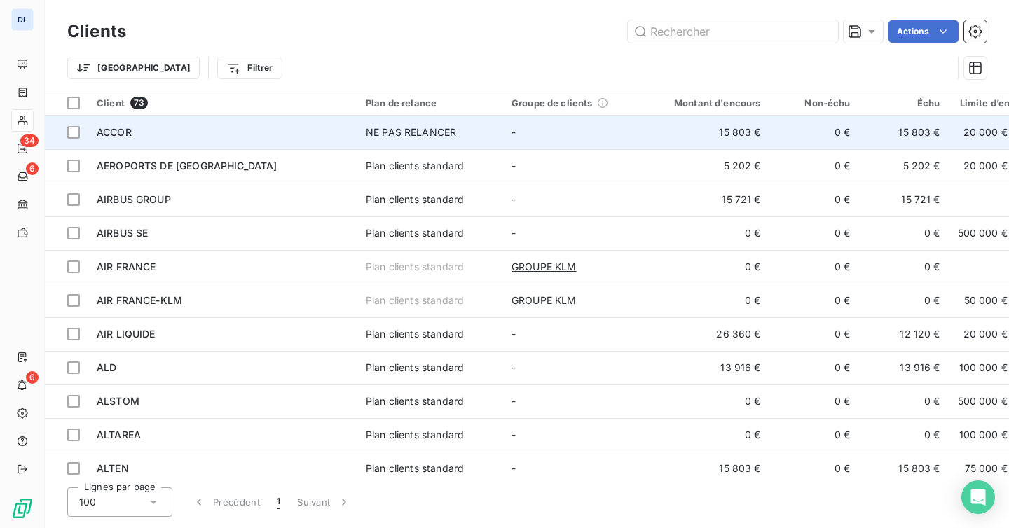
click at [322, 126] on div "ACCOR" at bounding box center [223, 132] width 252 height 14
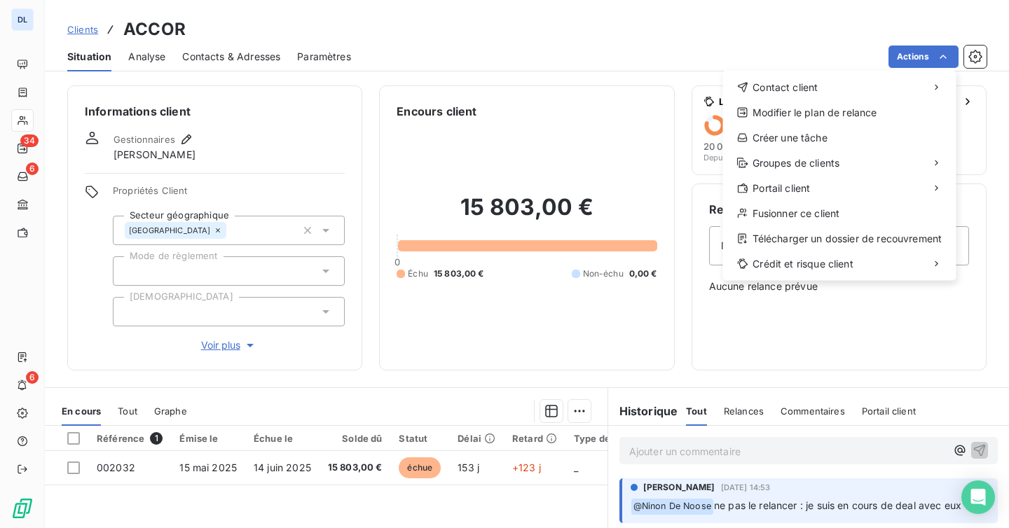
click at [939, 53] on html "DL 34 6 6 Clients ACCOR Situation Analyse Contacts & Adresses Paramètres Action…" at bounding box center [504, 264] width 1009 height 528
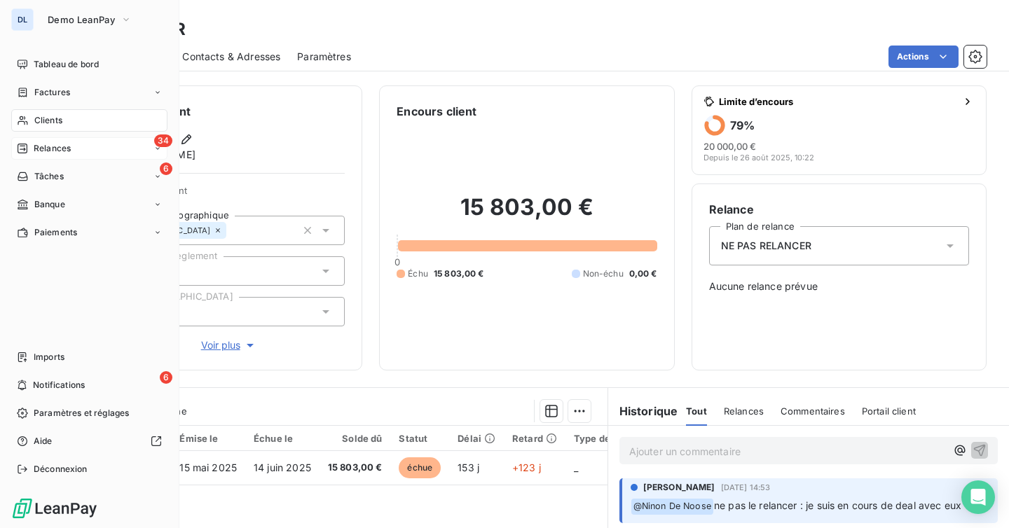
click at [57, 149] on span "Relances" at bounding box center [52, 148] width 37 height 13
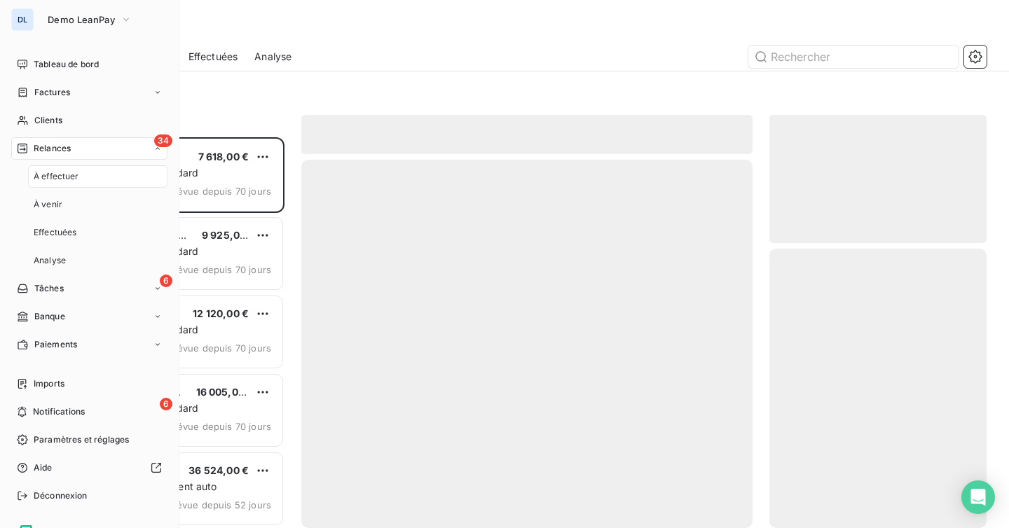
scroll to position [391, 217]
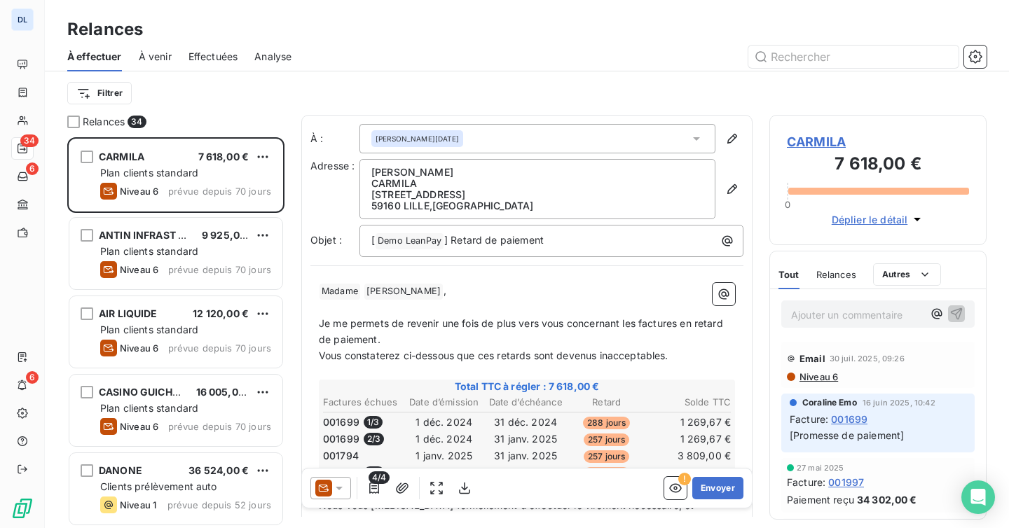
click at [212, 56] on span "Effectuées" at bounding box center [213, 57] width 50 height 14
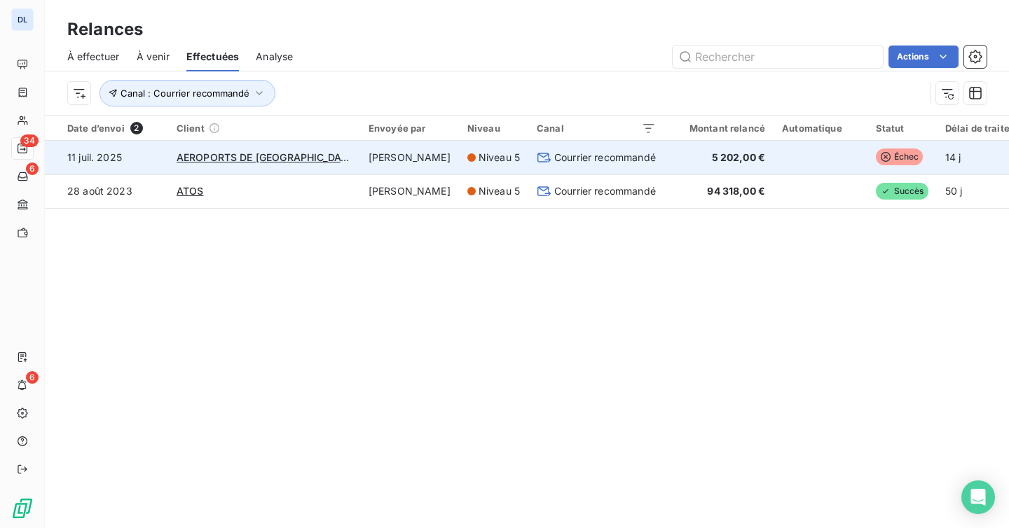
click at [360, 166] on td "[PERSON_NAME]" at bounding box center [409, 158] width 99 height 34
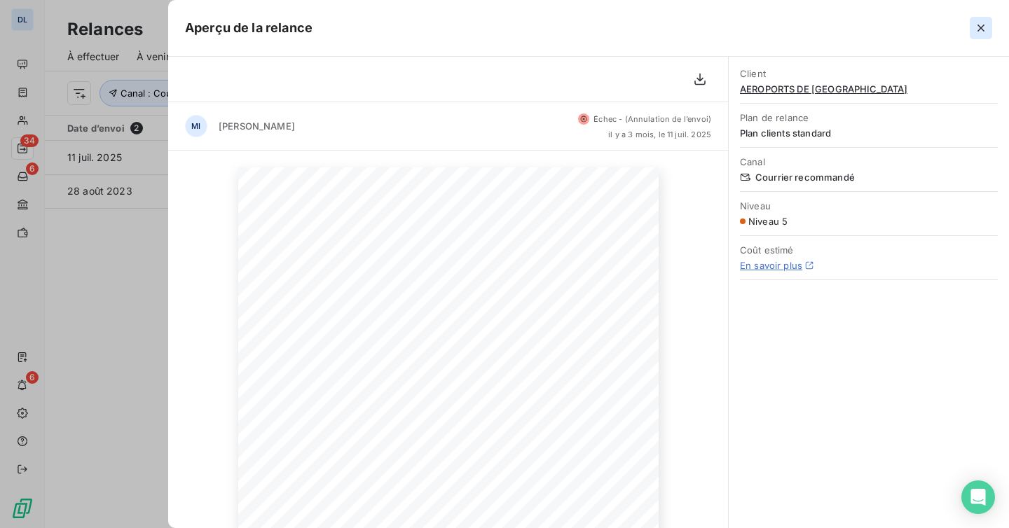
click at [983, 32] on icon "button" at bounding box center [981, 28] width 14 height 14
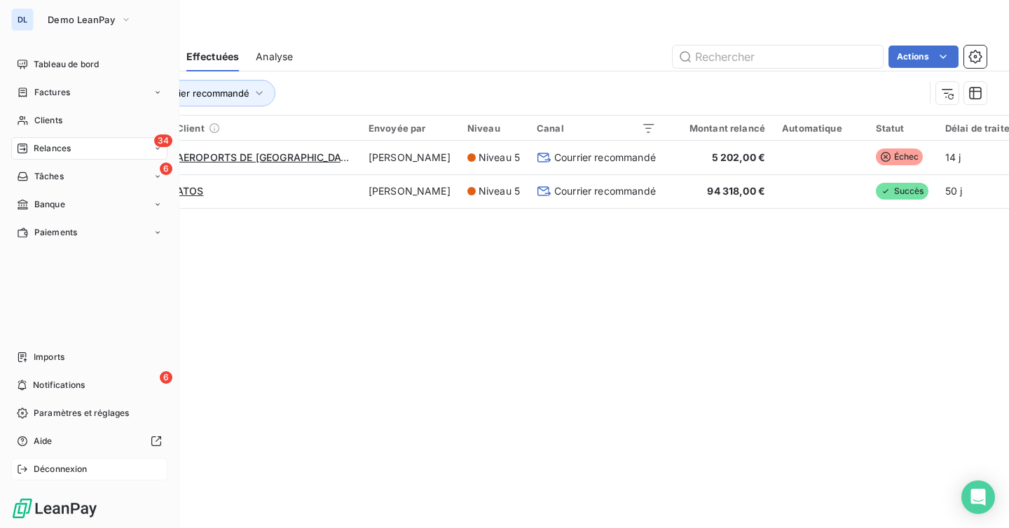
click at [32, 468] on div "Déconnexion" at bounding box center [89, 469] width 156 height 22
